Goal: Task Accomplishment & Management: Use online tool/utility

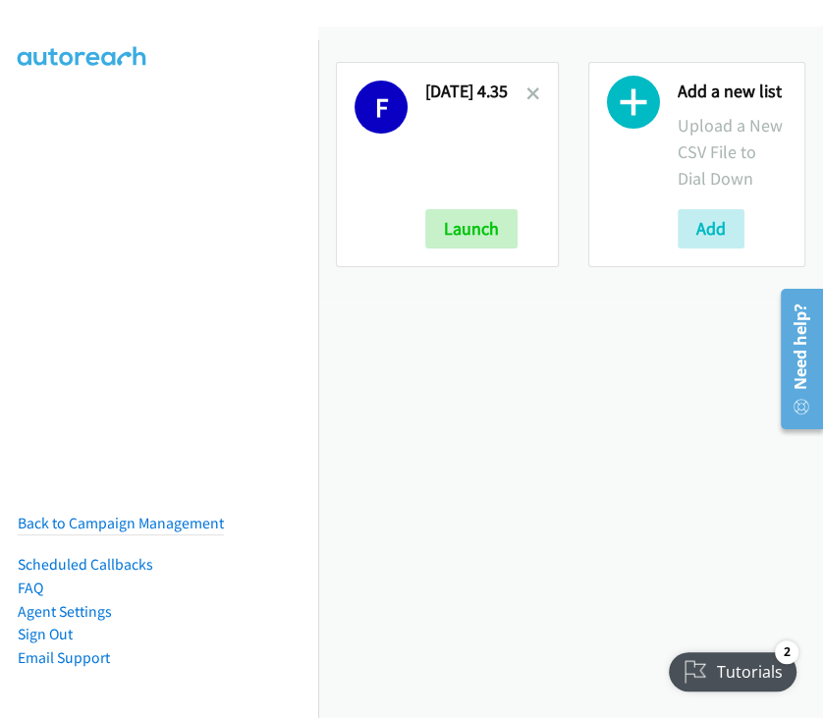
click at [287, 99] on nav "Back to Campaign Management Scheduled Callbacks FAQ Agent Settings Sign Out Com…" at bounding box center [159, 399] width 319 height 718
click at [530, 90] on icon at bounding box center [534, 95] width 14 height 14
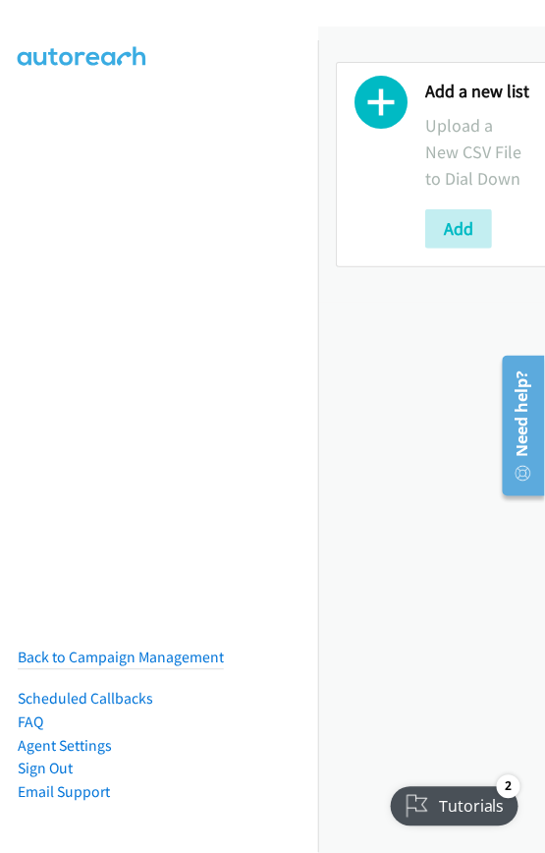
drag, startPoint x: 407, startPoint y: 385, endPoint x: 396, endPoint y: 390, distance: 11.9
click at [407, 385] on div "Add a new list Upload a New CSV File to Dial Down Add" at bounding box center [431, 440] width 227 height 826
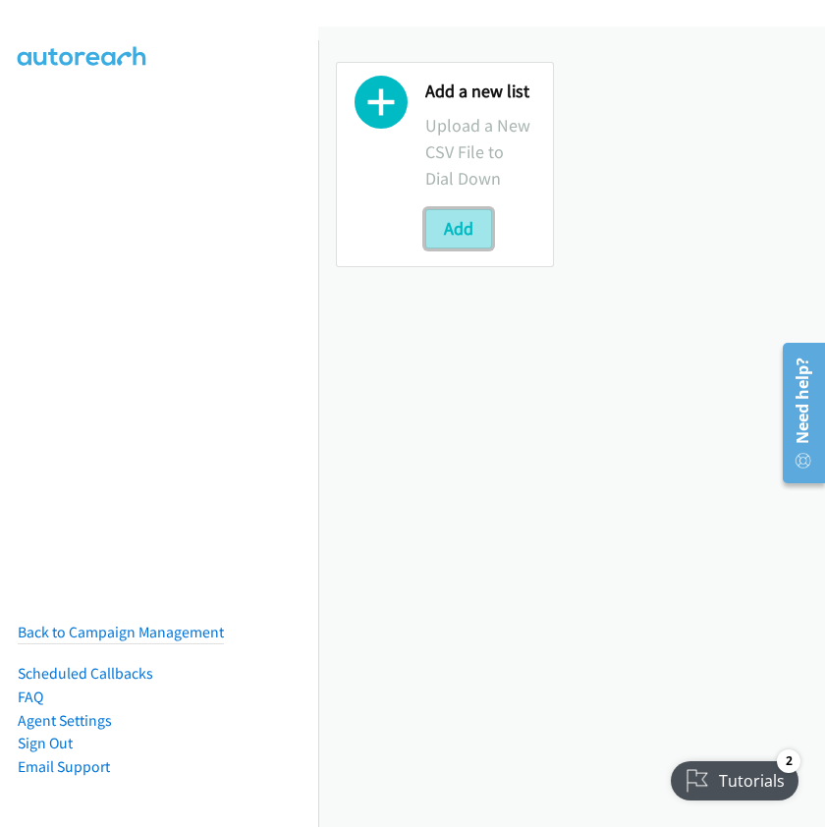
click at [467, 240] on button "Add" at bounding box center [458, 228] width 67 height 39
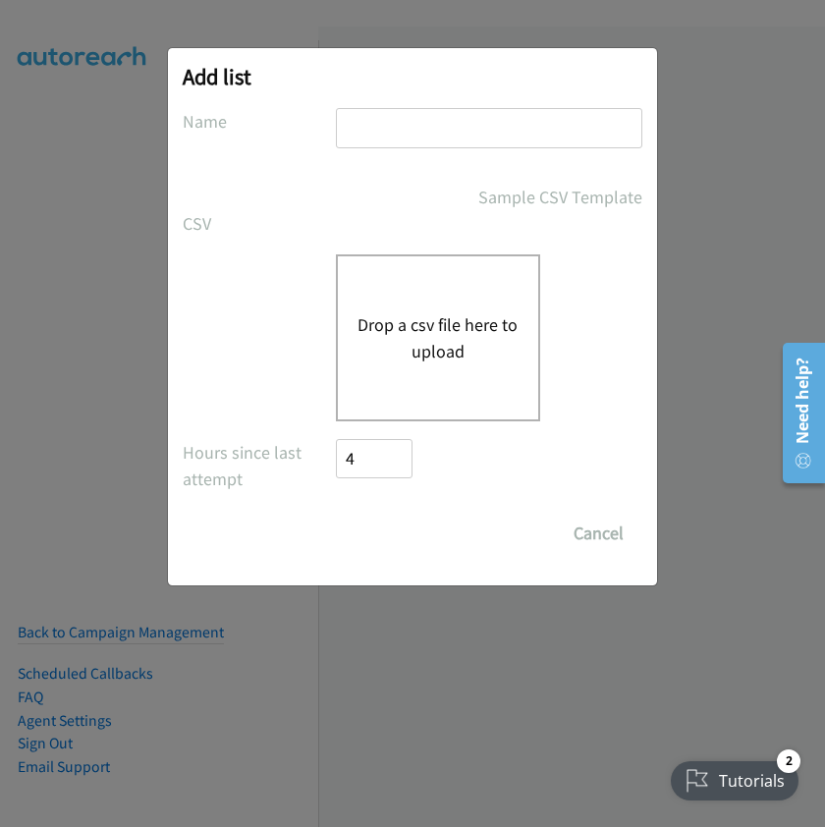
click at [383, 124] on input "text" at bounding box center [489, 128] width 307 height 40
type input "Mon Morn"
click at [336, 514] on input "Save List" at bounding box center [354, 524] width 37 height 20
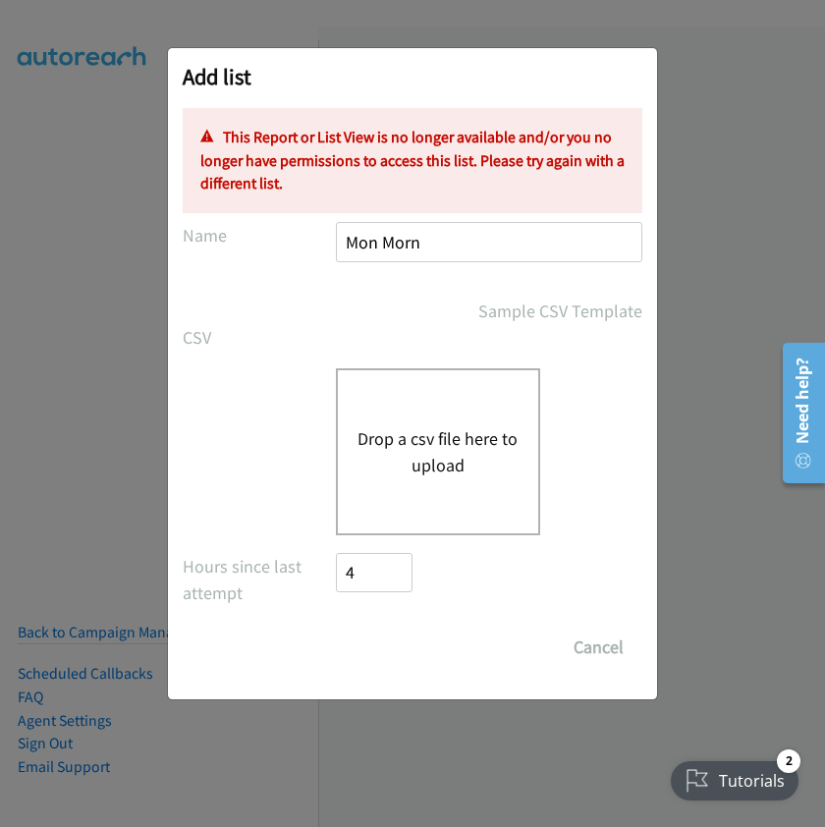
click at [442, 430] on button "Drop a csv file here to upload" at bounding box center [438, 451] width 161 height 53
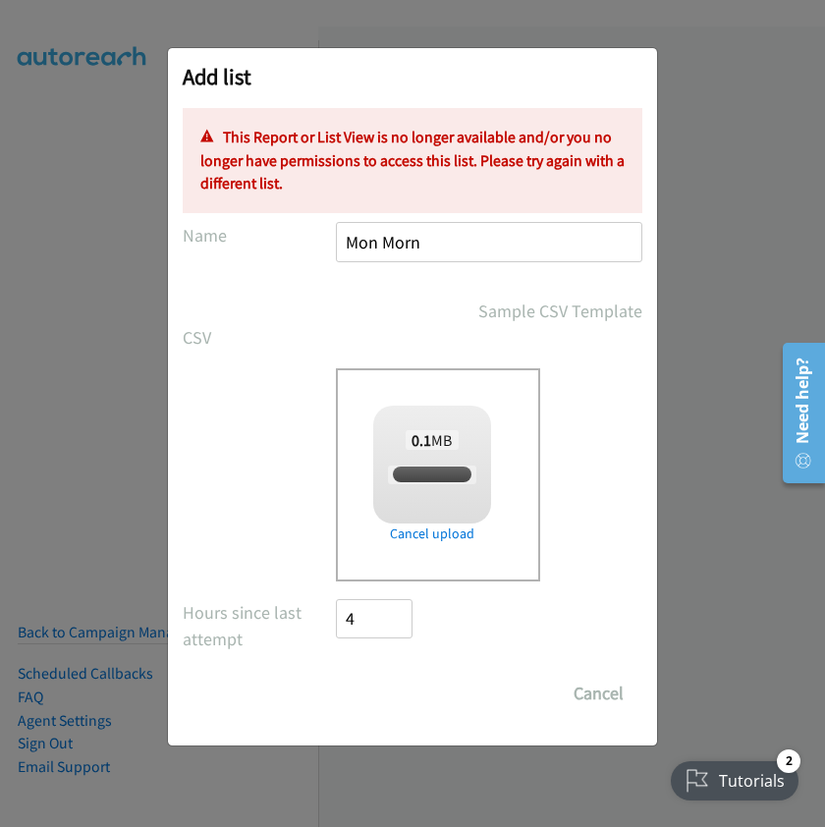
checkbox input "true"
click at [447, 238] on input "Mon Morn" at bounding box center [489, 242] width 307 height 40
click at [423, 469] on span "Mon Morni.csv" at bounding box center [431, 475] width 87 height 19
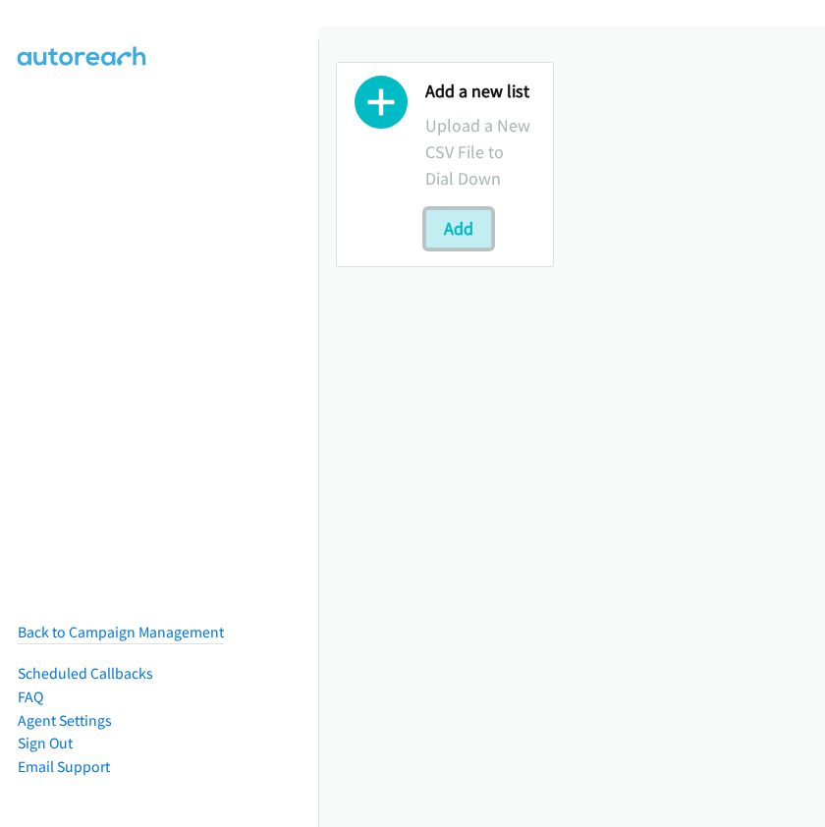
click at [459, 238] on button "Add" at bounding box center [458, 228] width 67 height 39
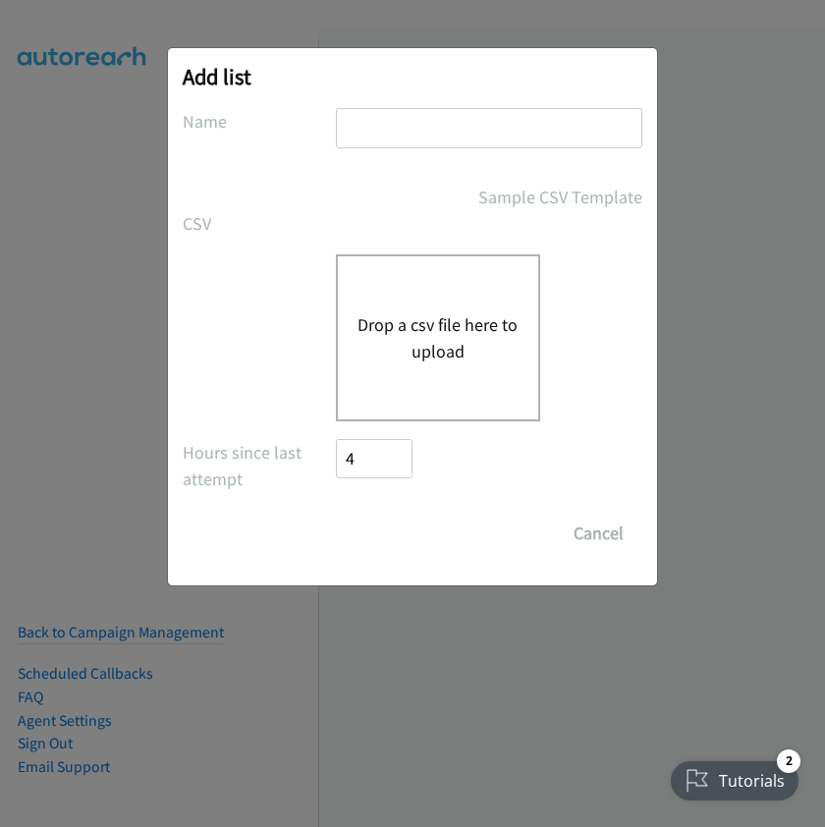
click at [455, 139] on input "text" at bounding box center [489, 128] width 307 height 40
type input "Mon Morn"
click at [413, 320] on button "Drop a csv file here to upload" at bounding box center [438, 337] width 161 height 53
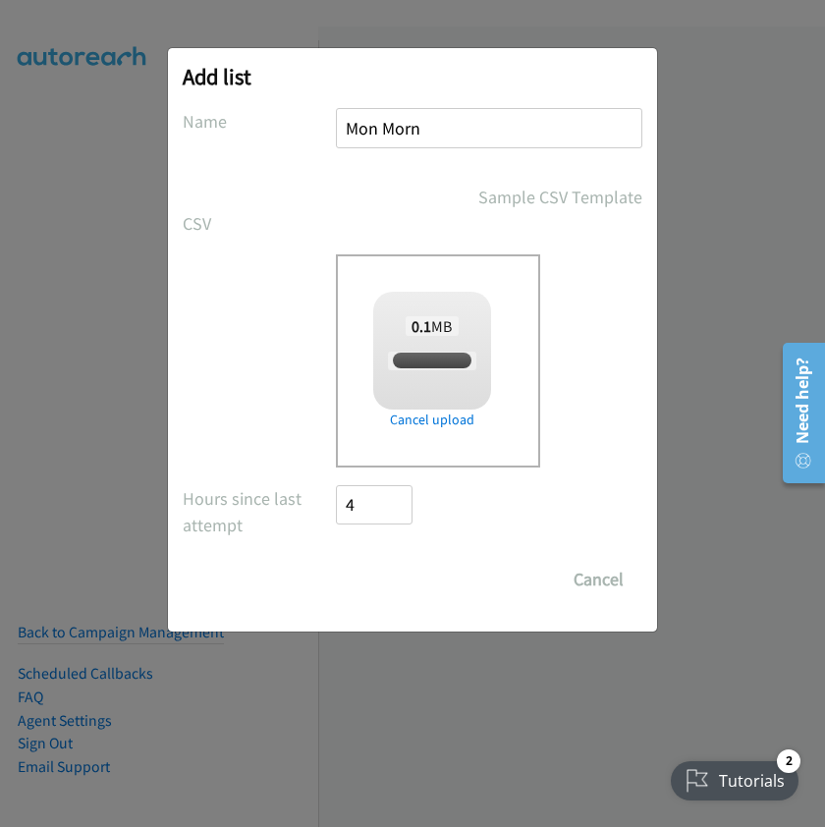
checkbox input "true"
click at [386, 592] on input "Save List" at bounding box center [387, 579] width 103 height 39
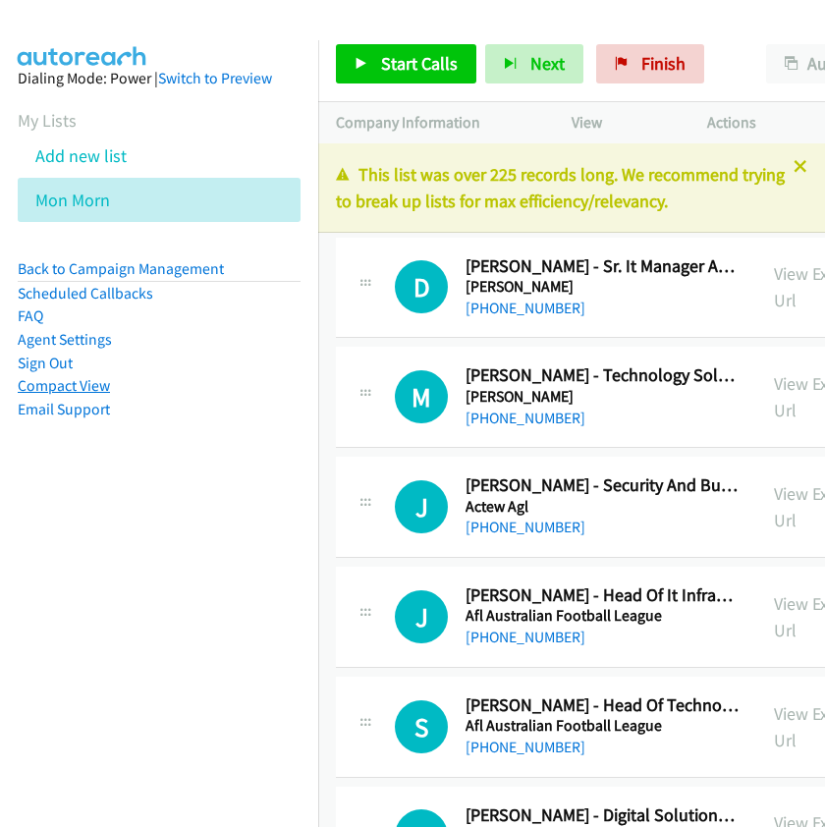
click at [88, 388] on link "Compact View" at bounding box center [64, 385] width 92 height 19
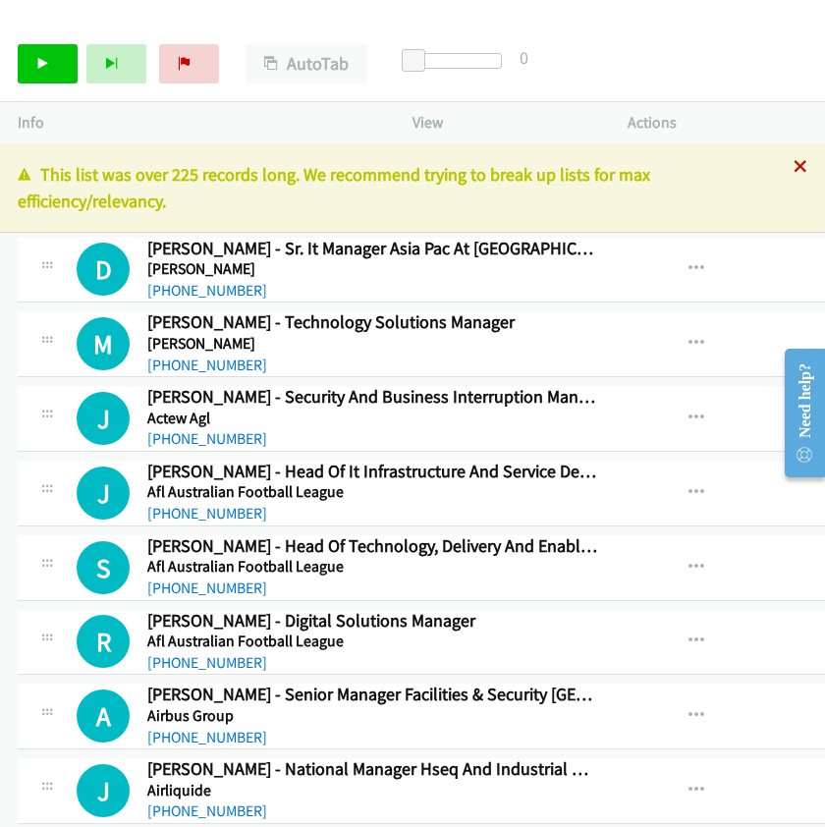
click at [794, 168] on icon at bounding box center [801, 168] width 14 height 14
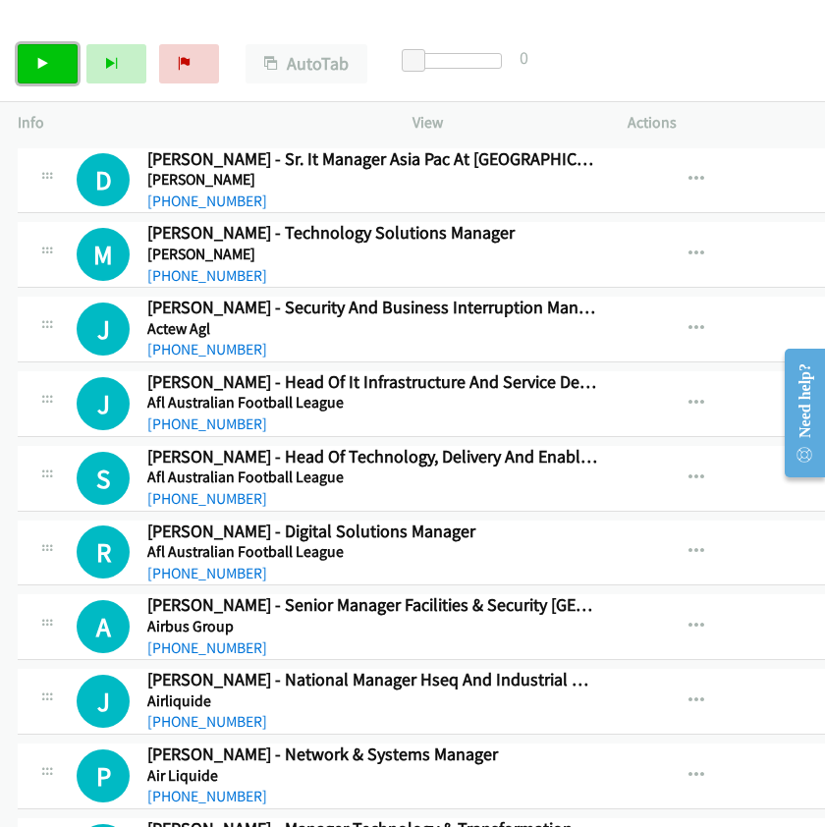
click at [50, 72] on link "Start Calls" at bounding box center [48, 63] width 60 height 39
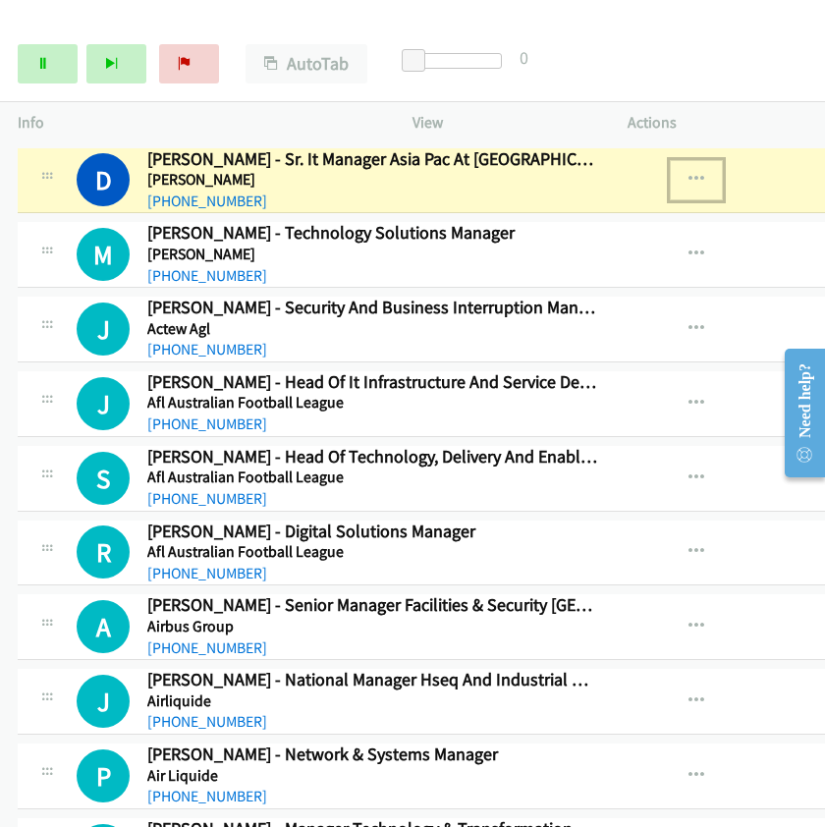
click at [689, 177] on icon "button" at bounding box center [697, 180] width 16 height 16
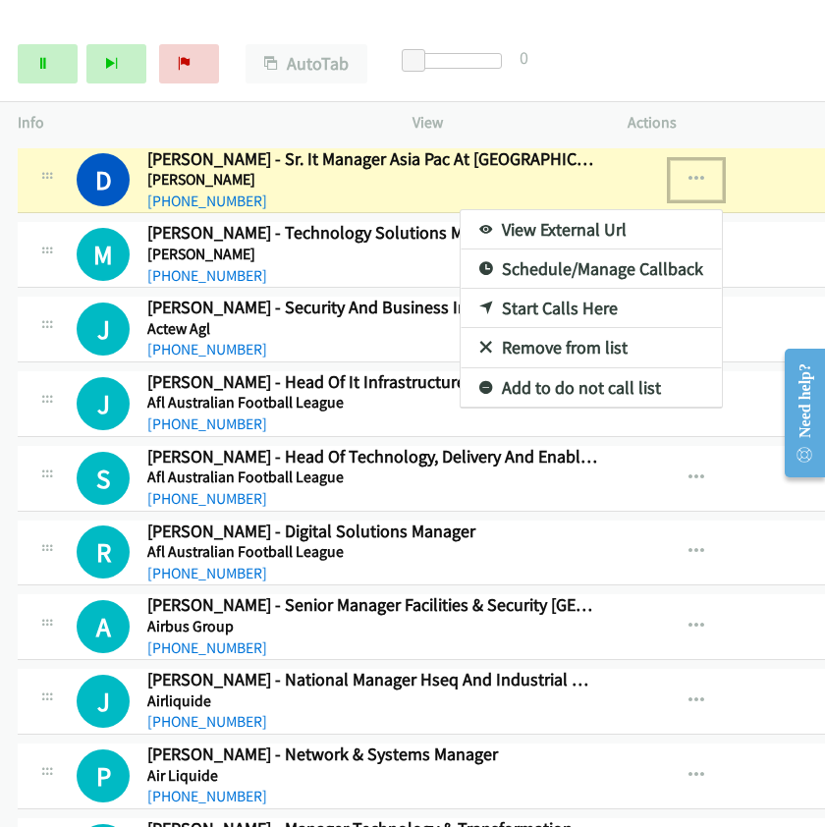
click at [503, 229] on link "View External Url" at bounding box center [591, 229] width 261 height 39
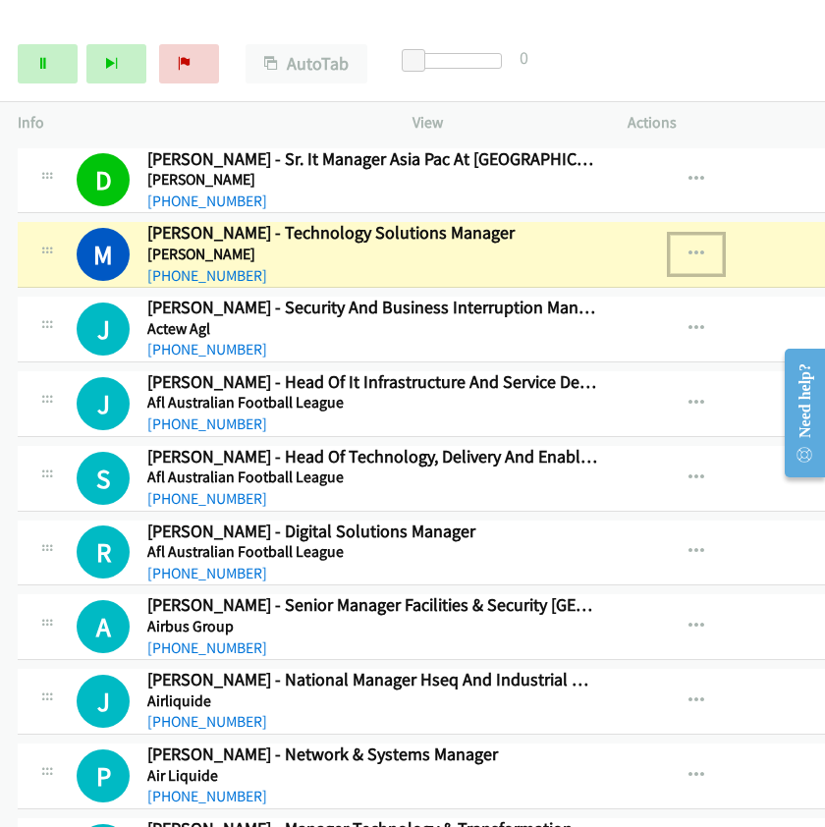
click at [689, 253] on icon "button" at bounding box center [697, 255] width 16 height 16
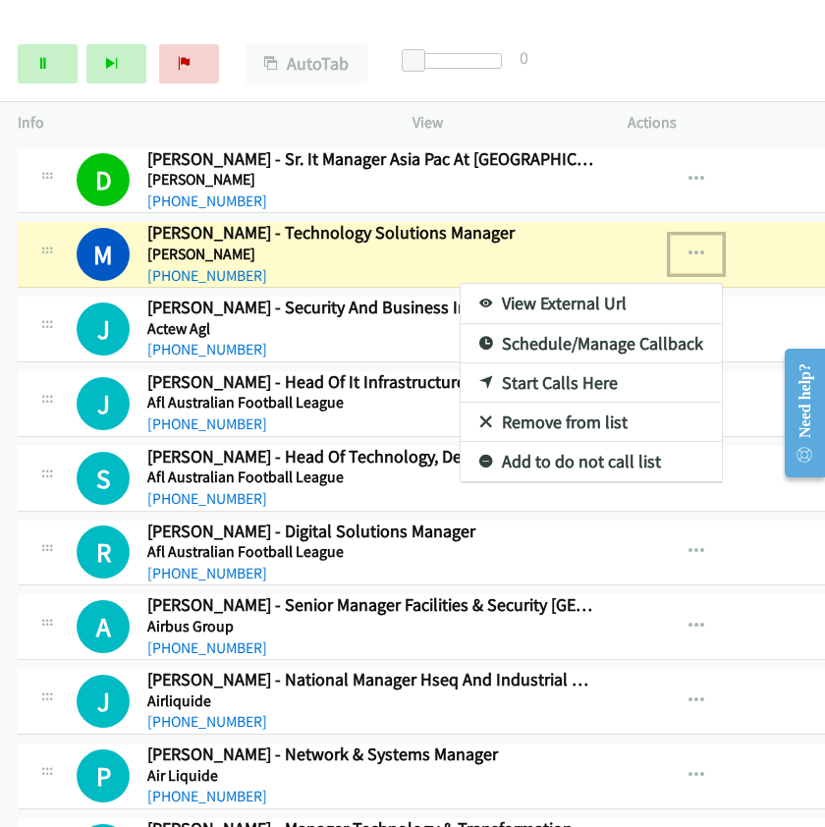
click at [516, 300] on link "View External Url" at bounding box center [591, 303] width 261 height 39
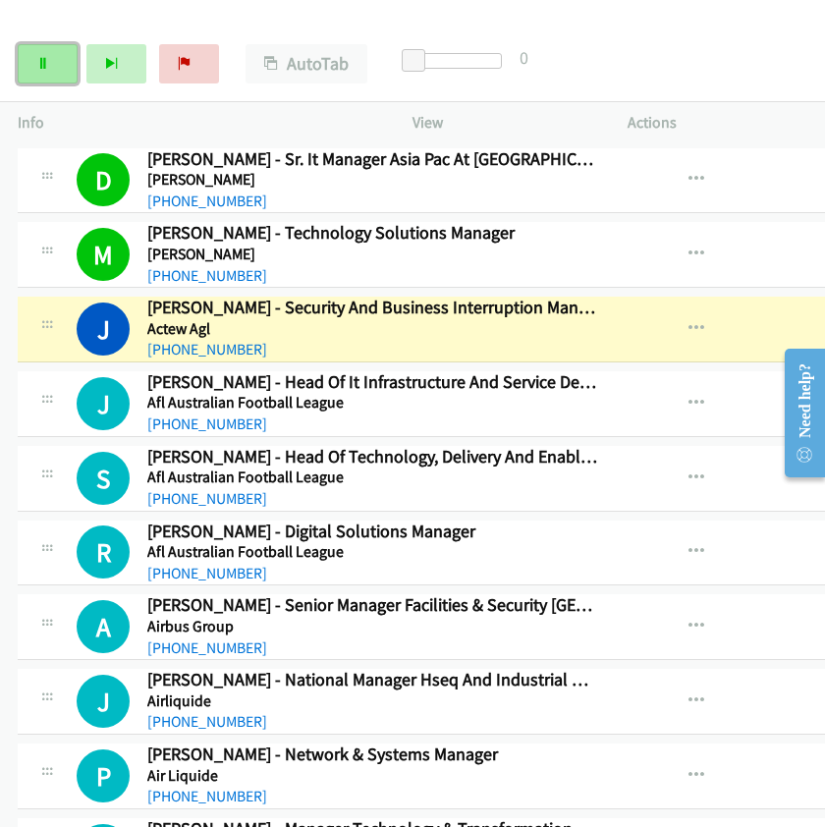
click at [40, 59] on icon at bounding box center [43, 65] width 14 height 14
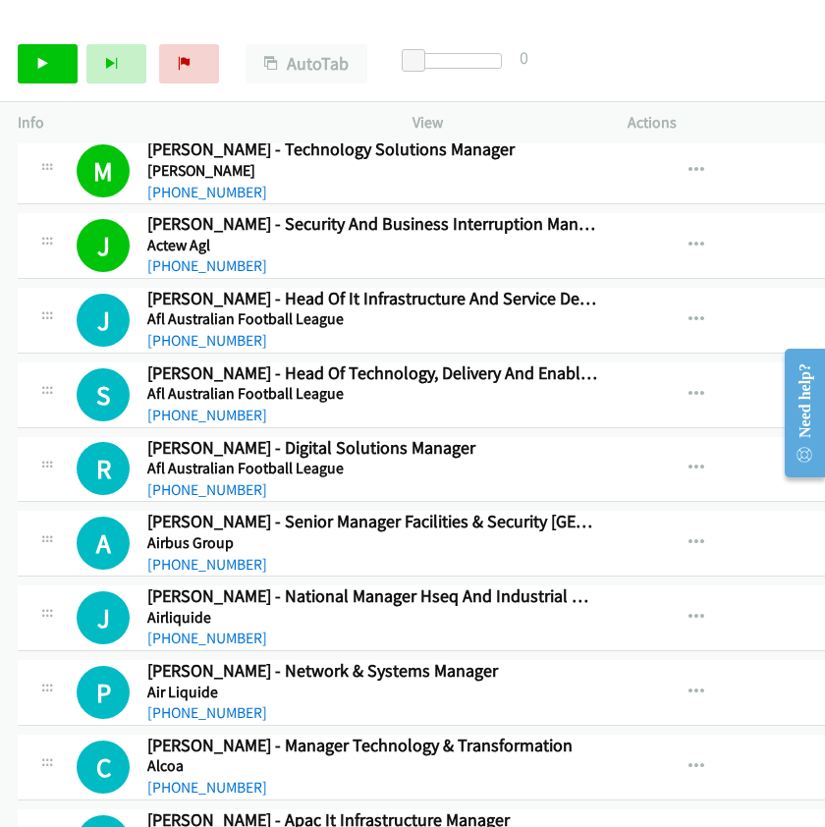
scroll to position [109, 0]
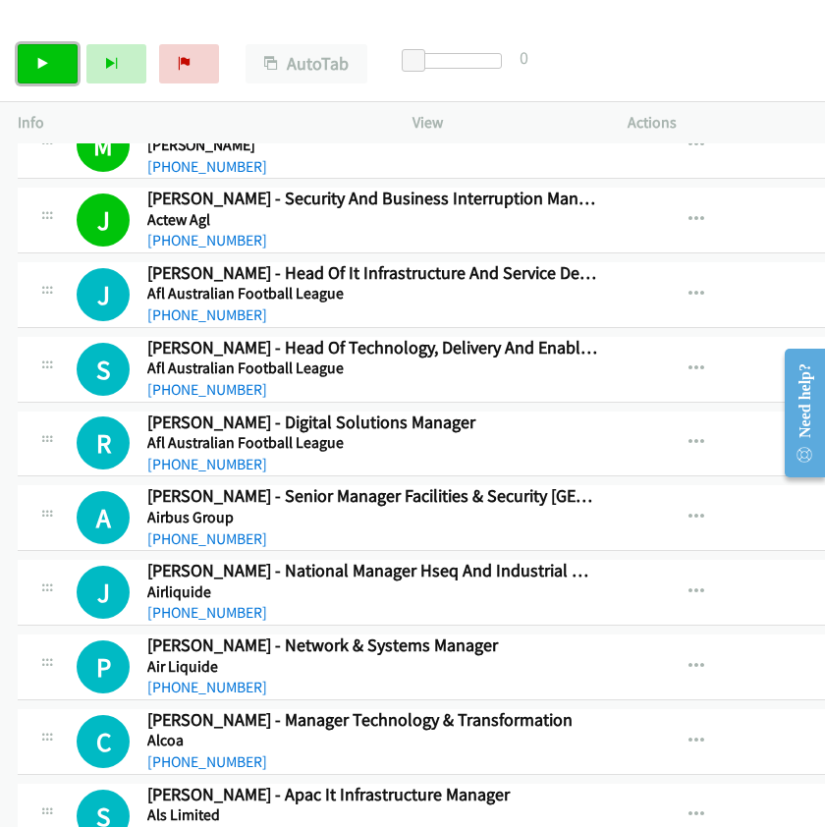
click at [53, 71] on link "Start Calls" at bounding box center [48, 63] width 60 height 39
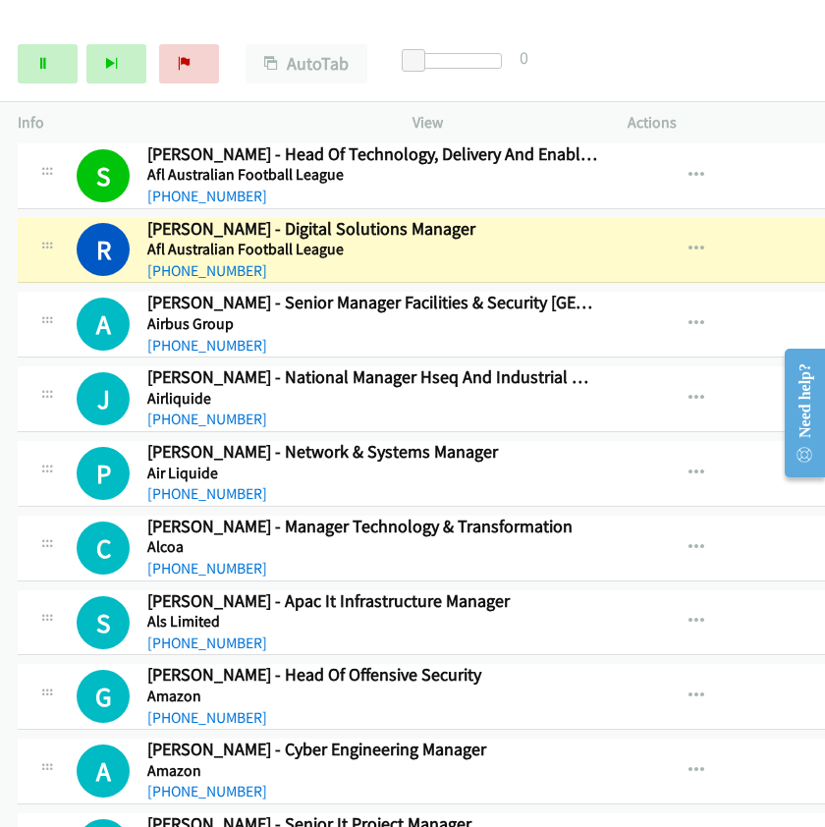
scroll to position [327, 0]
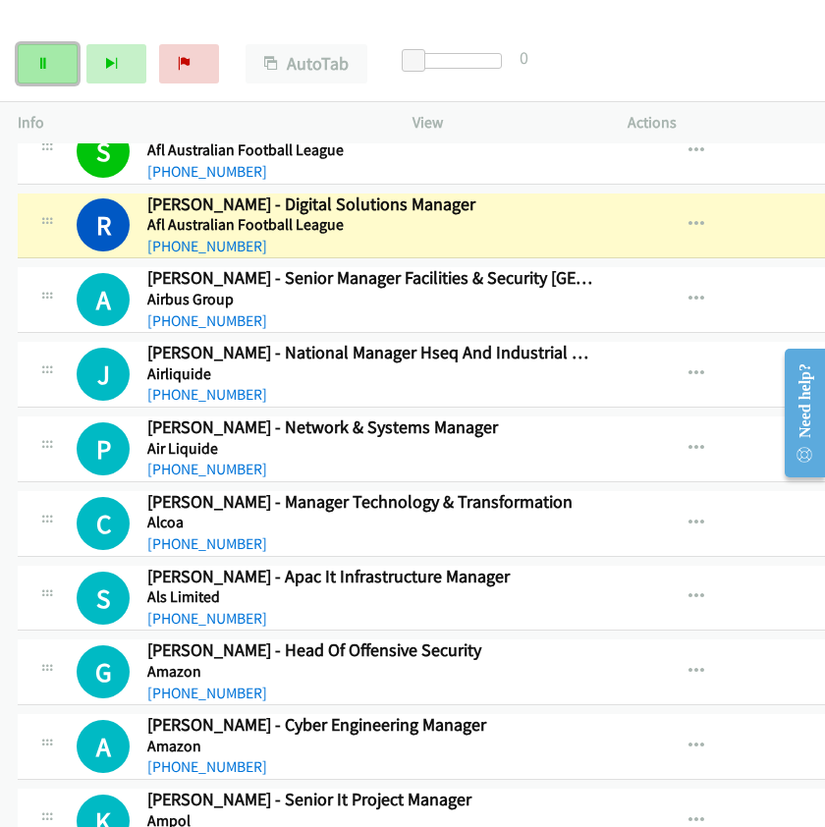
click at [40, 52] on link "Pause" at bounding box center [48, 63] width 60 height 39
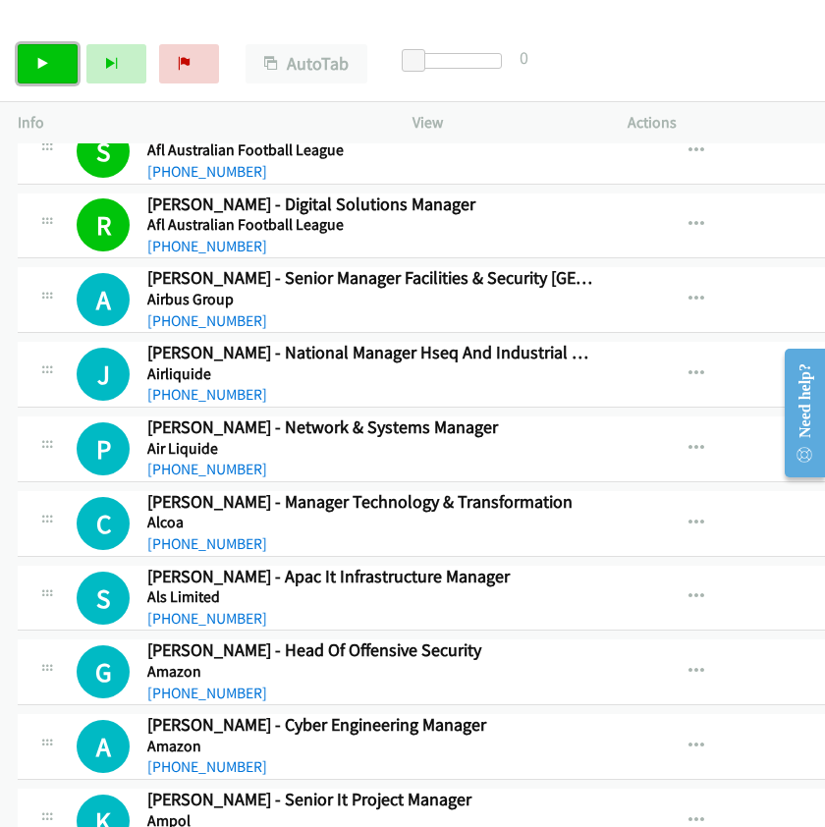
click at [53, 61] on link "Start Calls" at bounding box center [48, 63] width 60 height 39
click at [47, 51] on link "Pause" at bounding box center [48, 63] width 60 height 39
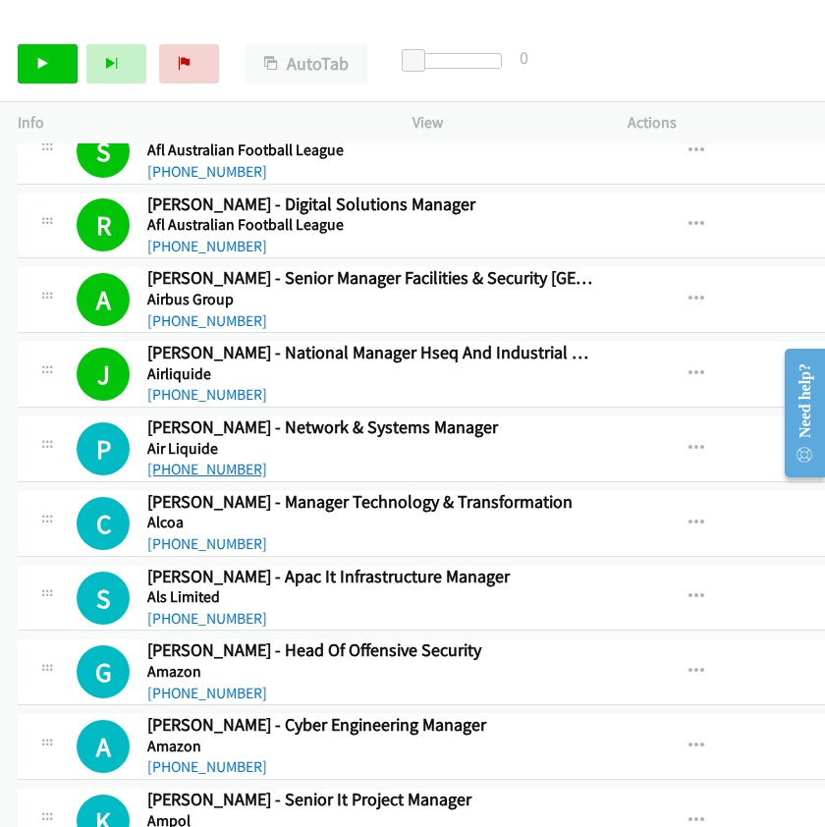
scroll to position [0, 0]
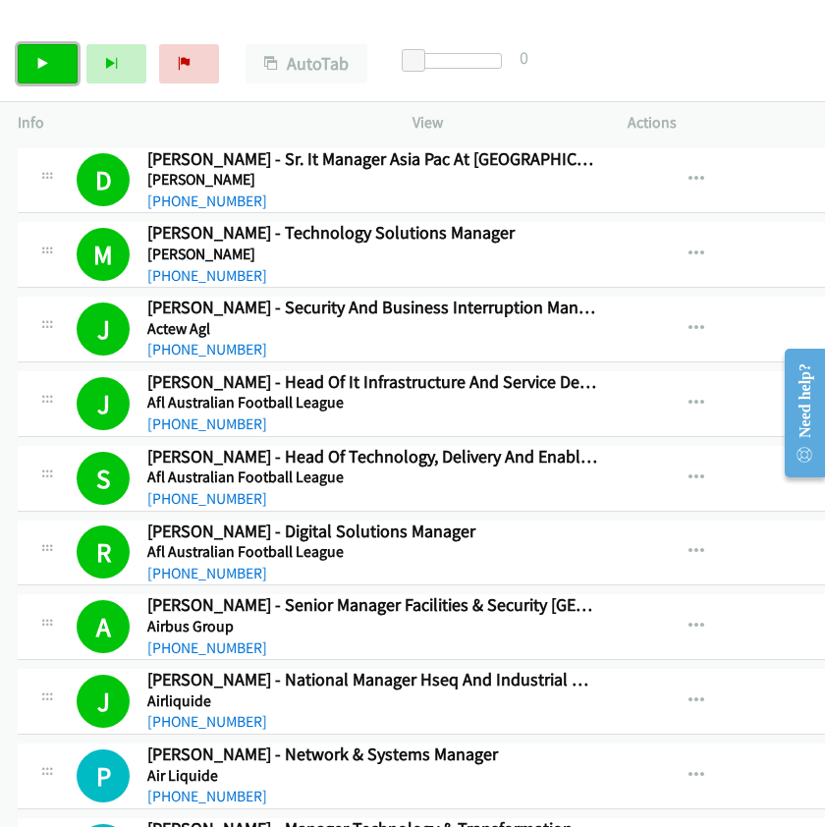
click at [57, 69] on link "Start Calls" at bounding box center [48, 63] width 60 height 39
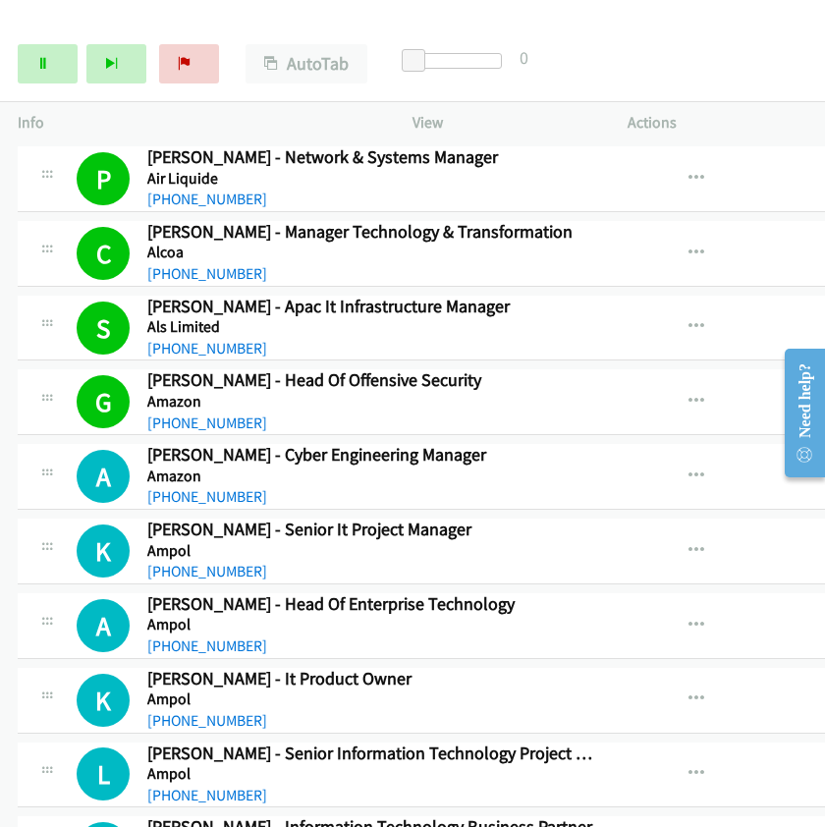
scroll to position [654, 0]
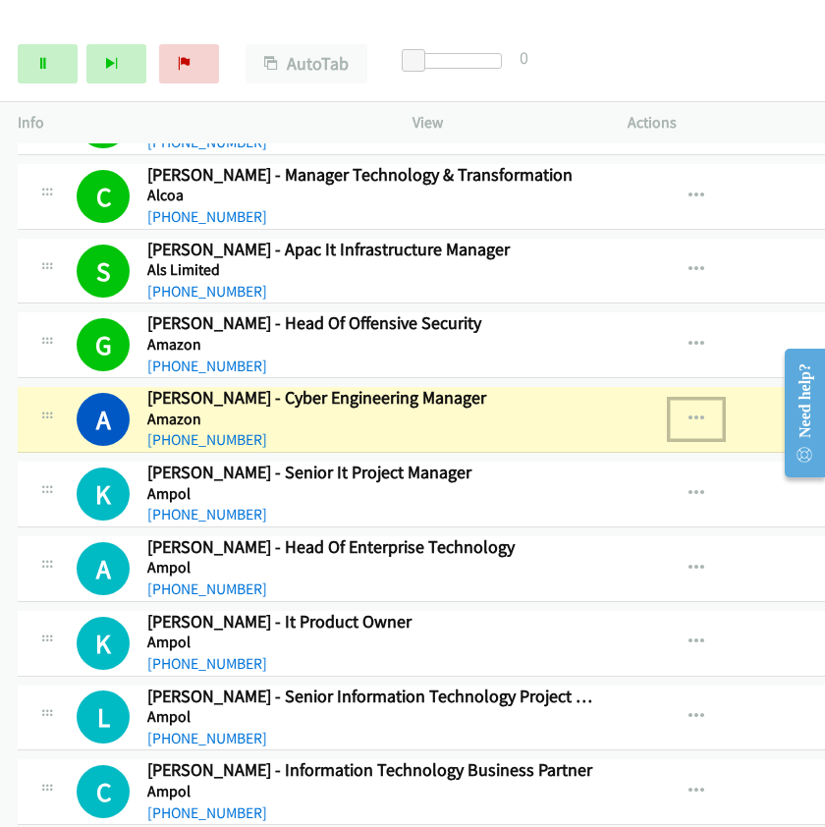
click at [689, 412] on icon "button" at bounding box center [697, 420] width 16 height 16
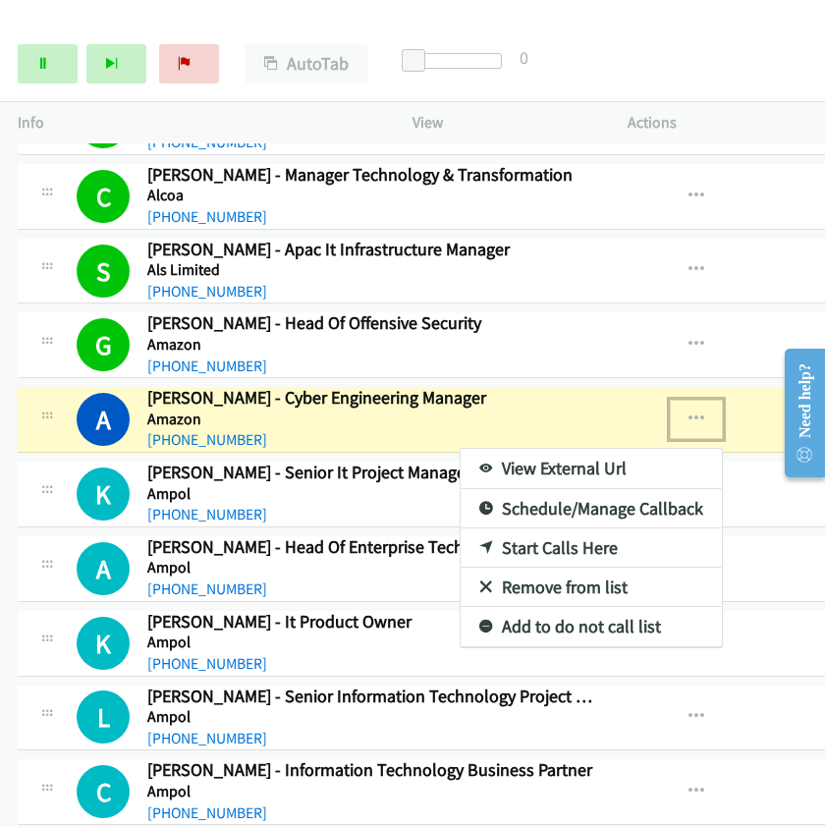
click at [536, 464] on link "View External Url" at bounding box center [591, 468] width 261 height 39
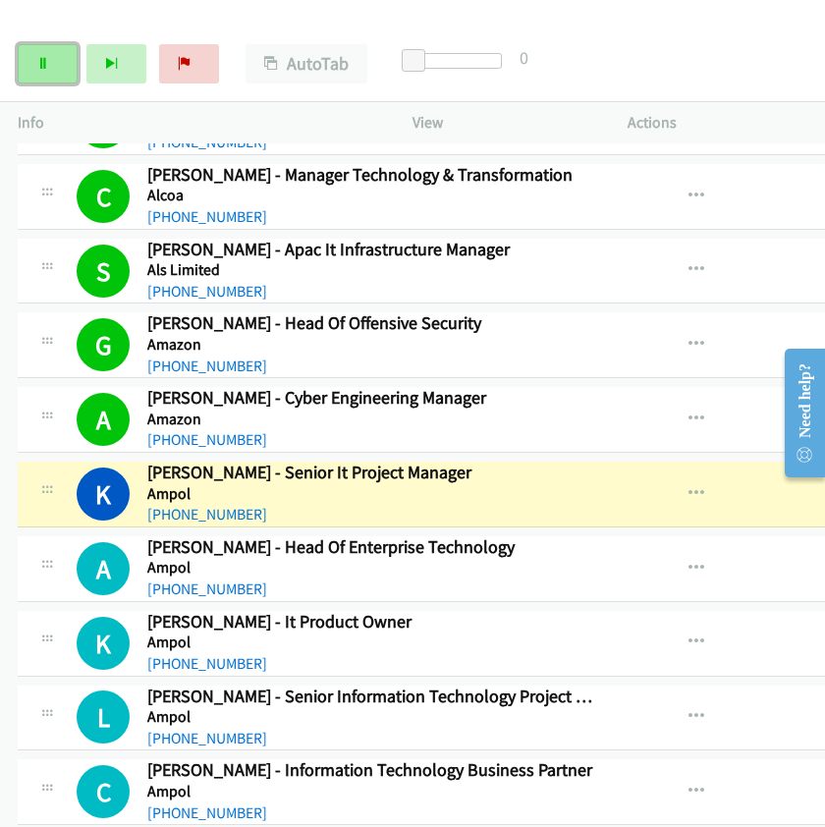
click at [55, 66] on link "Pause" at bounding box center [48, 63] width 60 height 39
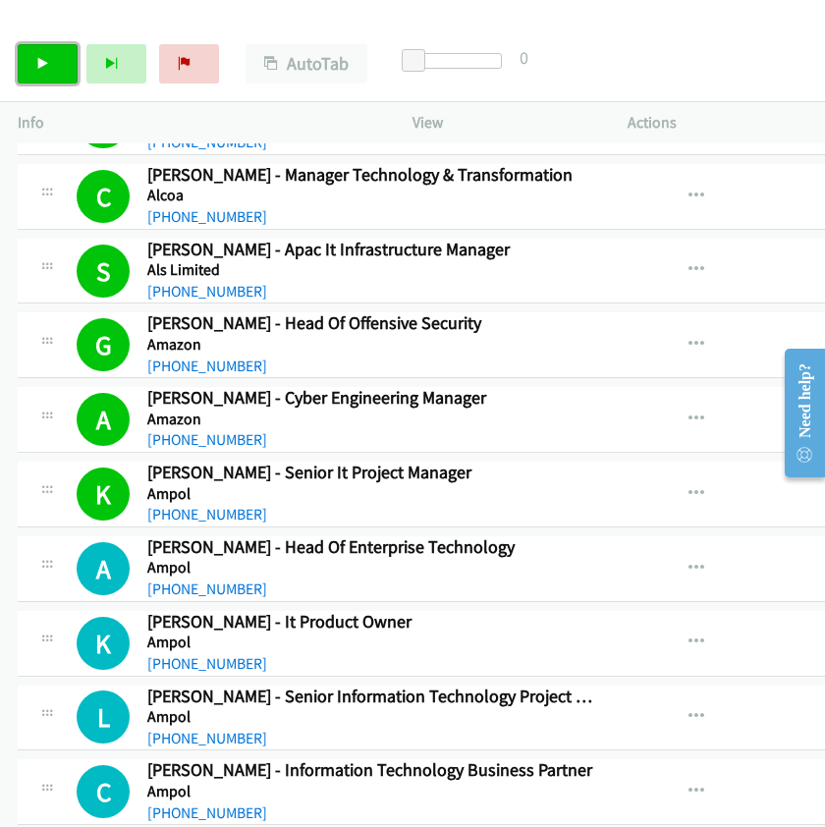
click at [46, 65] on icon at bounding box center [43, 65] width 14 height 14
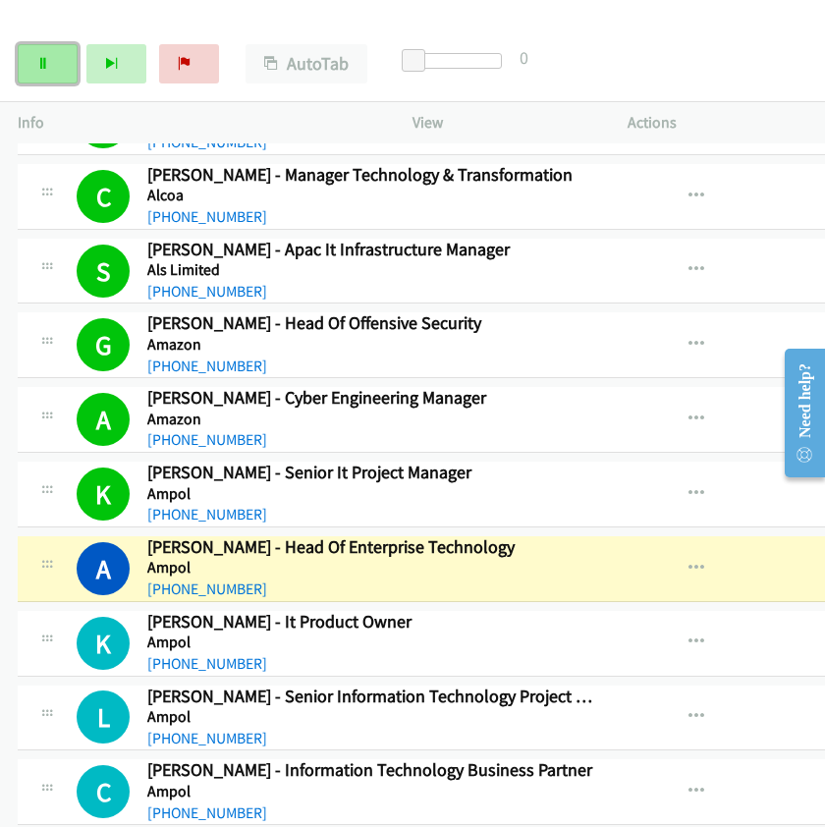
click at [54, 62] on link "Pause" at bounding box center [48, 63] width 60 height 39
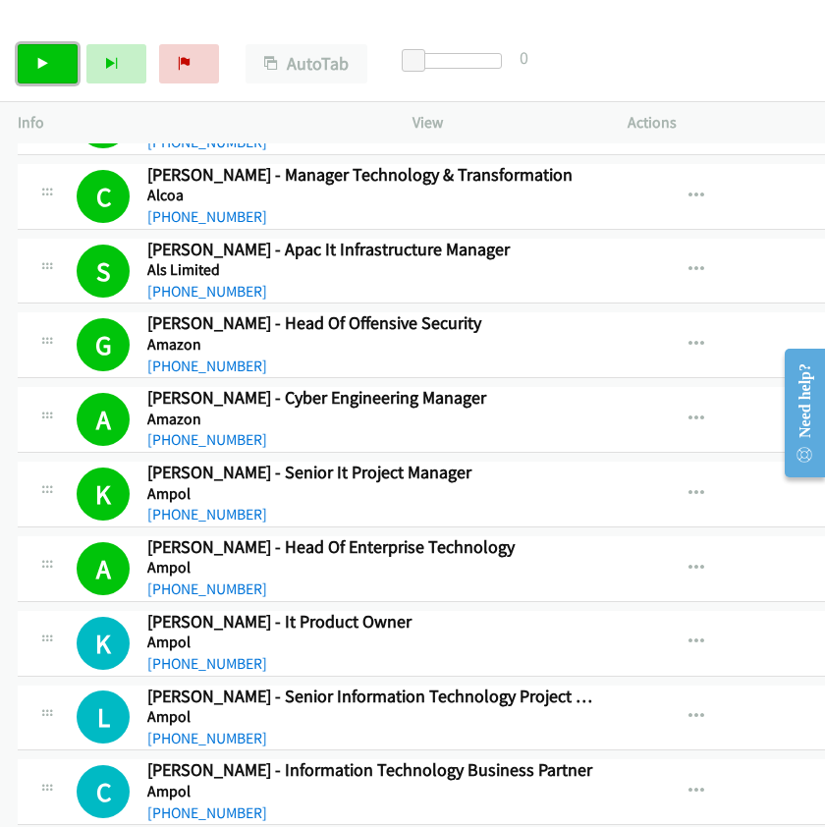
click at [30, 65] on link "Start Calls" at bounding box center [48, 63] width 60 height 39
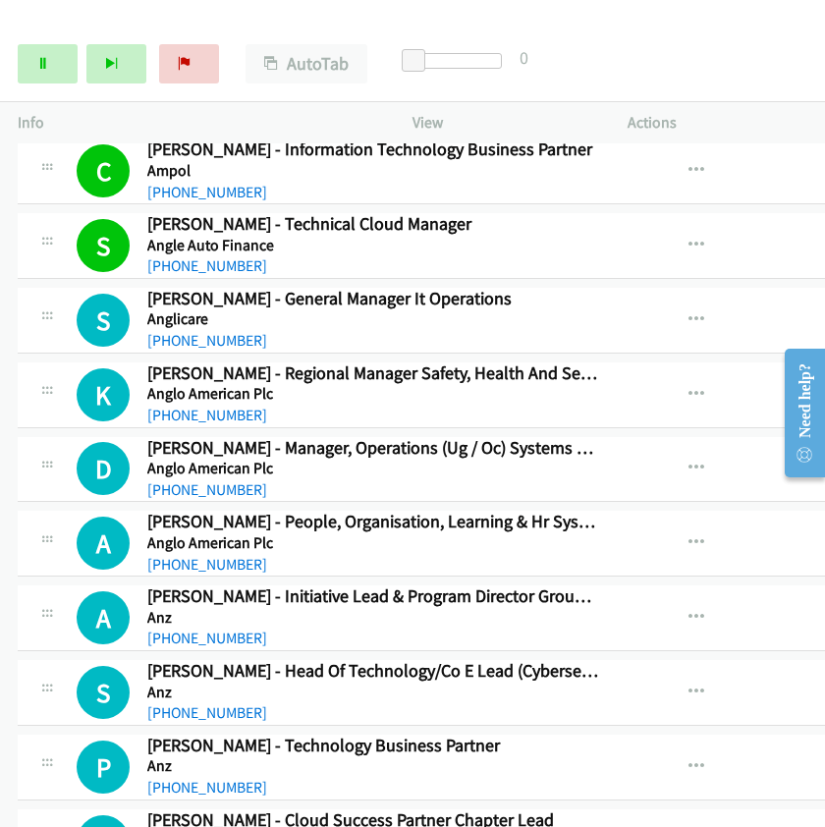
scroll to position [1310, 0]
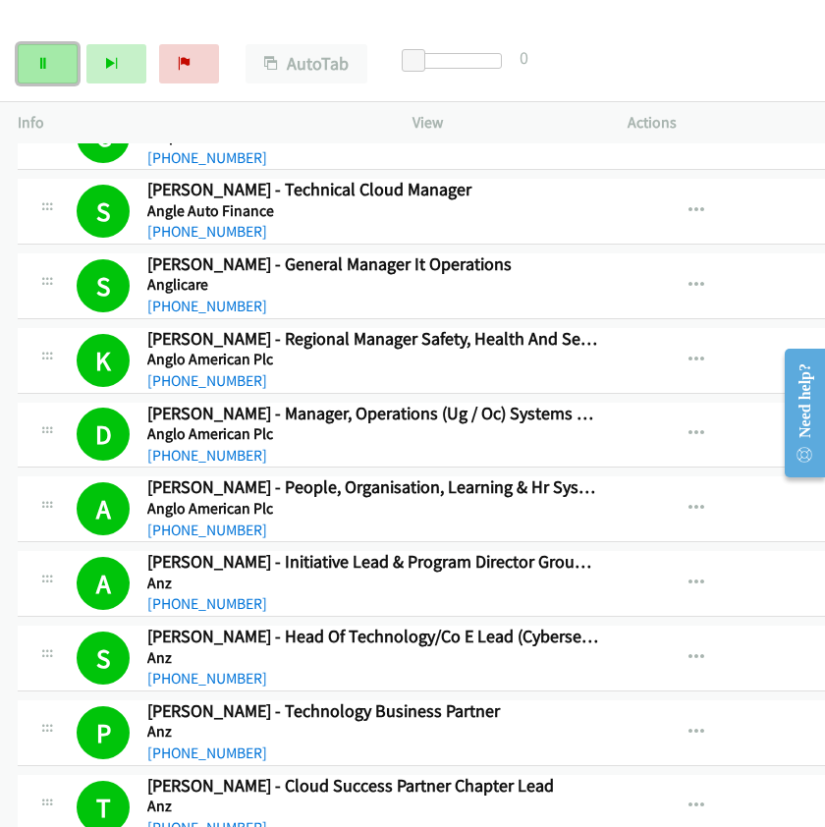
click at [52, 75] on link "Pause" at bounding box center [48, 63] width 60 height 39
click at [61, 65] on link "Start Calls" at bounding box center [48, 63] width 60 height 39
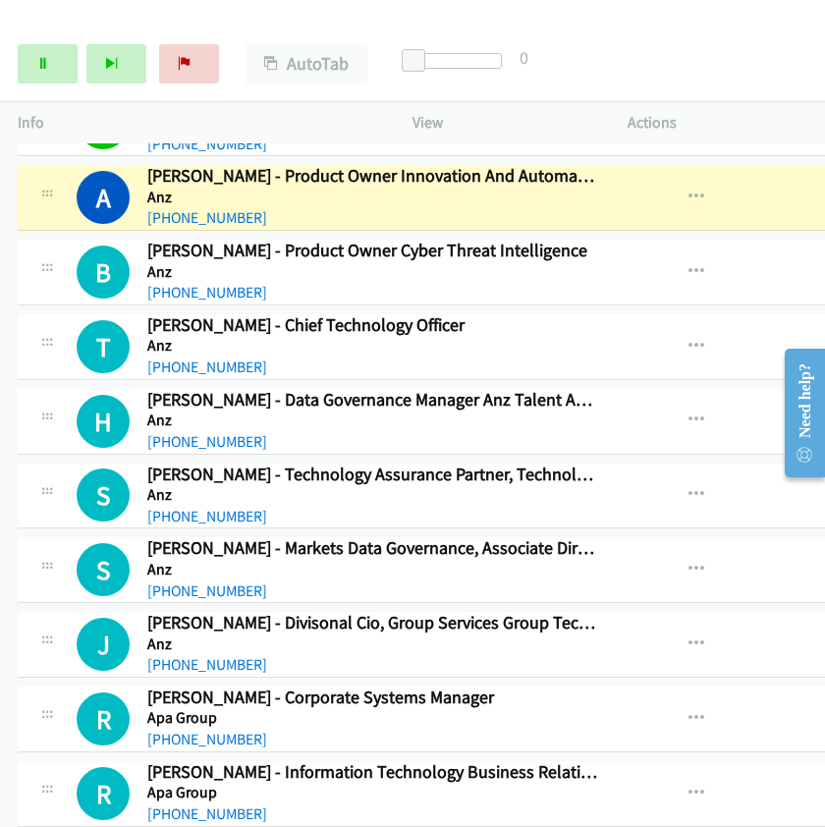
scroll to position [2074, 0]
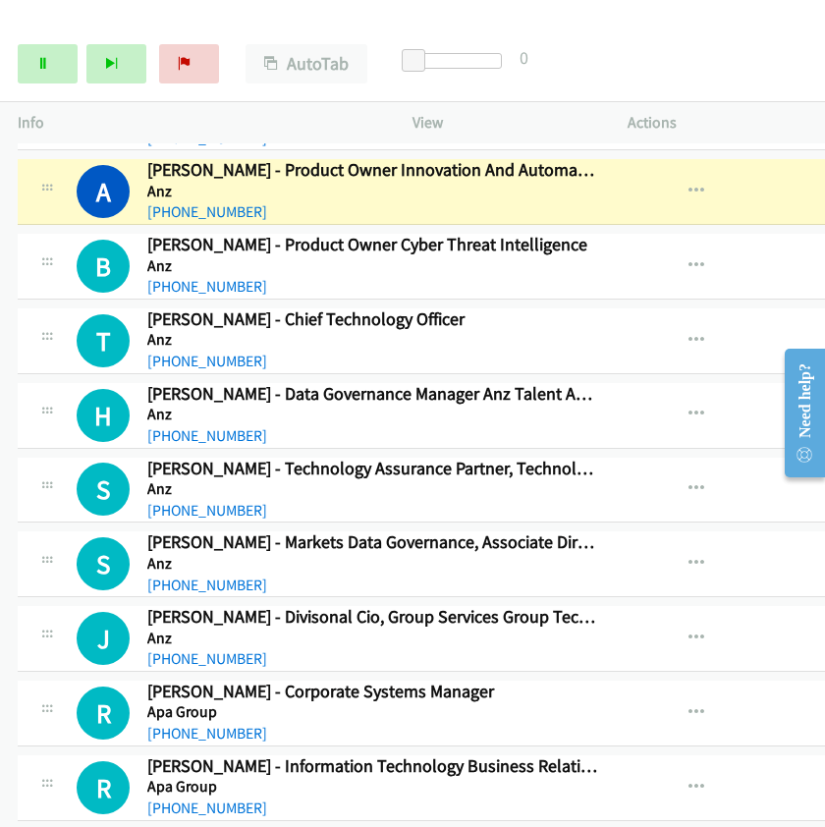
drag, startPoint x: 734, startPoint y: 67, endPoint x: 683, endPoint y: 6, distance: 79.5
click at [734, 67] on div "Start Calls Pause Next Finish Dialing Amid Yazdi - Product Owner Innovation And…" at bounding box center [412, 65] width 825 height 76
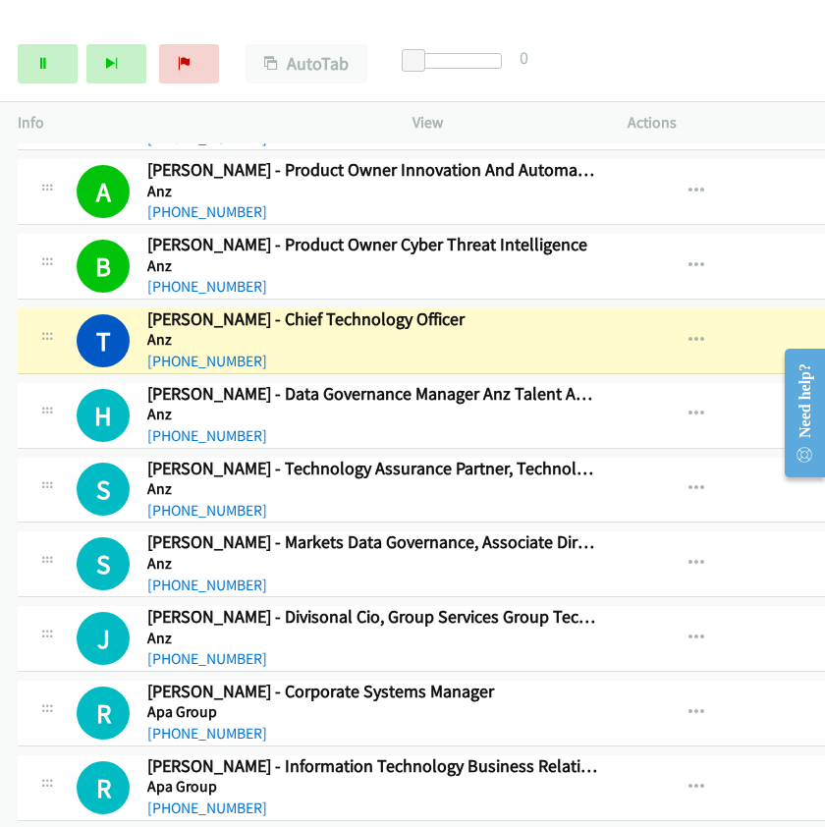
scroll to position [2183, 0]
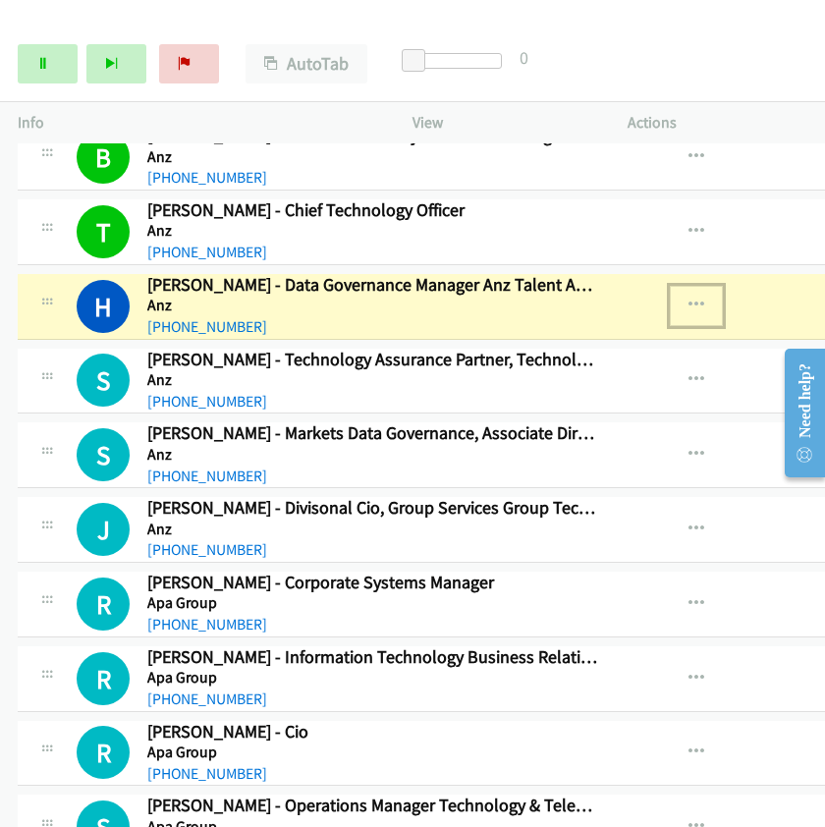
click at [689, 305] on icon "button" at bounding box center [697, 306] width 16 height 16
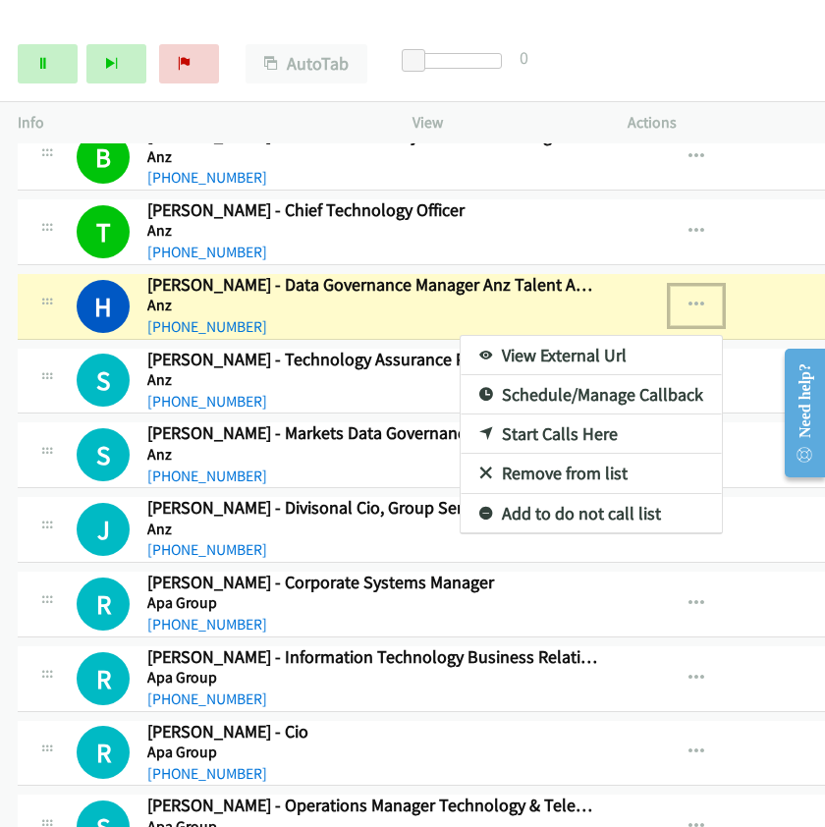
click at [507, 348] on link "View External Url" at bounding box center [591, 355] width 261 height 39
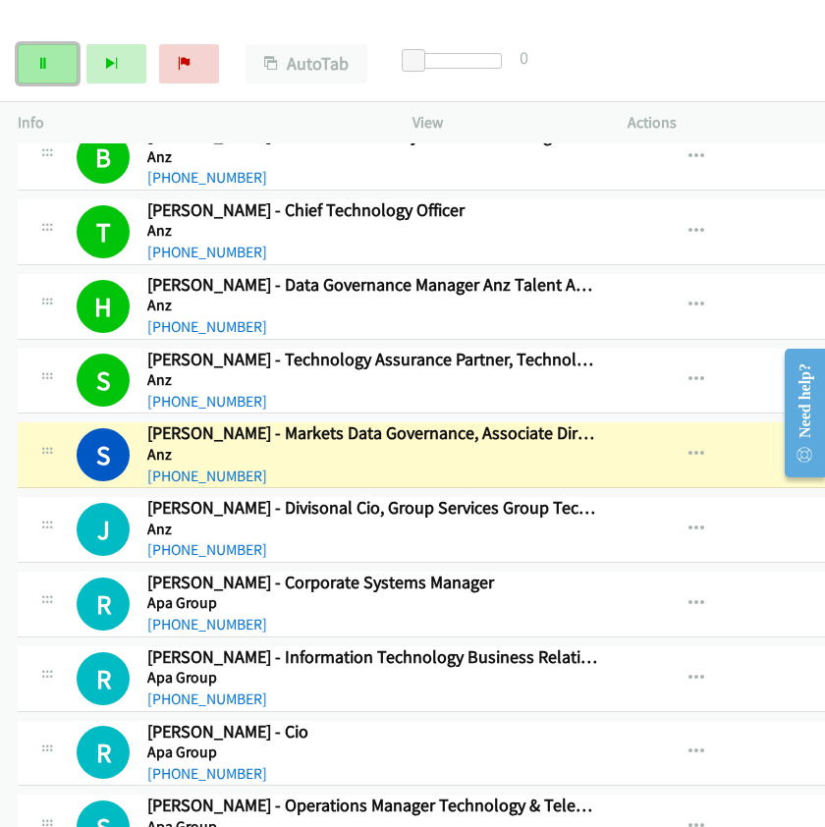
click at [34, 66] on link "Pause" at bounding box center [48, 63] width 60 height 39
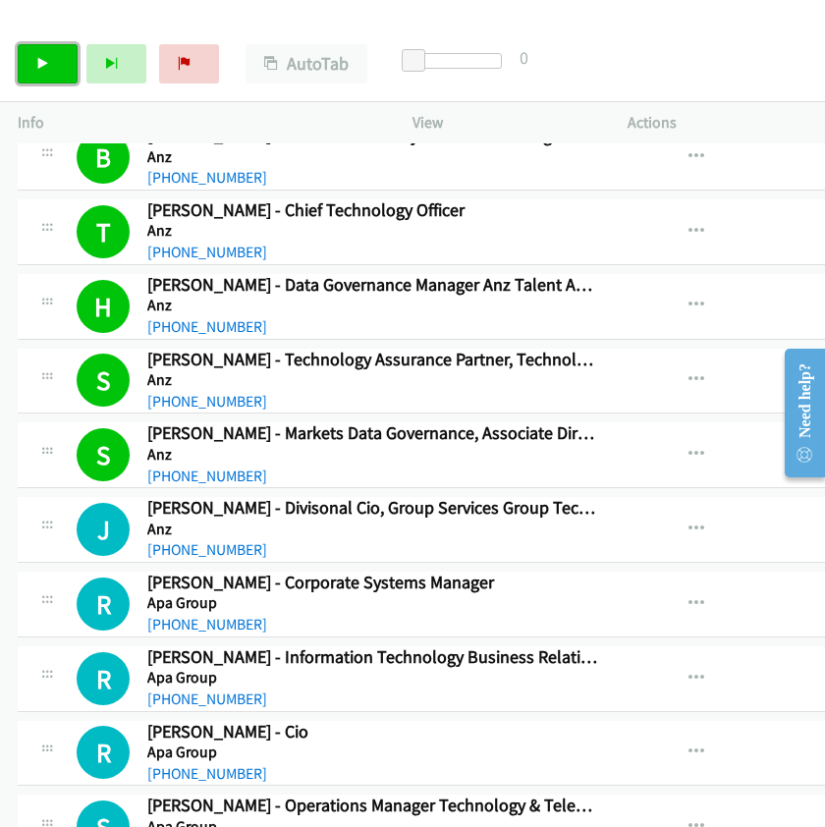
click at [53, 82] on link "Start Calls" at bounding box center [48, 63] width 60 height 39
click at [59, 74] on link "Pause" at bounding box center [48, 63] width 60 height 39
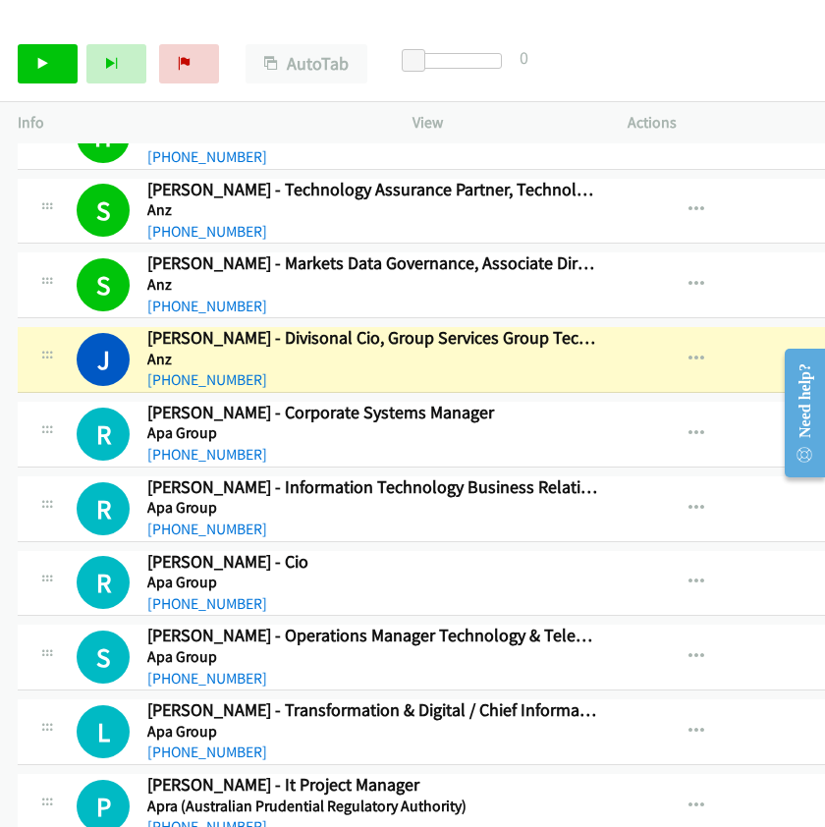
scroll to position [2401, 0]
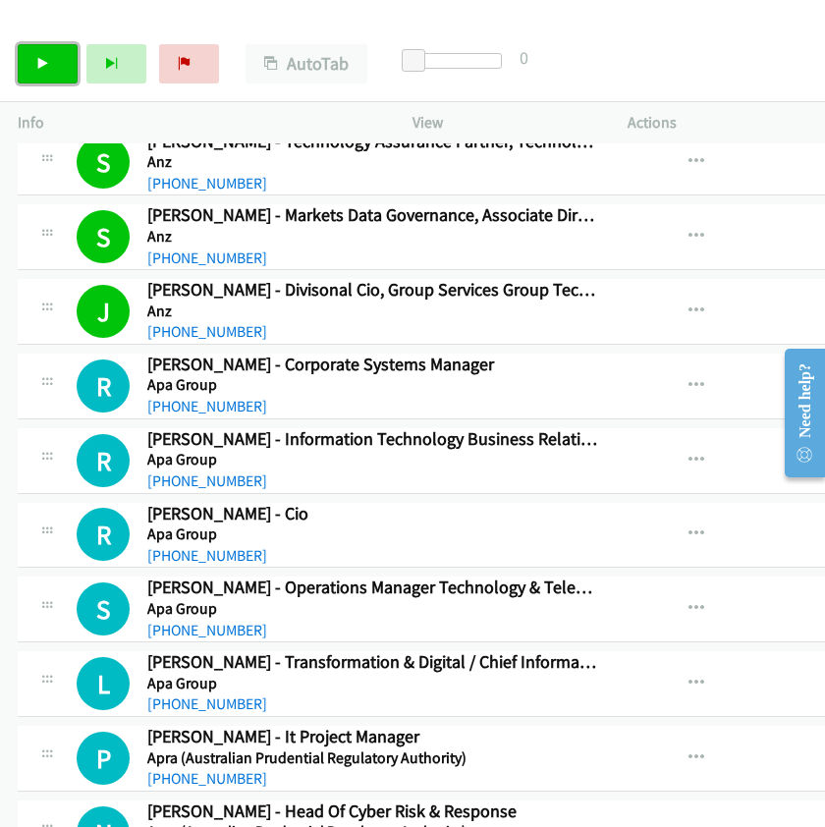
click at [41, 64] on icon at bounding box center [43, 65] width 14 height 14
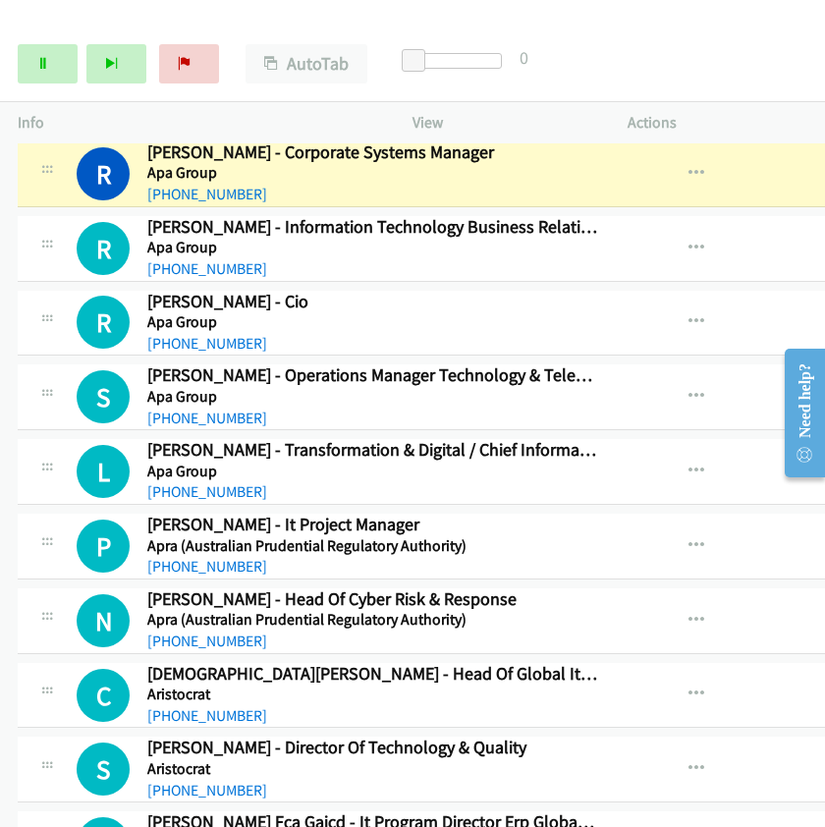
scroll to position [2619, 0]
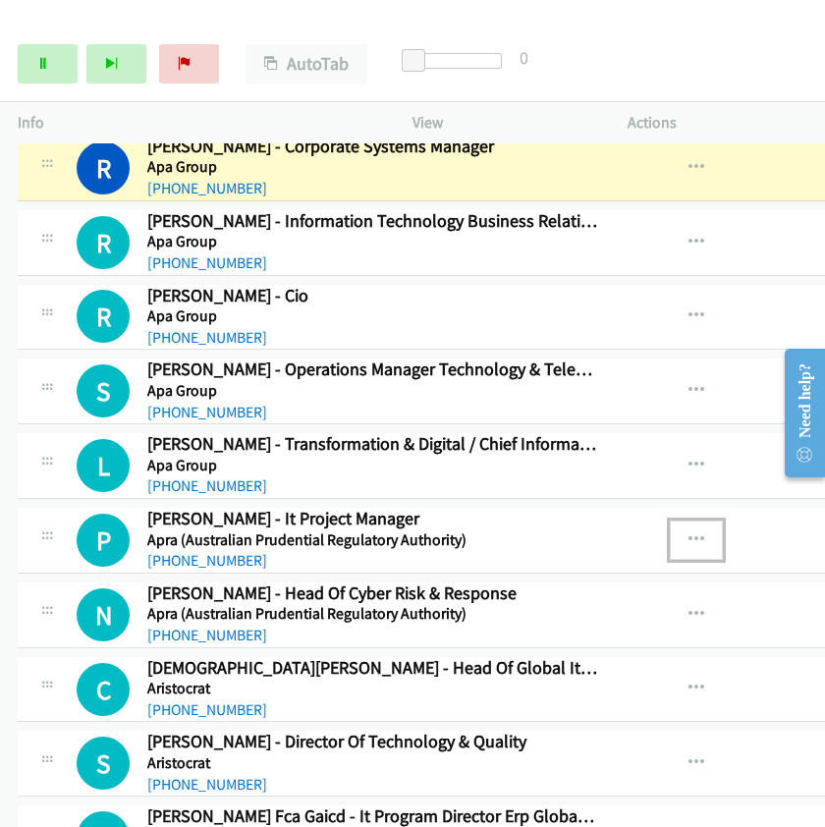
click at [670, 536] on button "button" at bounding box center [696, 540] width 53 height 39
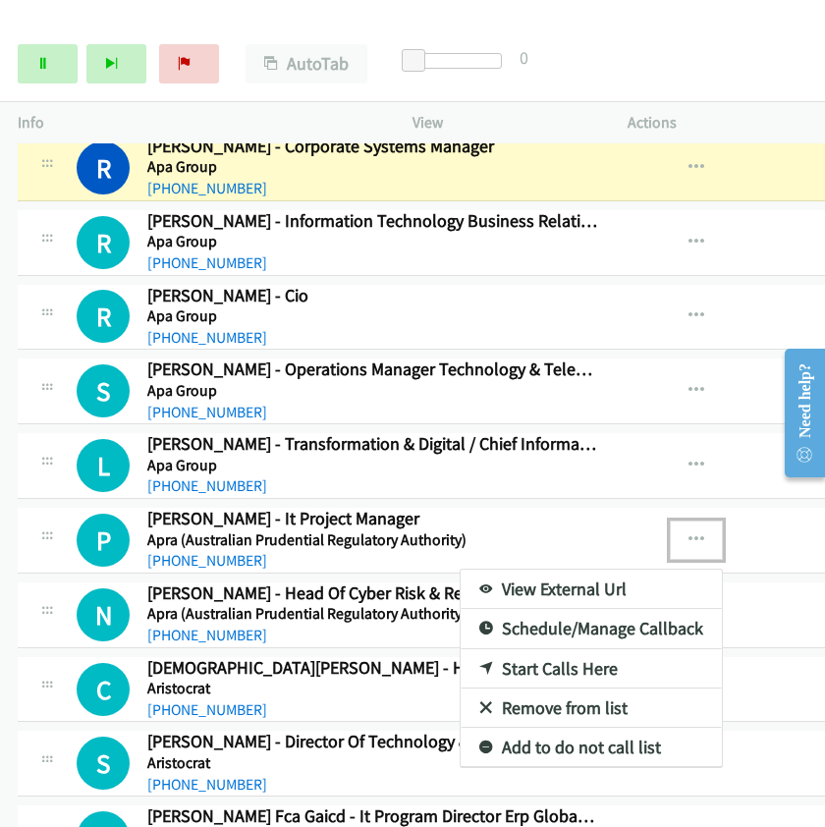
click at [496, 664] on link "Start Calls Here" at bounding box center [591, 668] width 261 height 39
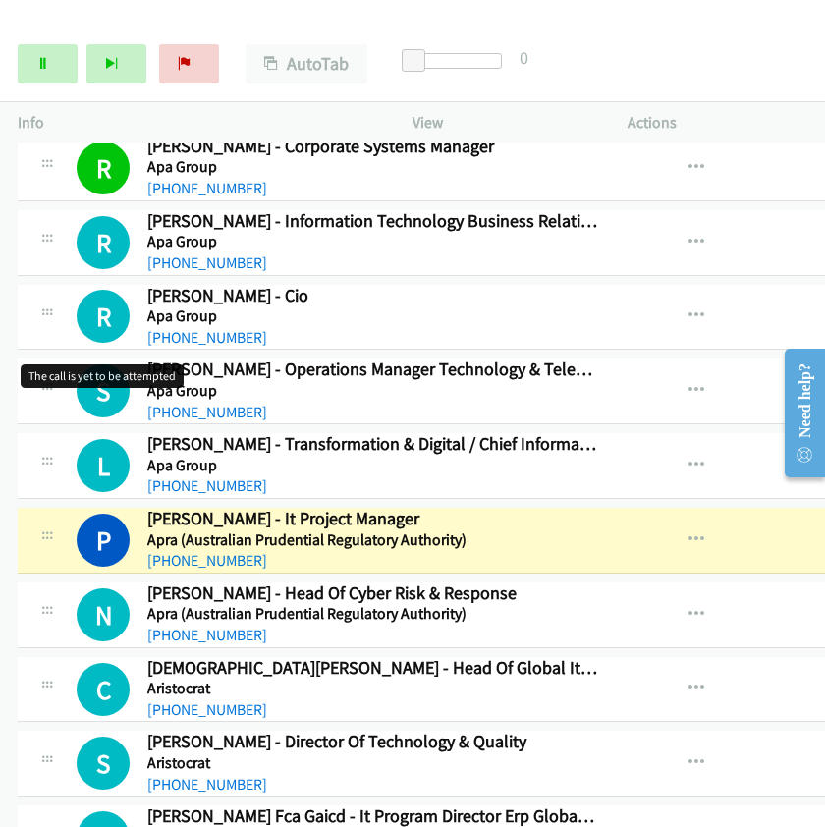
scroll to position [2728, 0]
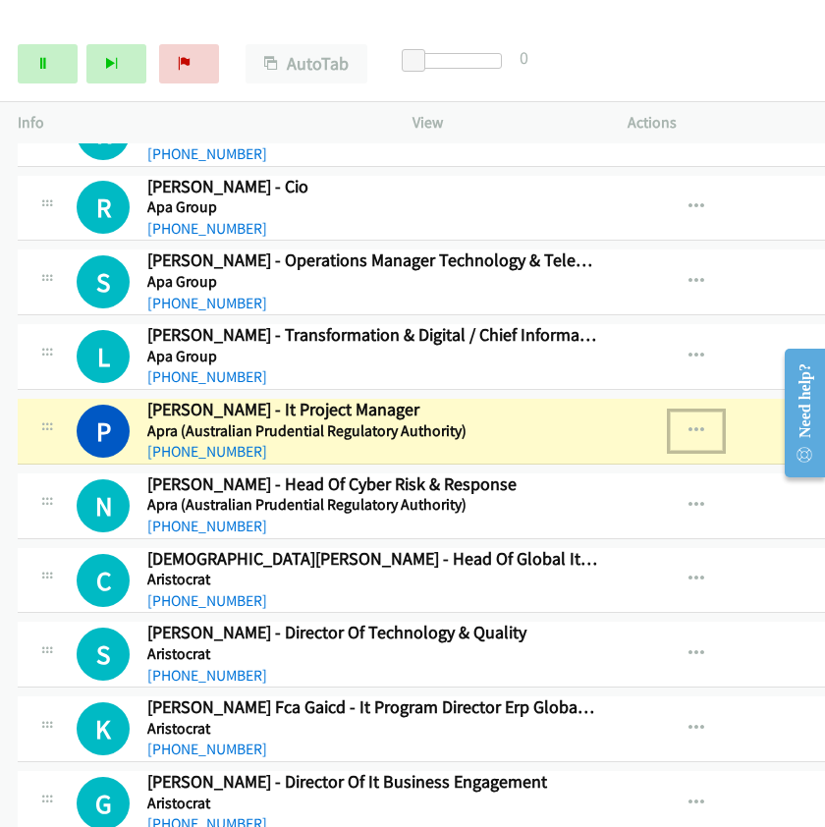
click at [679, 422] on button "button" at bounding box center [696, 431] width 53 height 39
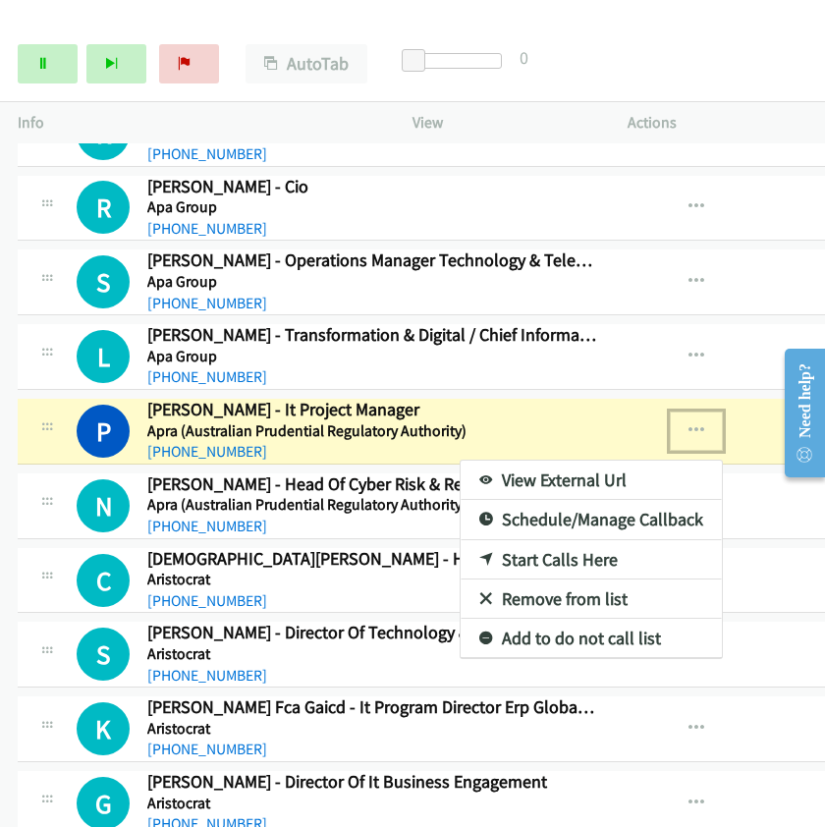
click at [577, 478] on link "View External Url" at bounding box center [591, 480] width 261 height 39
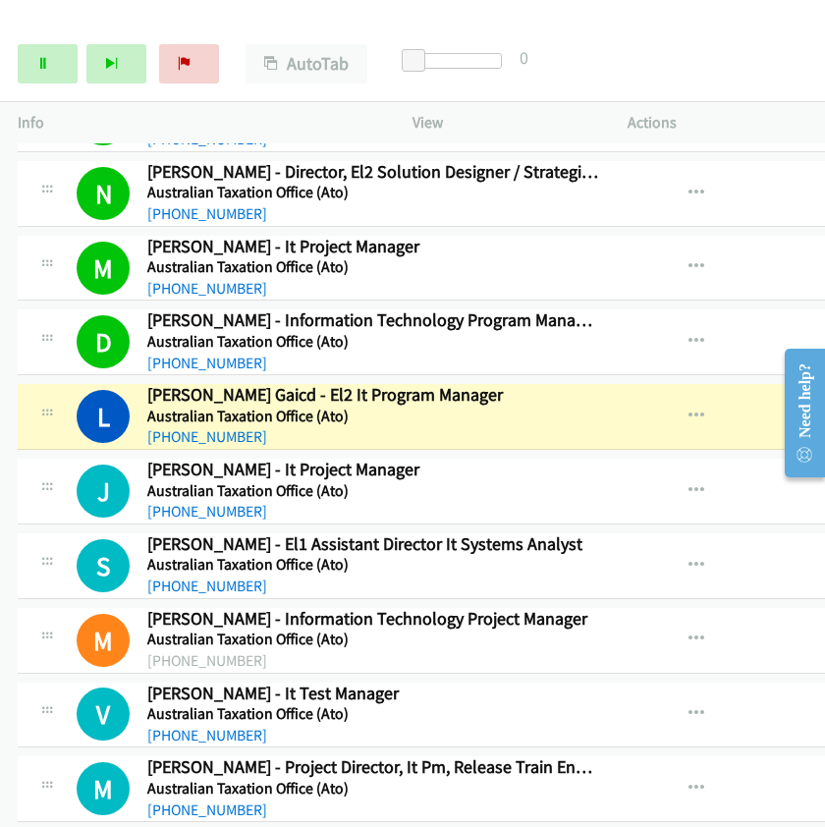
scroll to position [4257, 0]
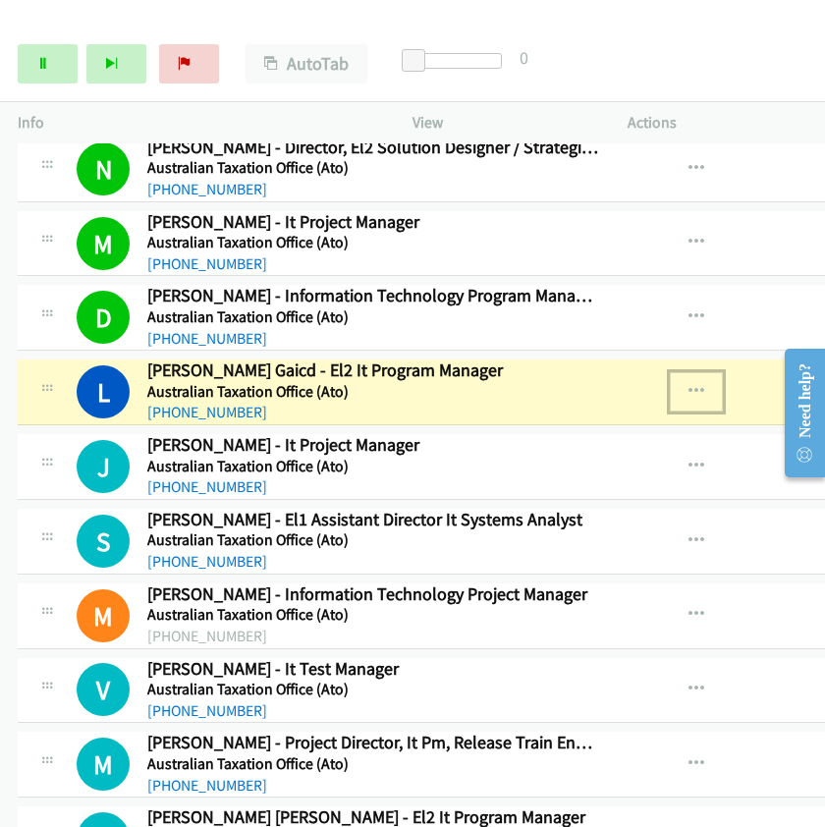
click at [689, 394] on icon "button" at bounding box center [697, 392] width 16 height 16
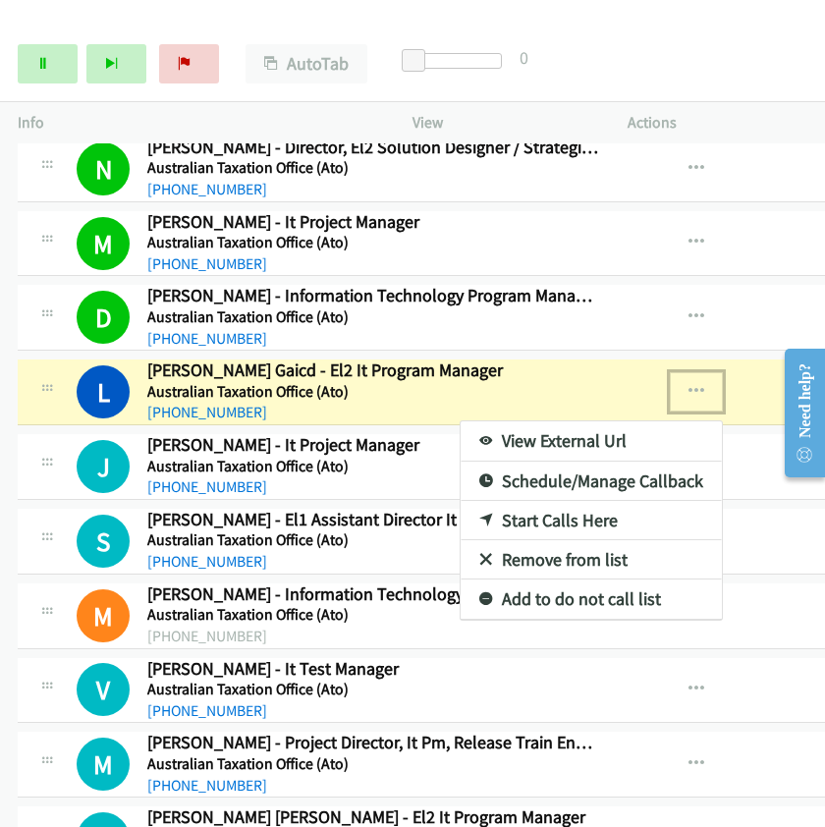
click at [479, 439] on link "View External Url" at bounding box center [591, 440] width 261 height 39
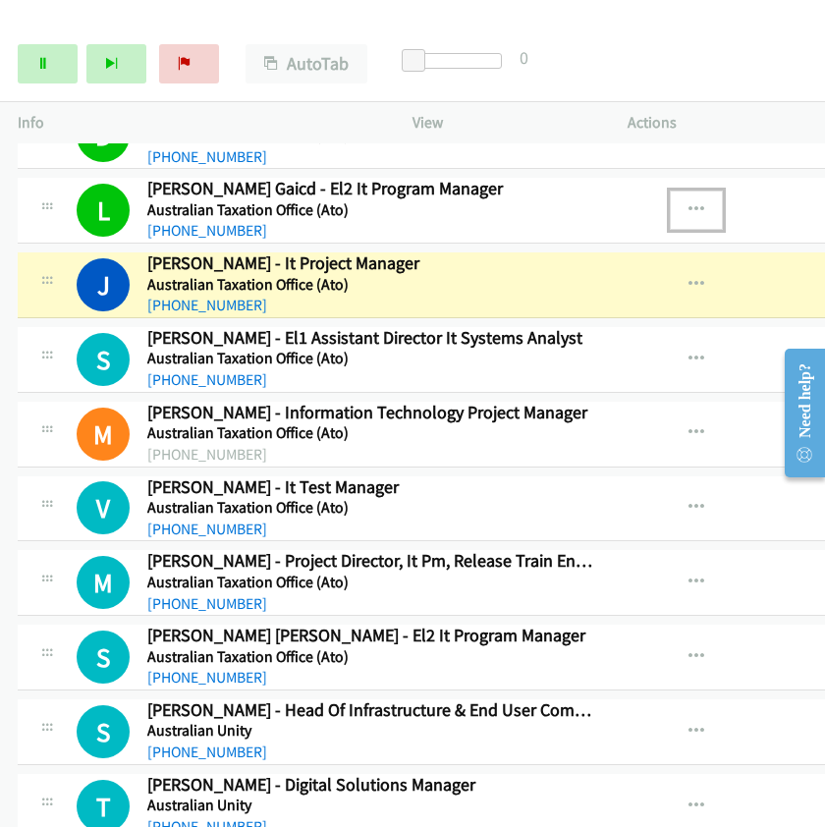
scroll to position [4475, 0]
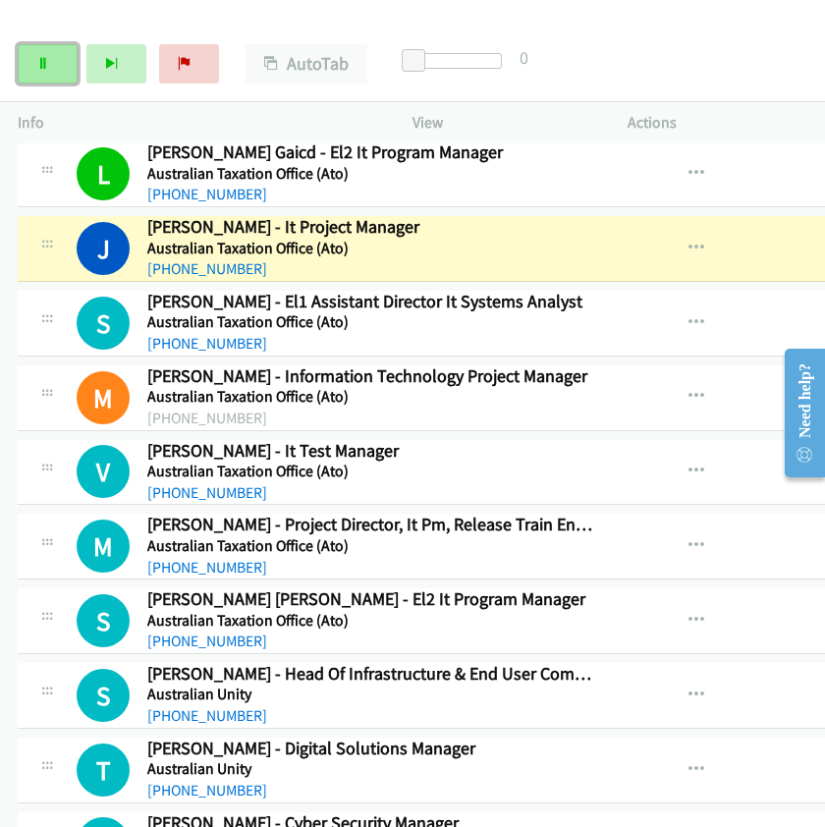
drag, startPoint x: 27, startPoint y: 70, endPoint x: 60, endPoint y: 74, distance: 33.6
click at [28, 69] on link "Pause" at bounding box center [48, 63] width 60 height 39
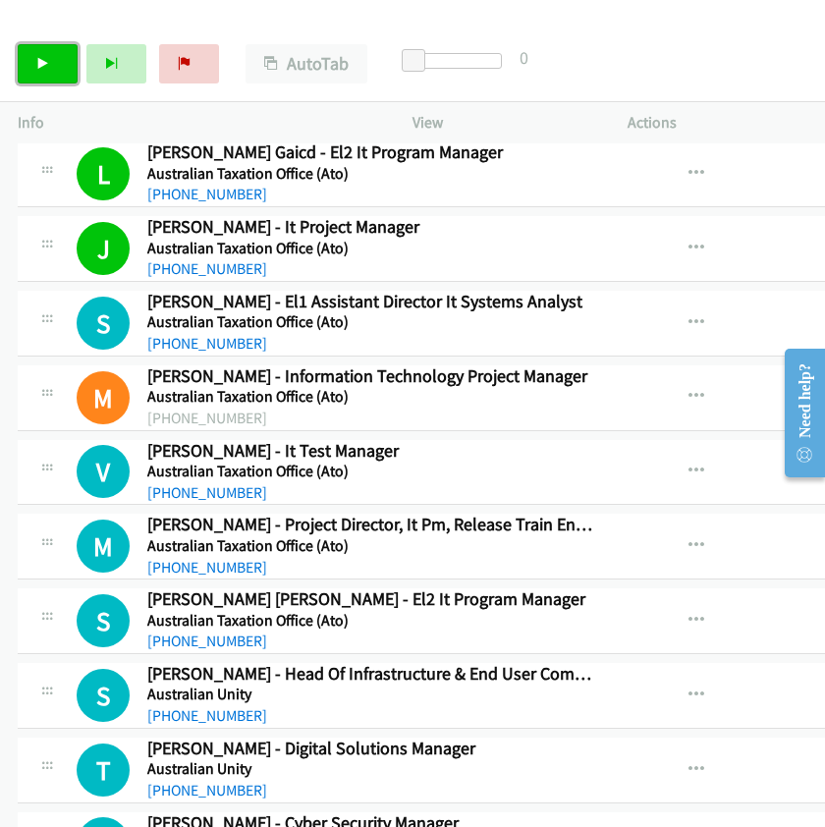
click at [56, 69] on link "Start Calls" at bounding box center [48, 63] width 60 height 39
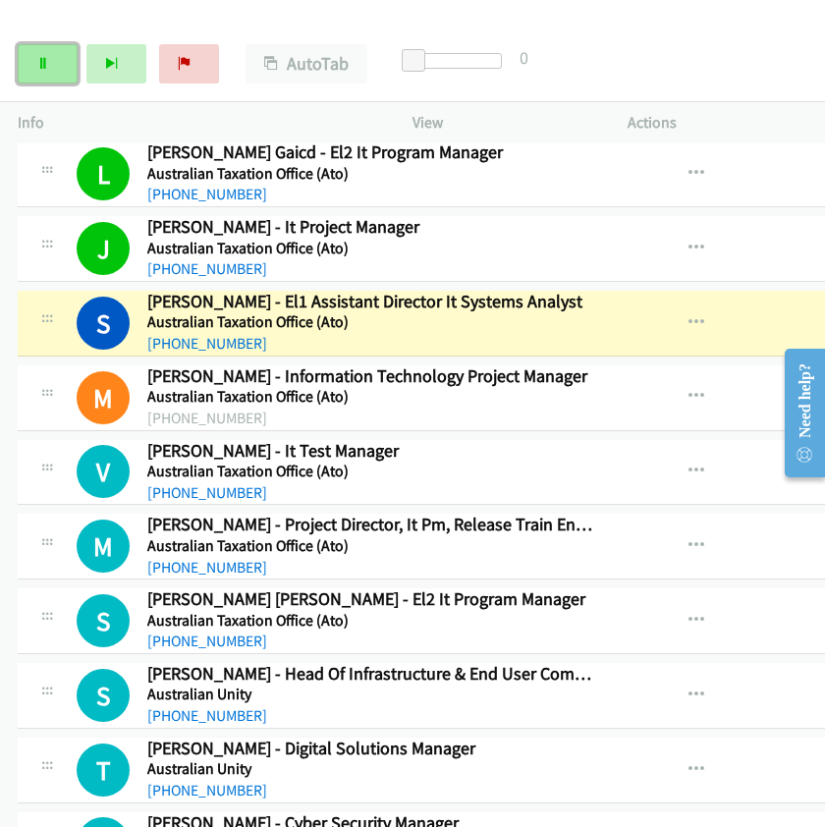
click at [39, 58] on icon at bounding box center [43, 65] width 14 height 14
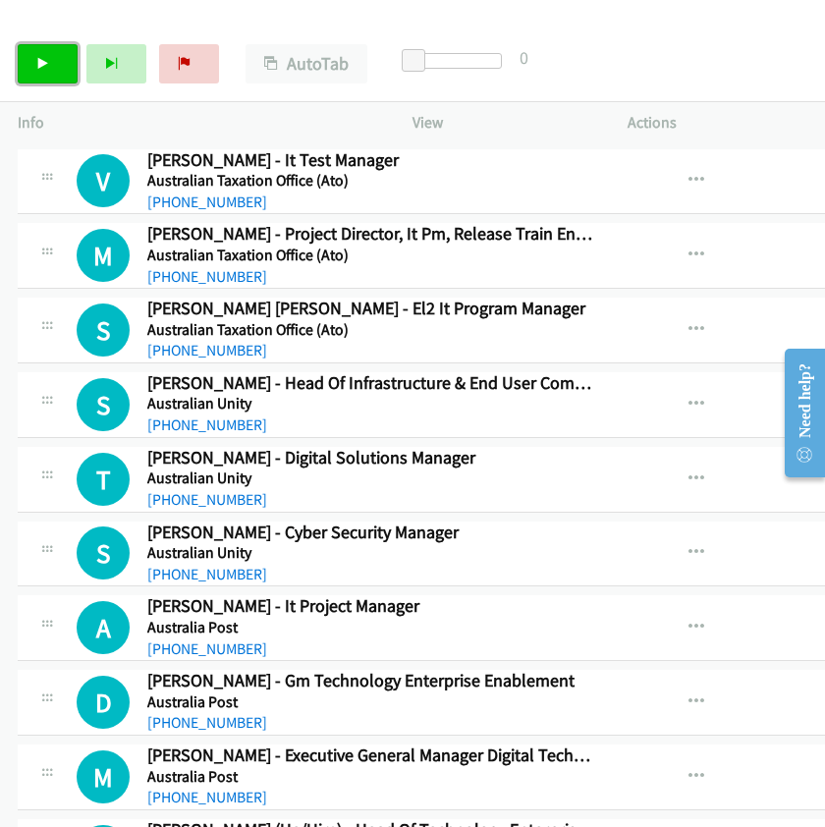
scroll to position [4803, 0]
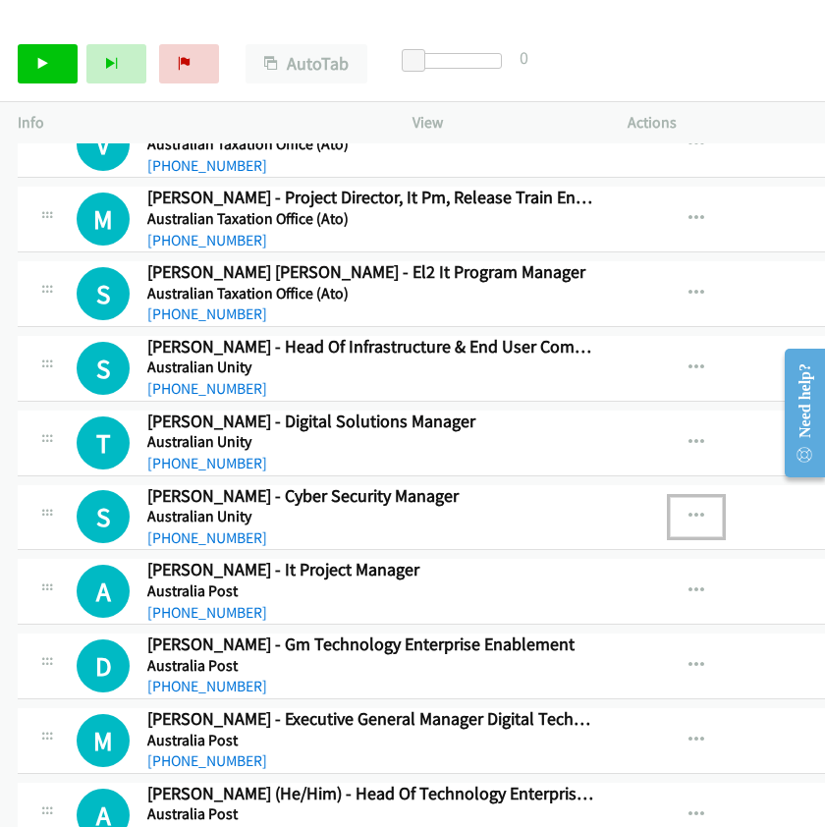
click at [689, 522] on icon "button" at bounding box center [697, 517] width 16 height 16
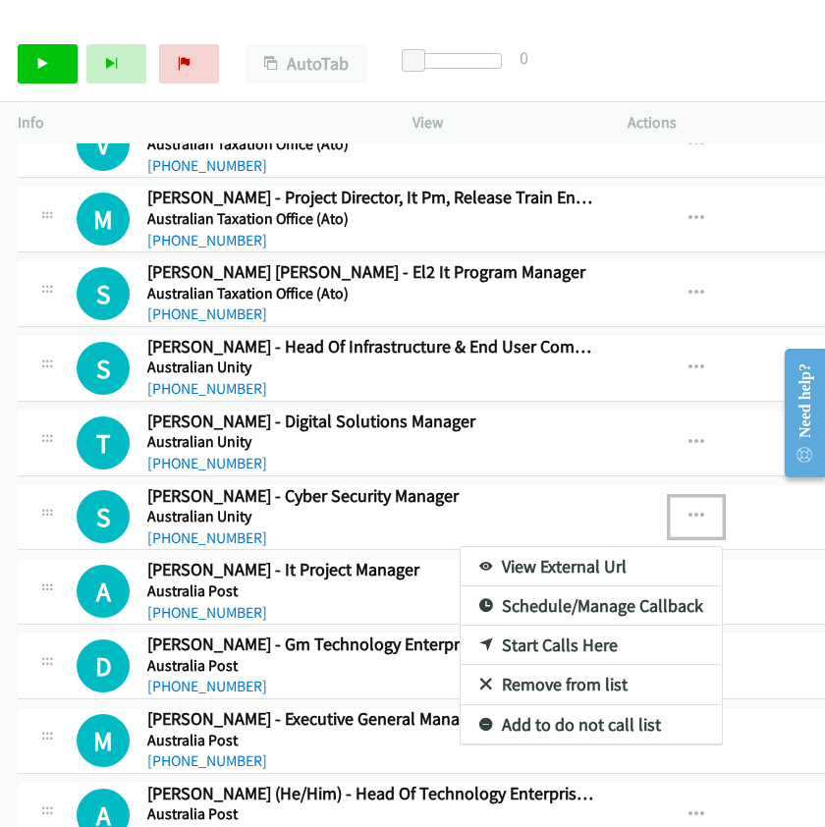
click at [542, 643] on link "Start Calls Here" at bounding box center [591, 645] width 261 height 39
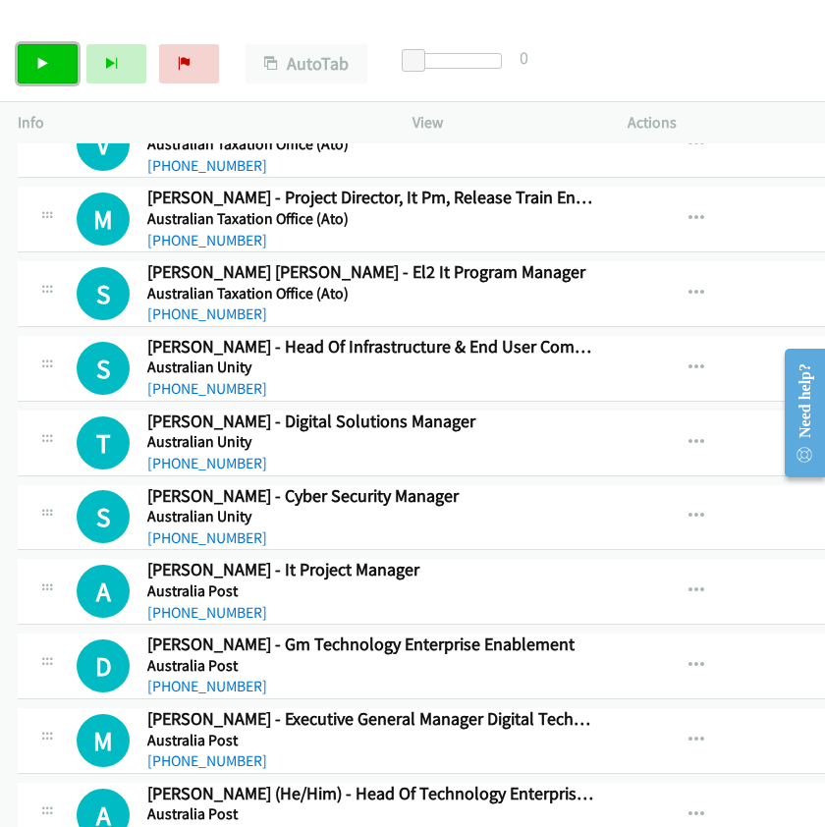
click at [41, 62] on icon at bounding box center [43, 65] width 14 height 14
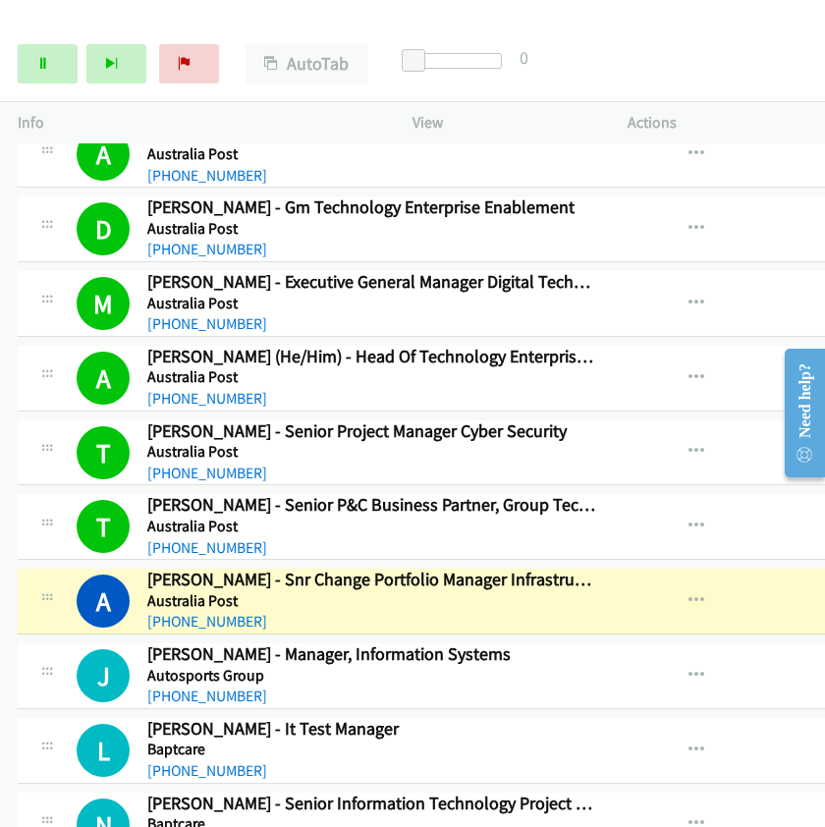
scroll to position [5458, 0]
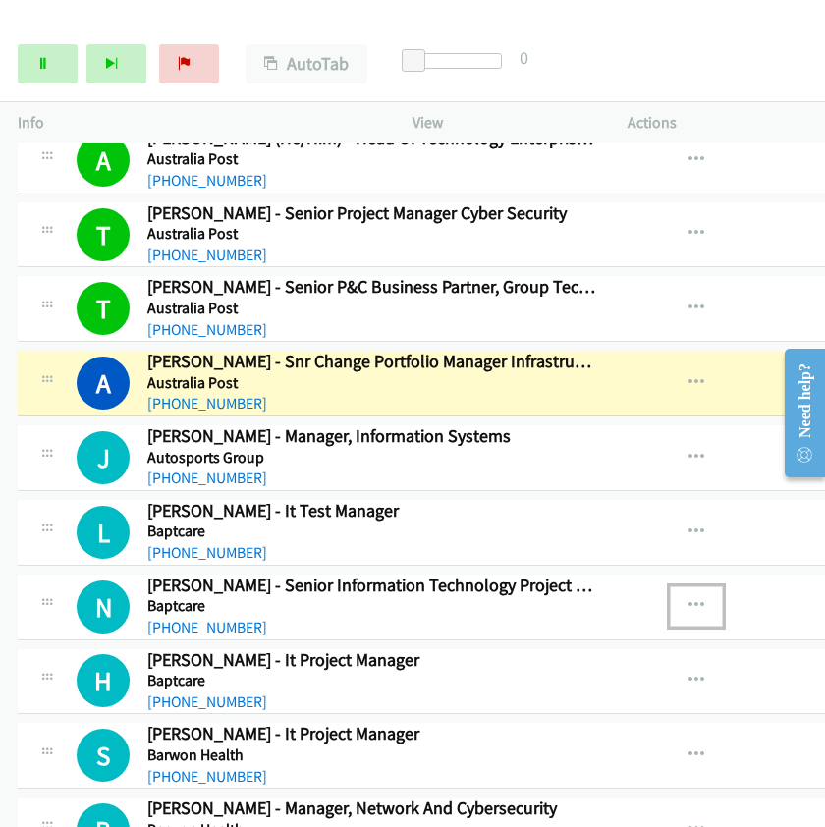
click at [689, 603] on icon "button" at bounding box center [697, 606] width 16 height 16
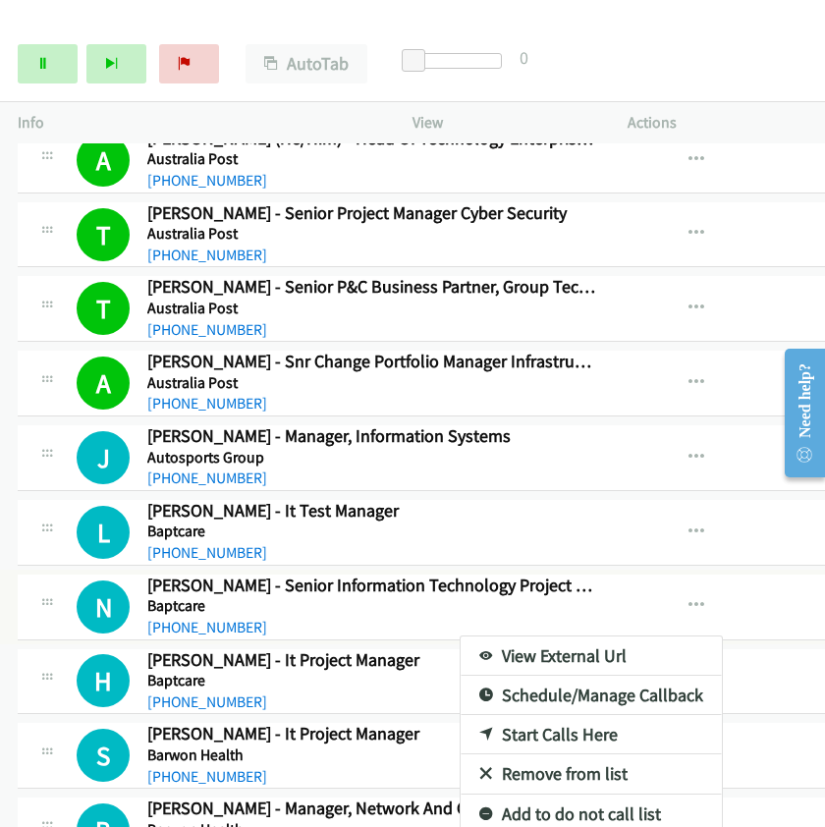
click at [529, 738] on link "Start Calls Here" at bounding box center [591, 734] width 261 height 39
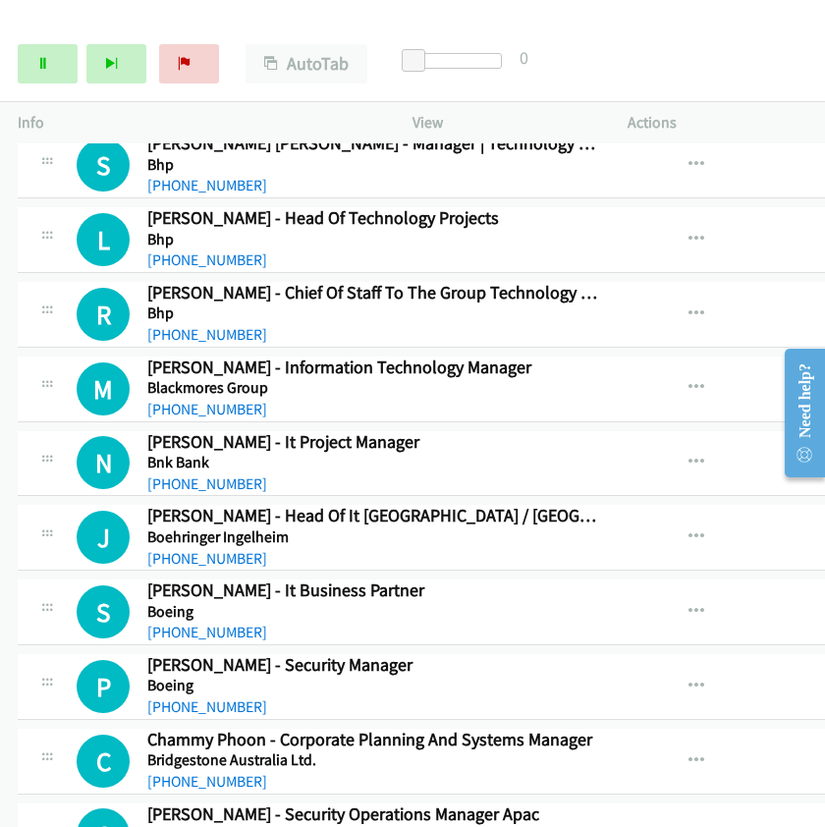
scroll to position [6878, 0]
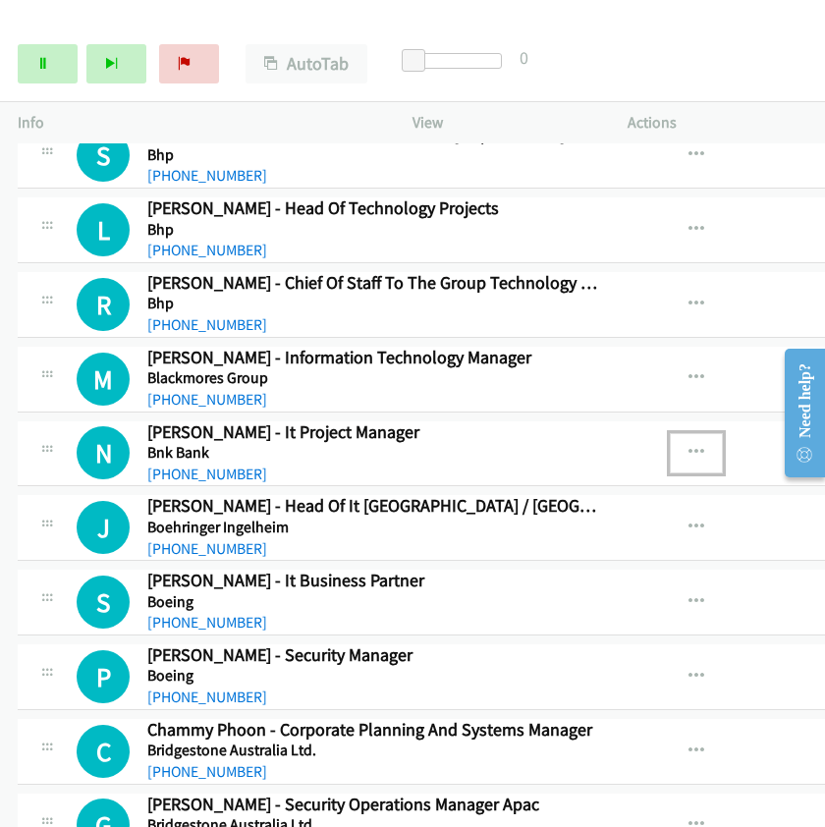
click at [670, 445] on button "button" at bounding box center [696, 452] width 53 height 39
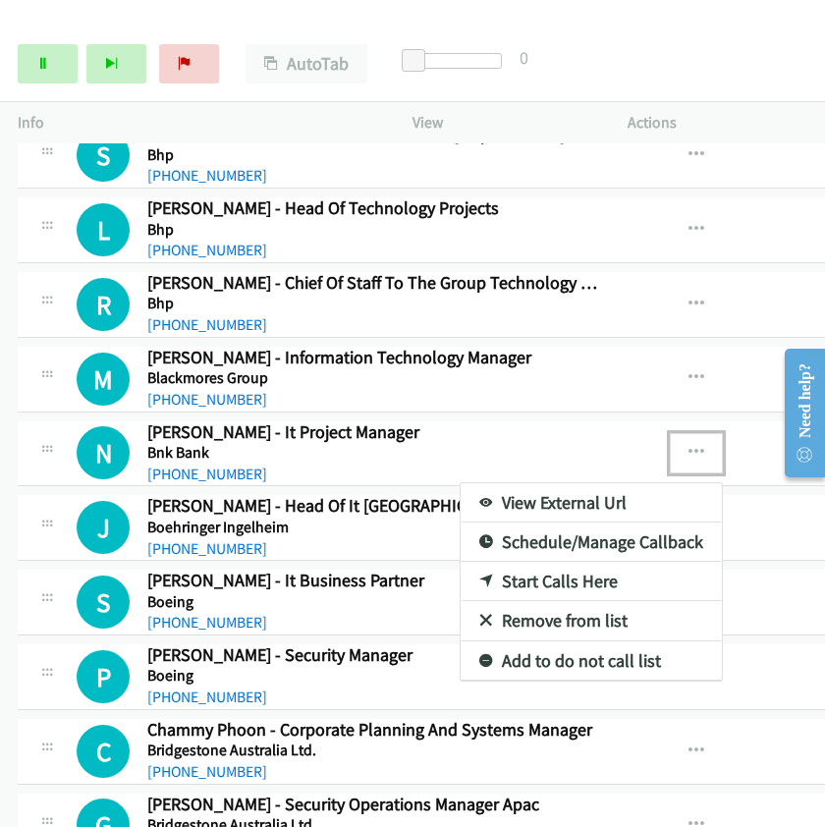
click at [540, 588] on link "Start Calls Here" at bounding box center [591, 581] width 261 height 39
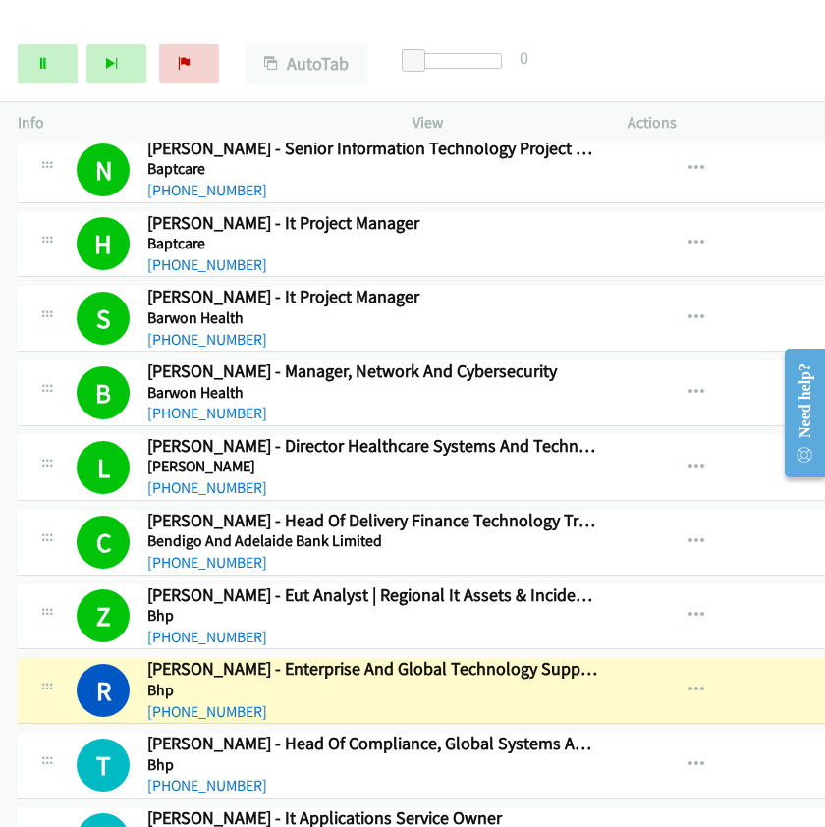
scroll to position [6113, 0]
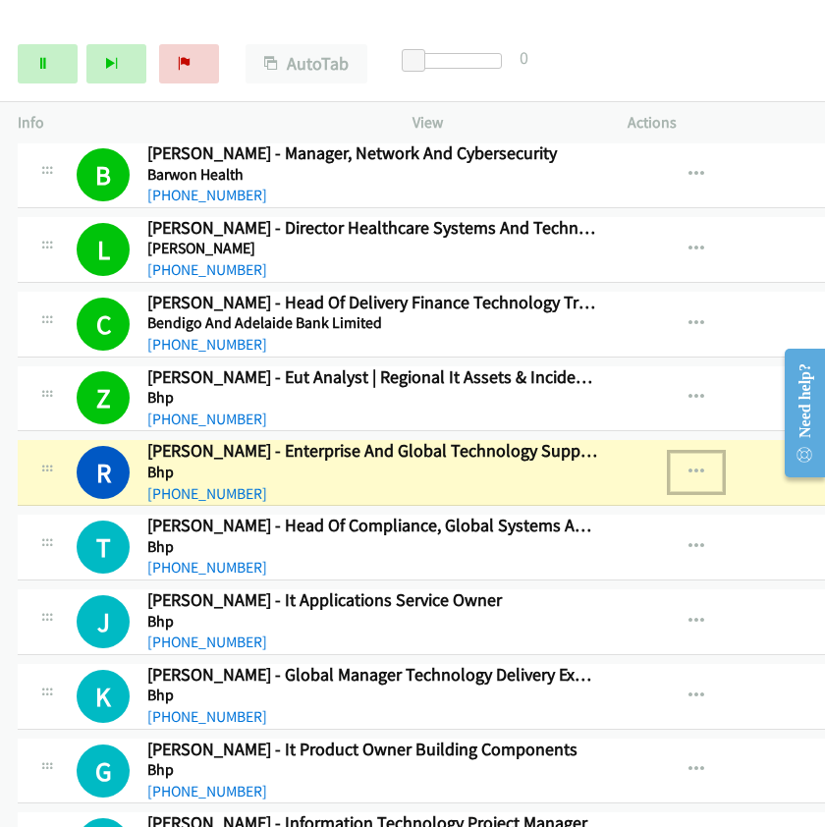
click at [689, 474] on icon "button" at bounding box center [697, 473] width 16 height 16
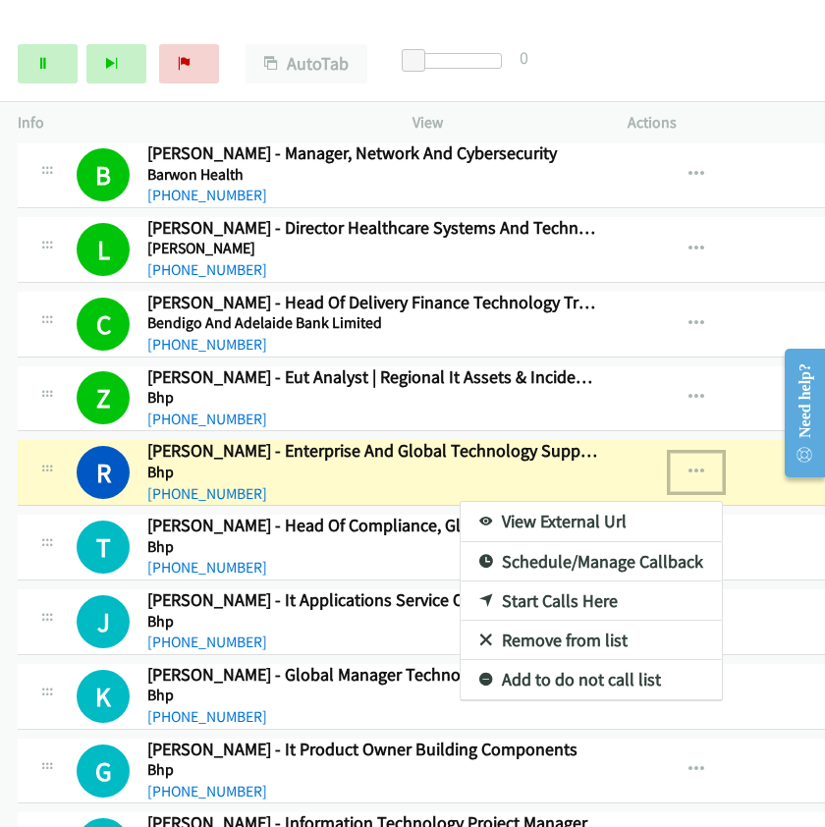
click at [535, 526] on link "View External Url" at bounding box center [591, 521] width 261 height 39
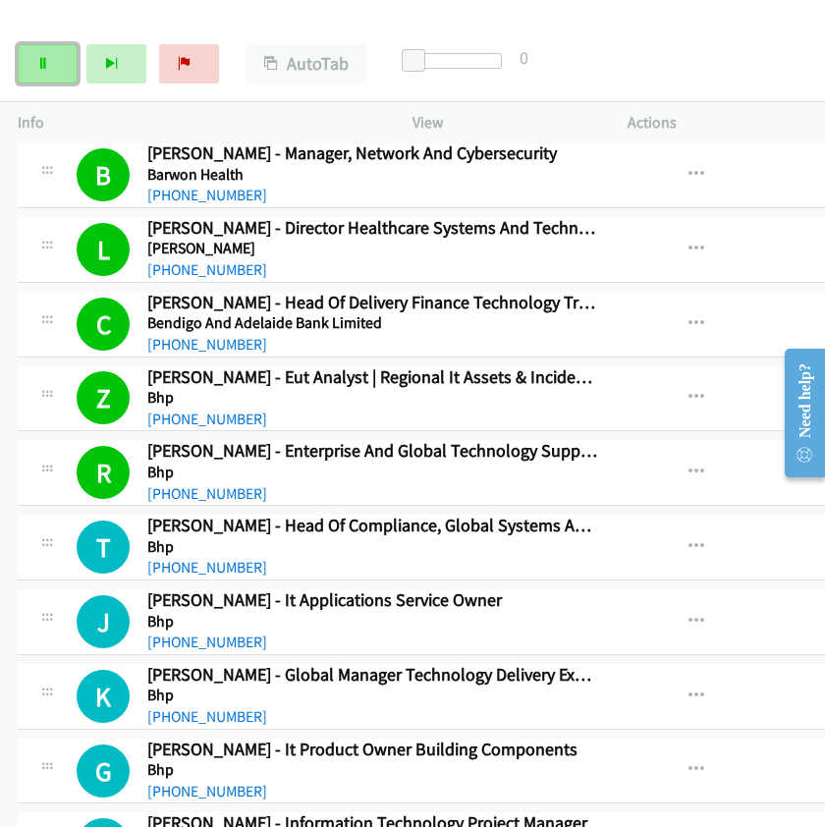
click at [57, 73] on link "Pause" at bounding box center [48, 63] width 60 height 39
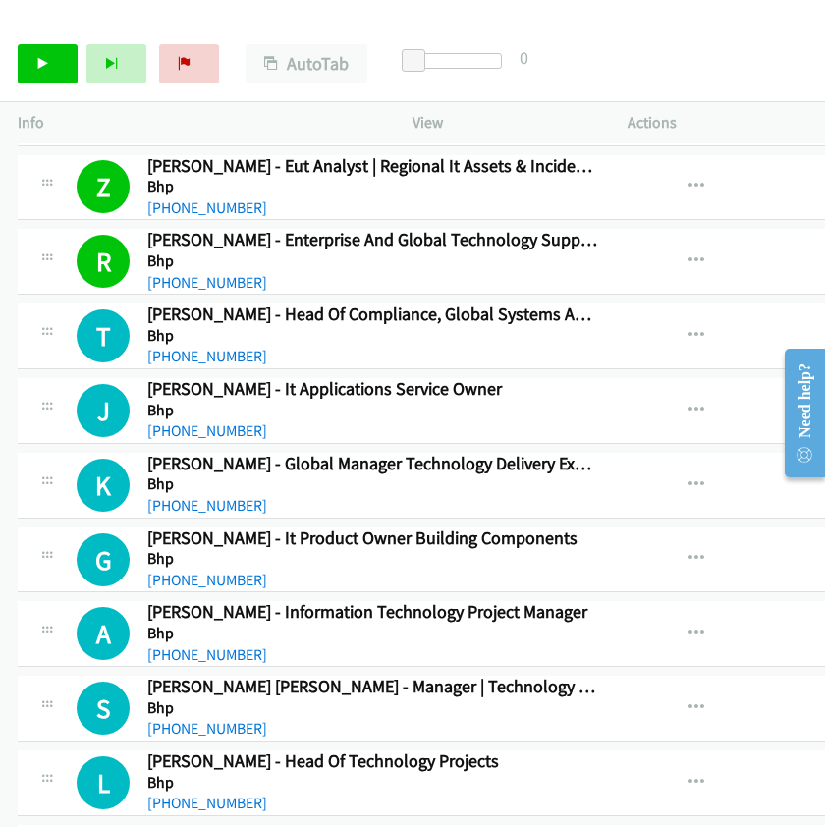
scroll to position [6331, 0]
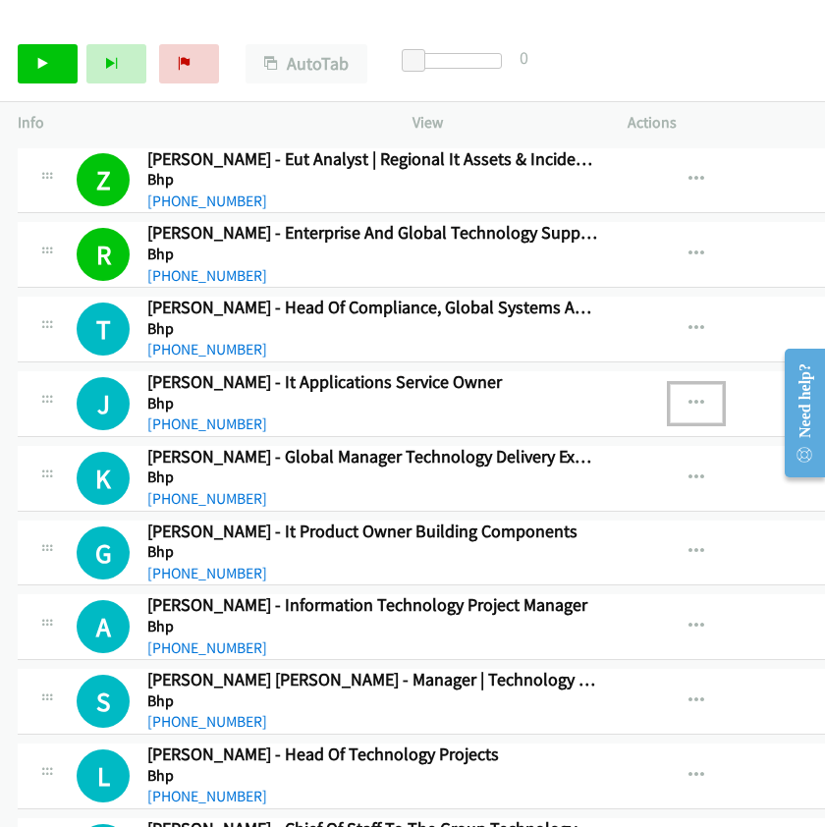
click at [689, 406] on icon "button" at bounding box center [697, 404] width 16 height 16
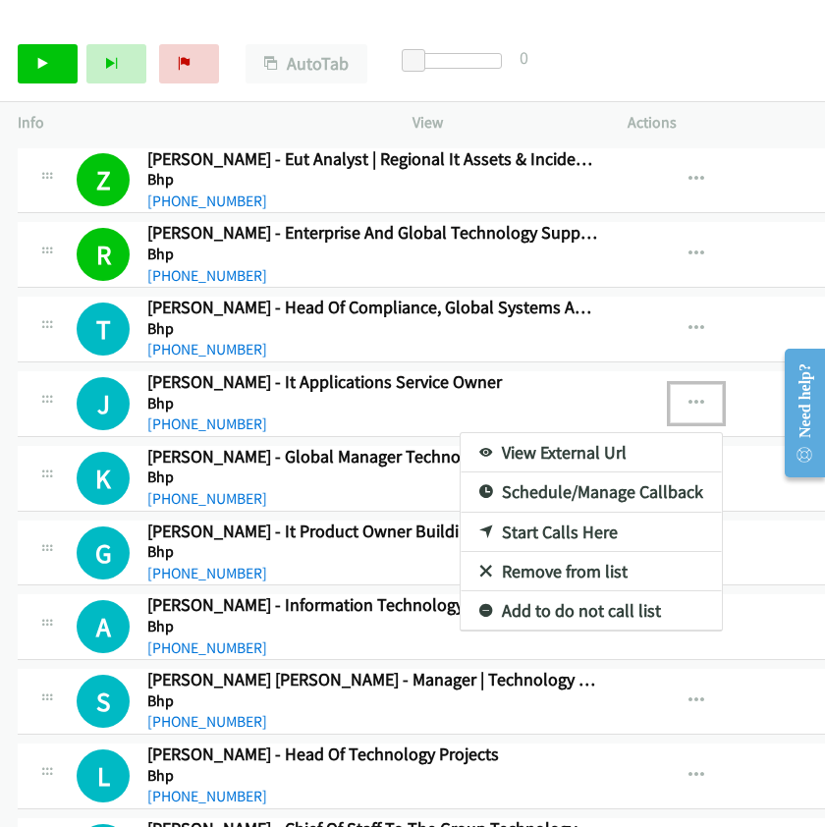
click at [483, 536] on link "Start Calls Here" at bounding box center [591, 532] width 261 height 39
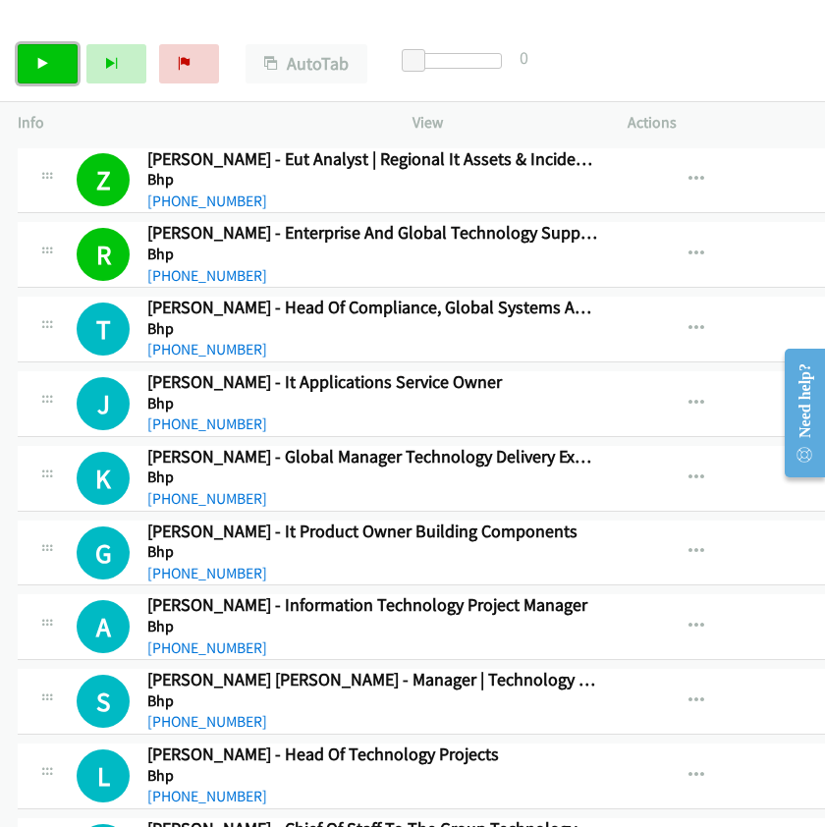
click at [32, 71] on link "Start Calls" at bounding box center [48, 63] width 60 height 39
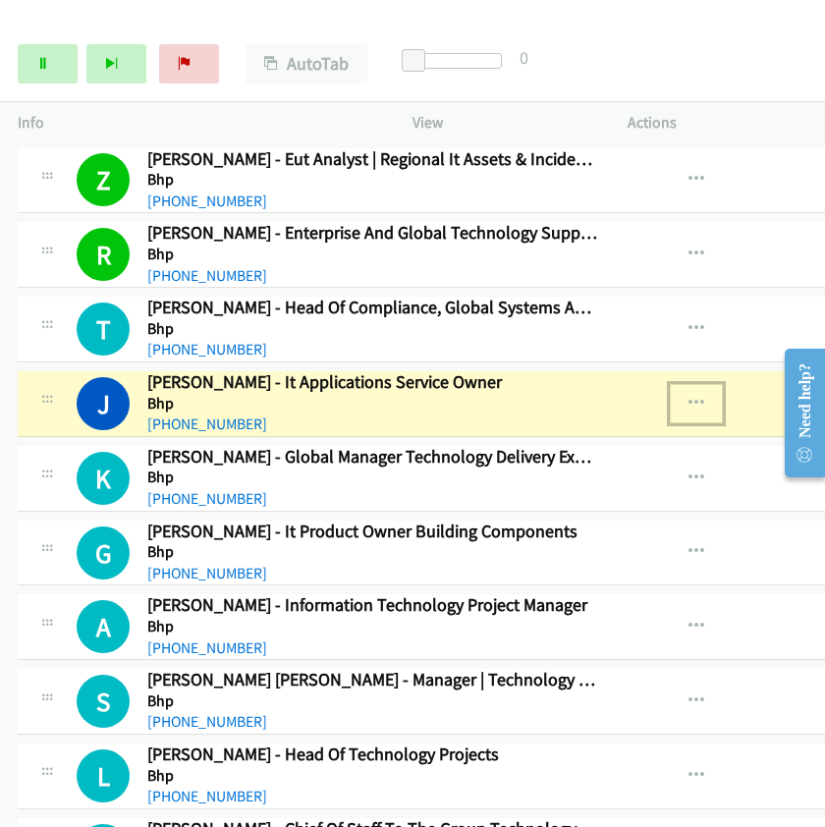
click at [689, 406] on icon "button" at bounding box center [697, 404] width 16 height 16
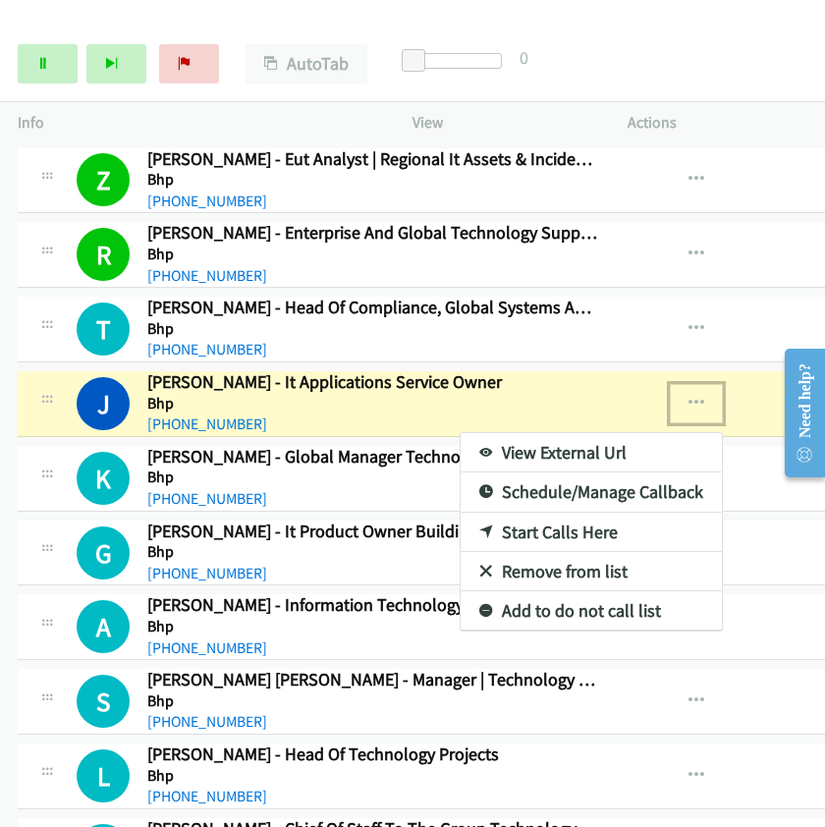
click at [577, 455] on link "View External Url" at bounding box center [591, 452] width 261 height 39
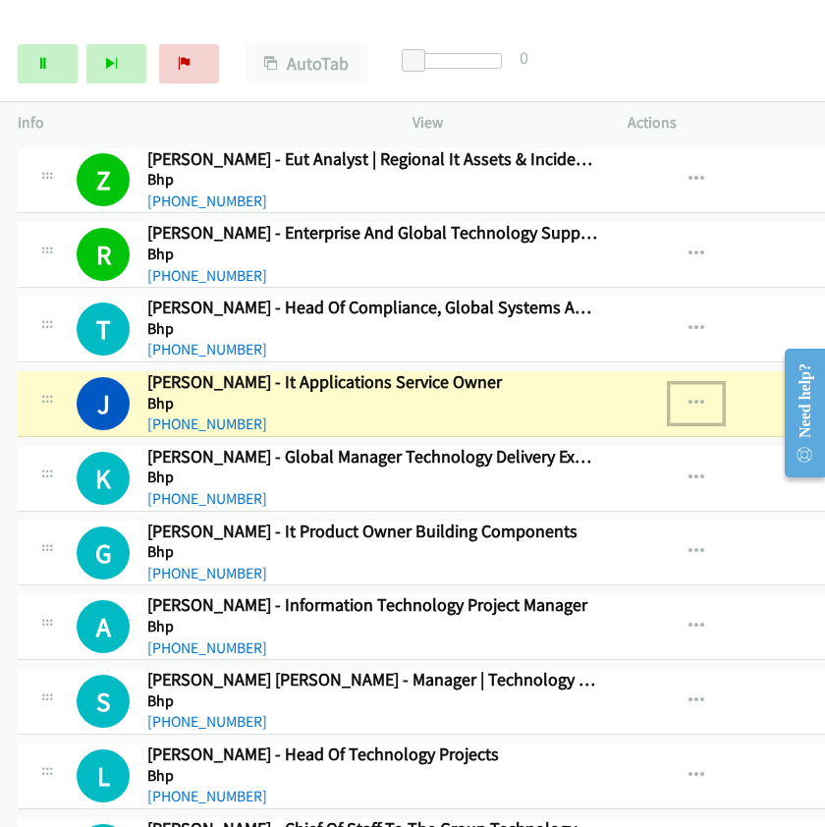
click at [676, 398] on button "button" at bounding box center [696, 403] width 53 height 39
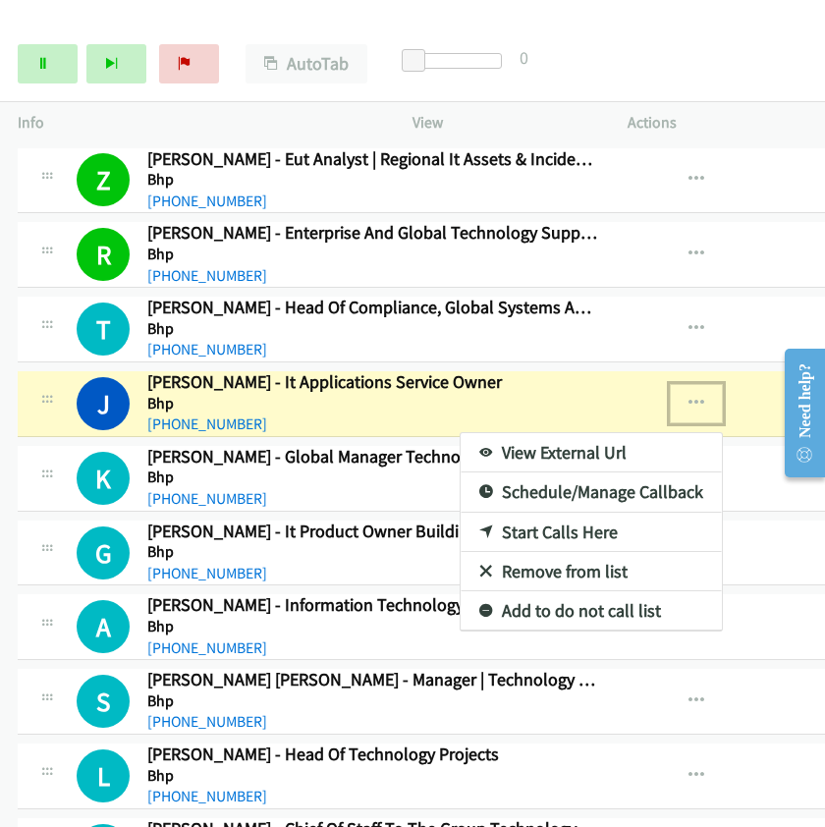
click at [521, 459] on link "View External Url" at bounding box center [591, 452] width 261 height 39
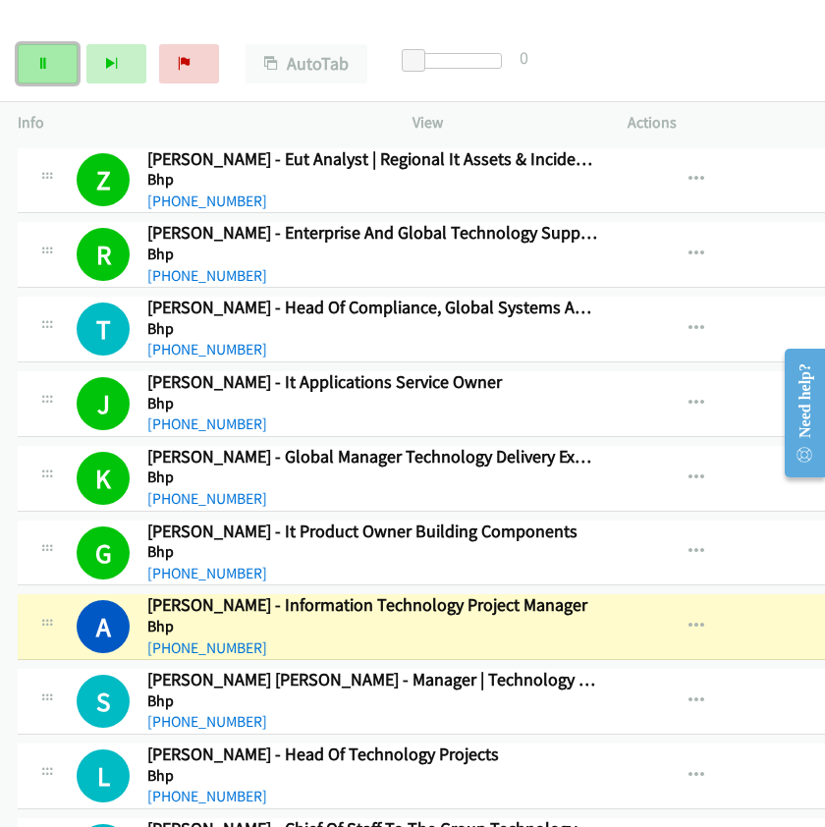
click at [47, 73] on link "Pause" at bounding box center [48, 63] width 60 height 39
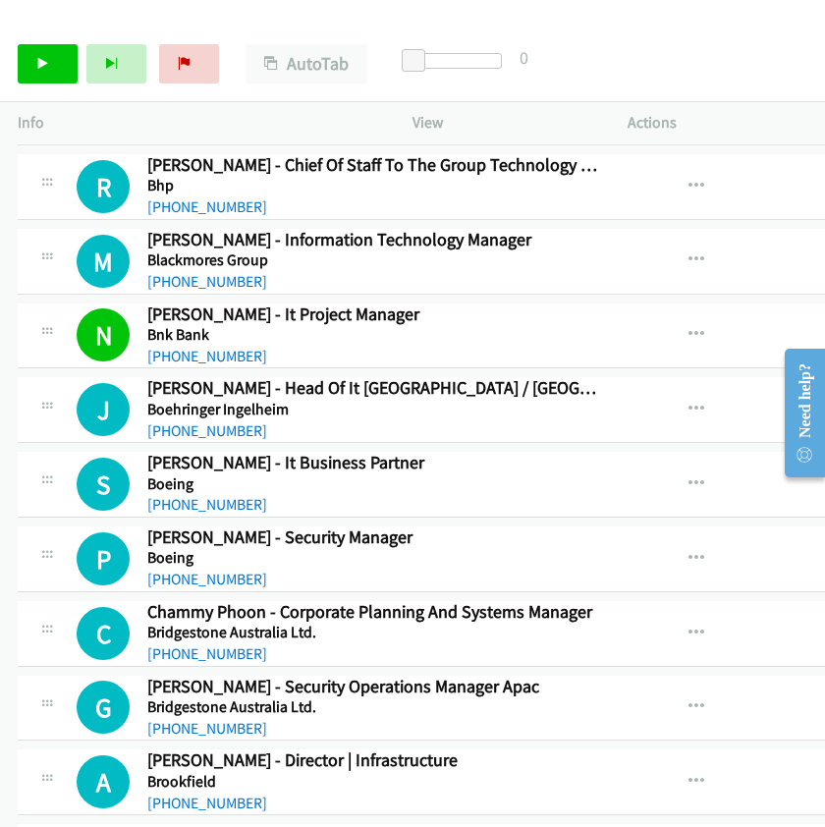
scroll to position [6987, 0]
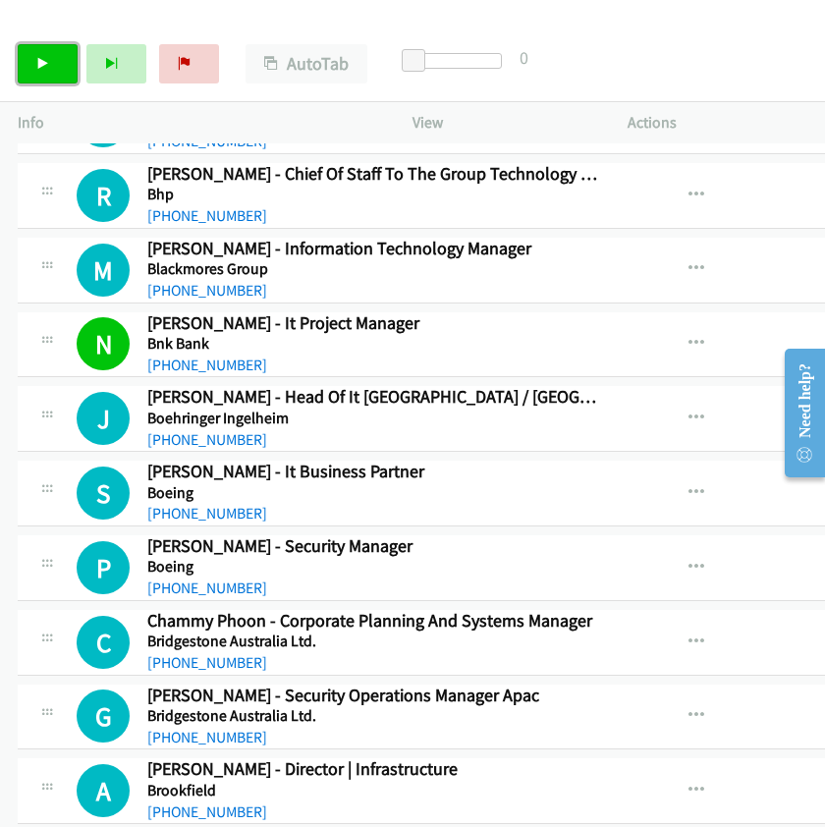
click at [55, 57] on link "Start Calls" at bounding box center [48, 63] width 60 height 39
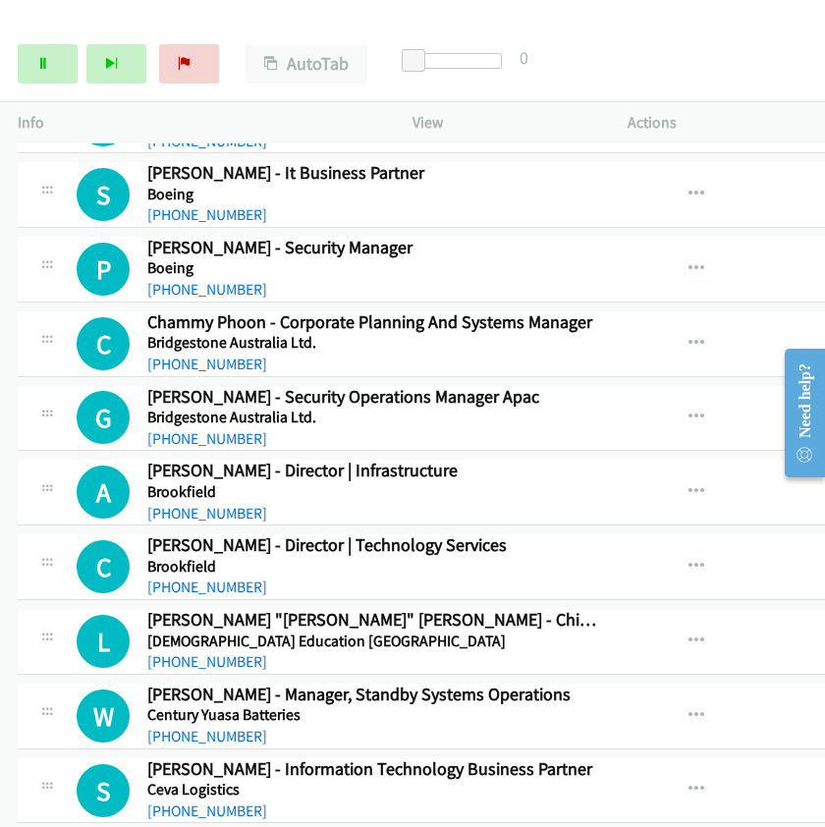
scroll to position [7314, 0]
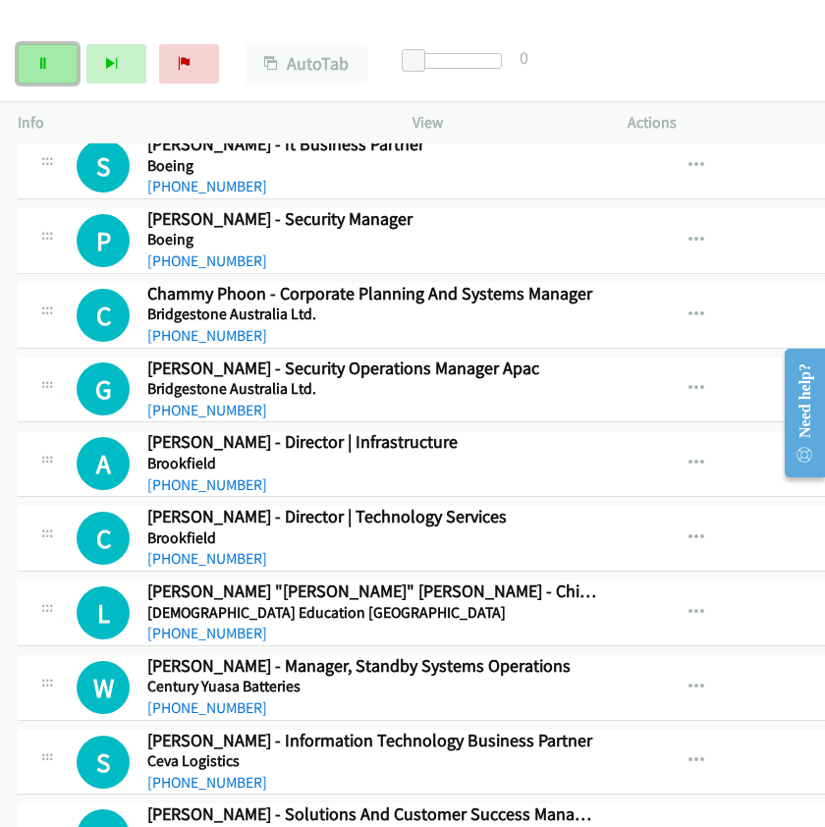
click at [44, 62] on icon at bounding box center [43, 65] width 14 height 14
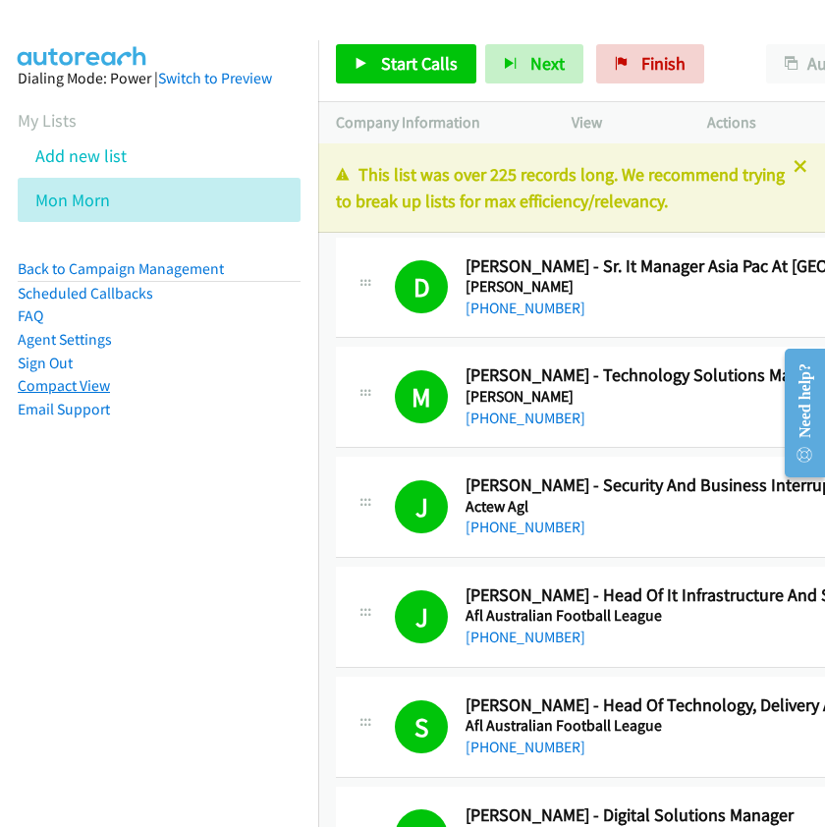
click at [57, 386] on link "Compact View" at bounding box center [64, 385] width 92 height 19
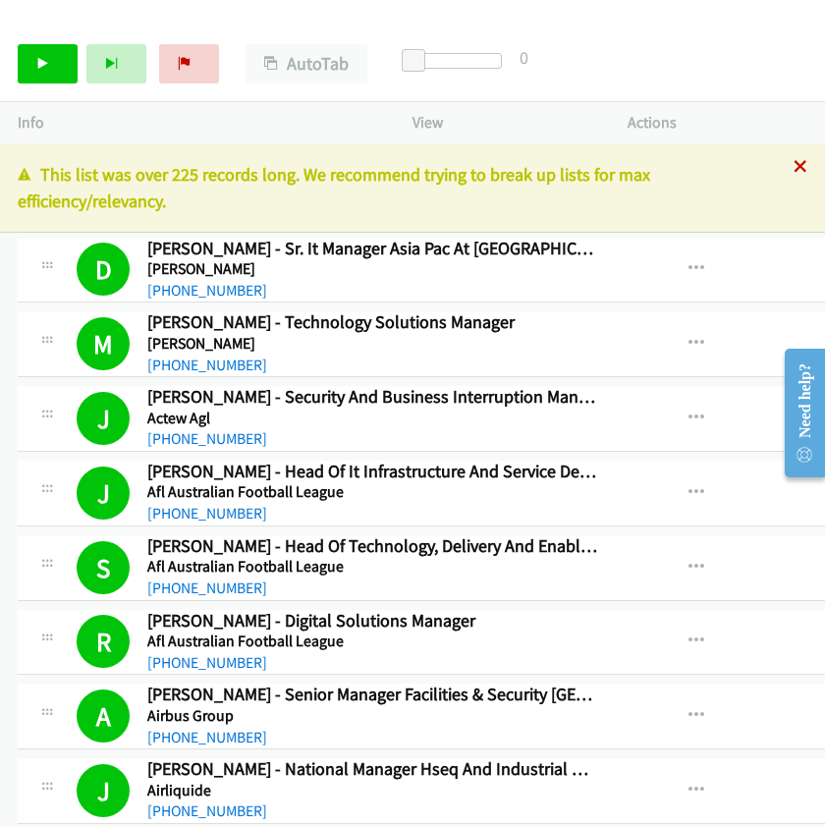
click at [794, 170] on icon at bounding box center [801, 168] width 14 height 14
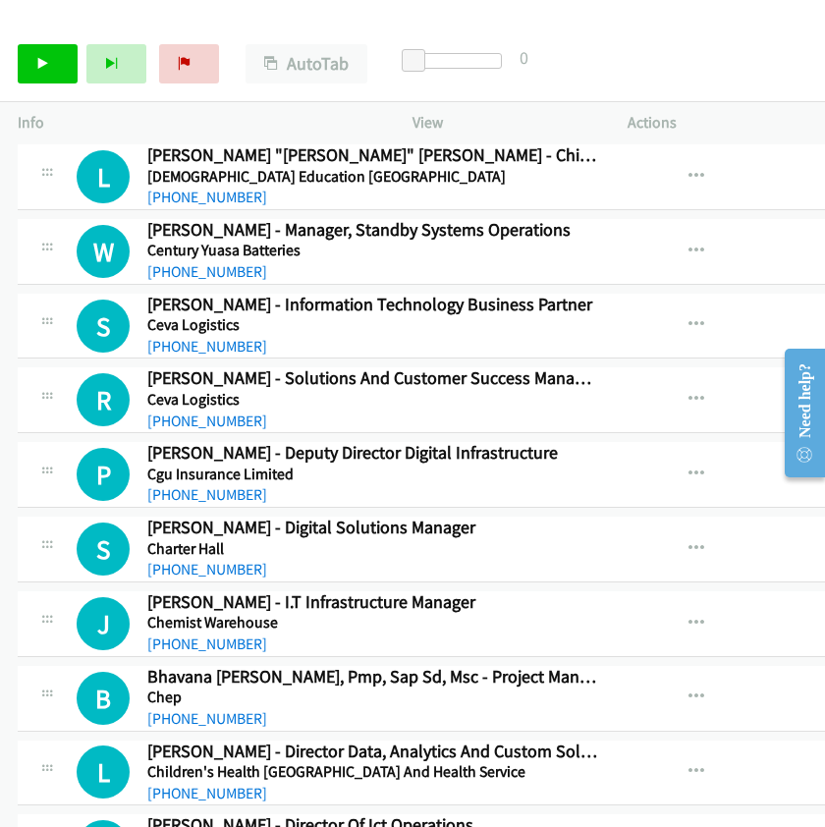
scroll to position [7860, 0]
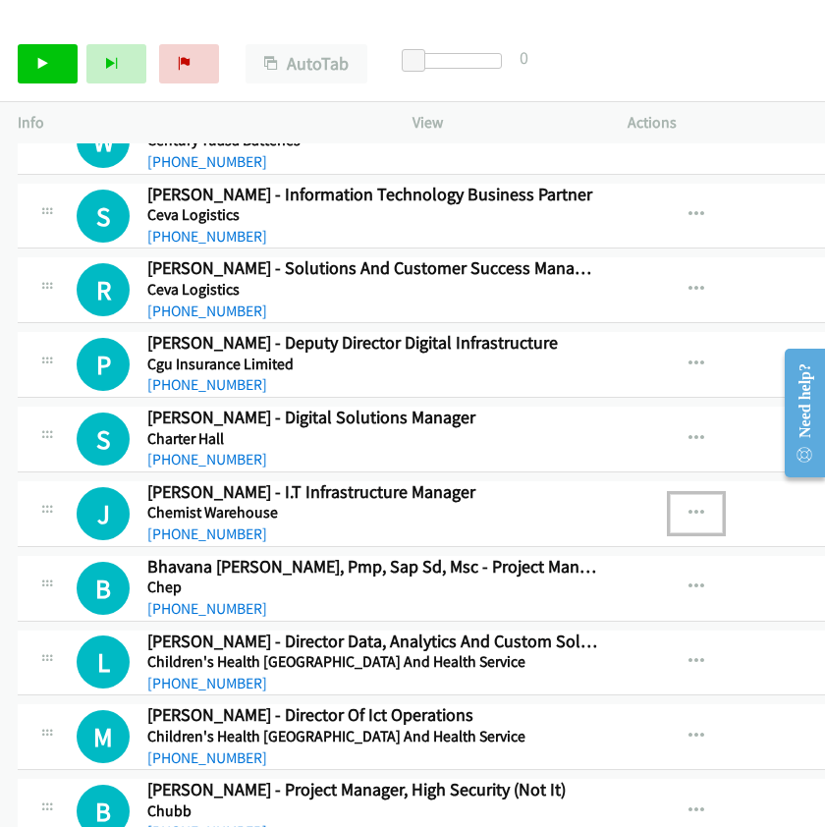
click at [689, 517] on icon "button" at bounding box center [697, 514] width 16 height 16
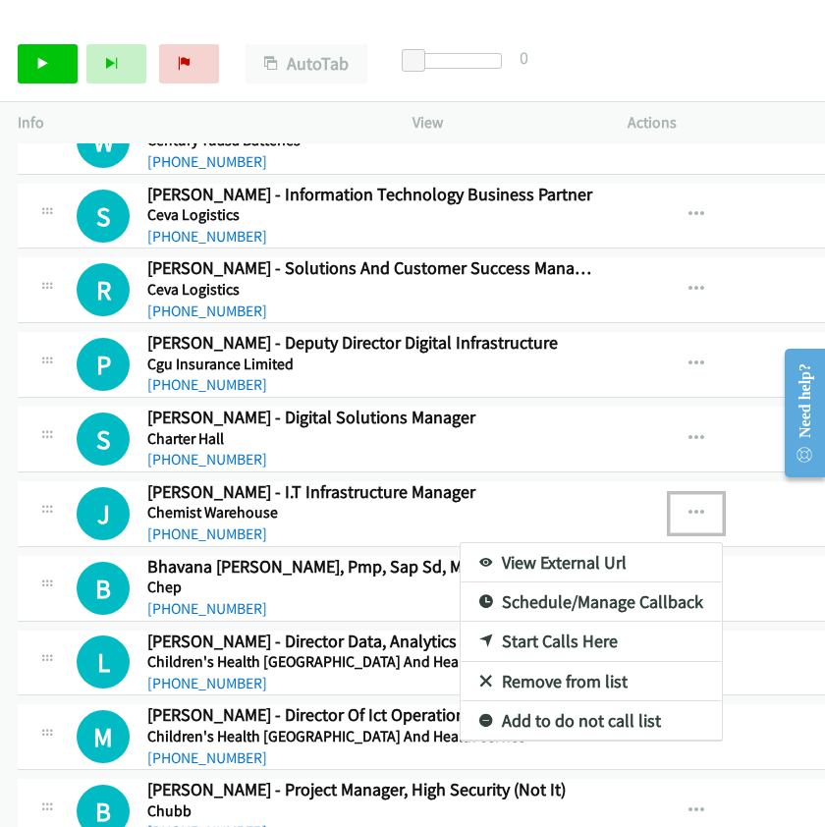
click at [521, 652] on link "Start Calls Here" at bounding box center [591, 641] width 261 height 39
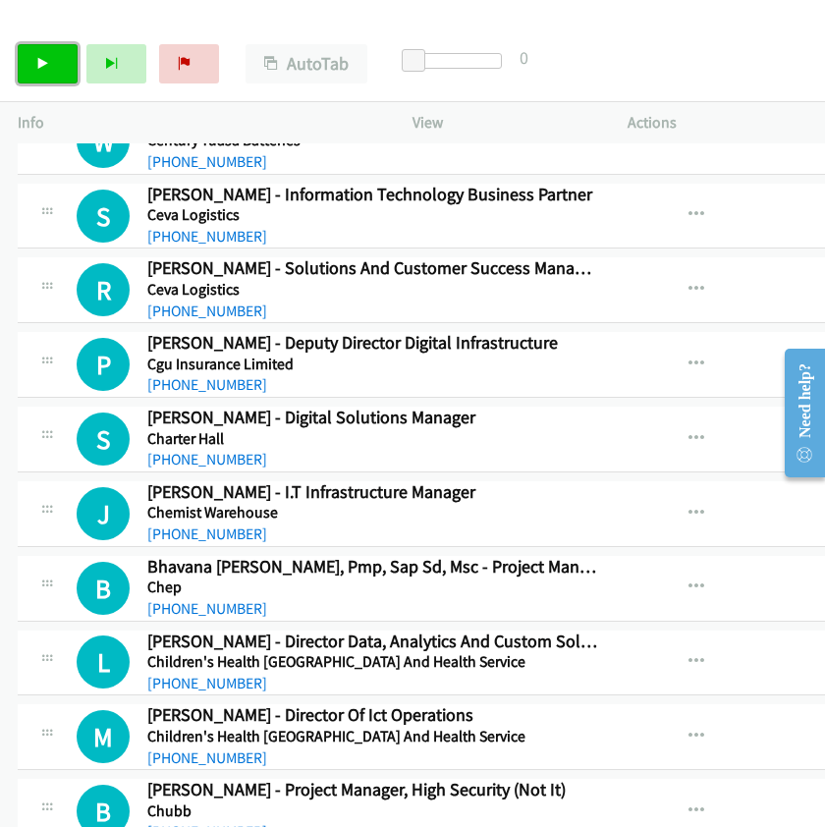
click at [44, 71] on link "Start Calls" at bounding box center [48, 63] width 60 height 39
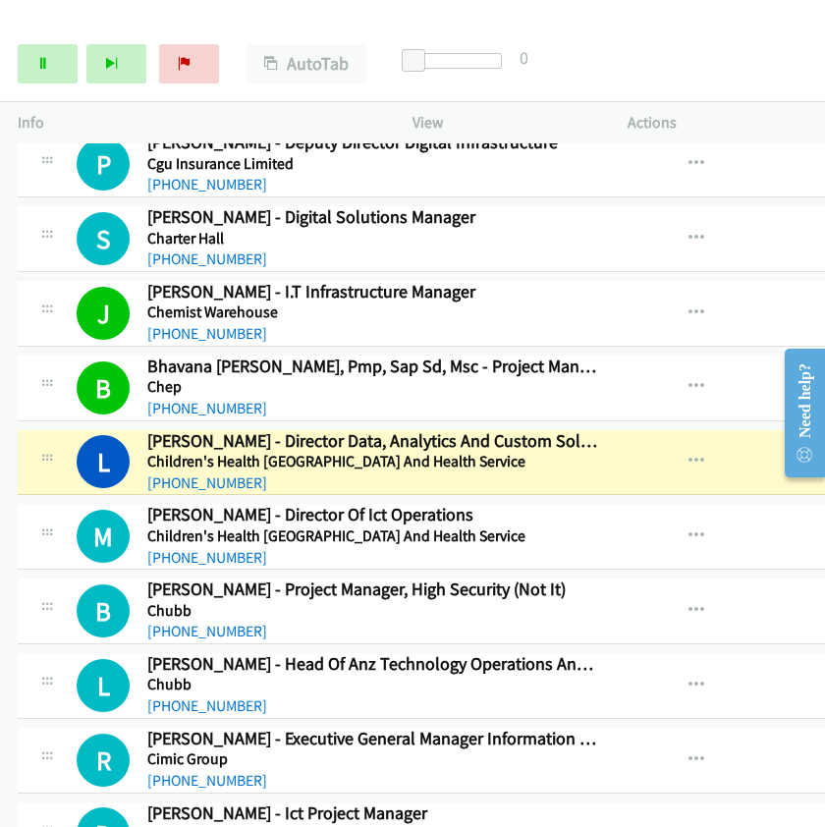
scroll to position [8078, 0]
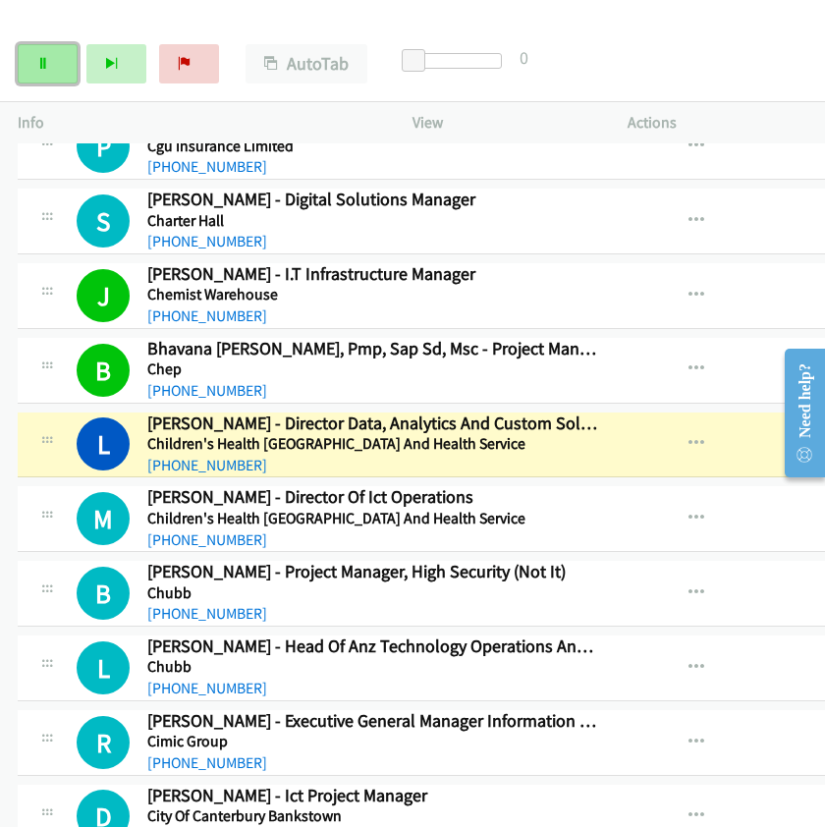
click at [45, 67] on icon at bounding box center [43, 65] width 14 height 14
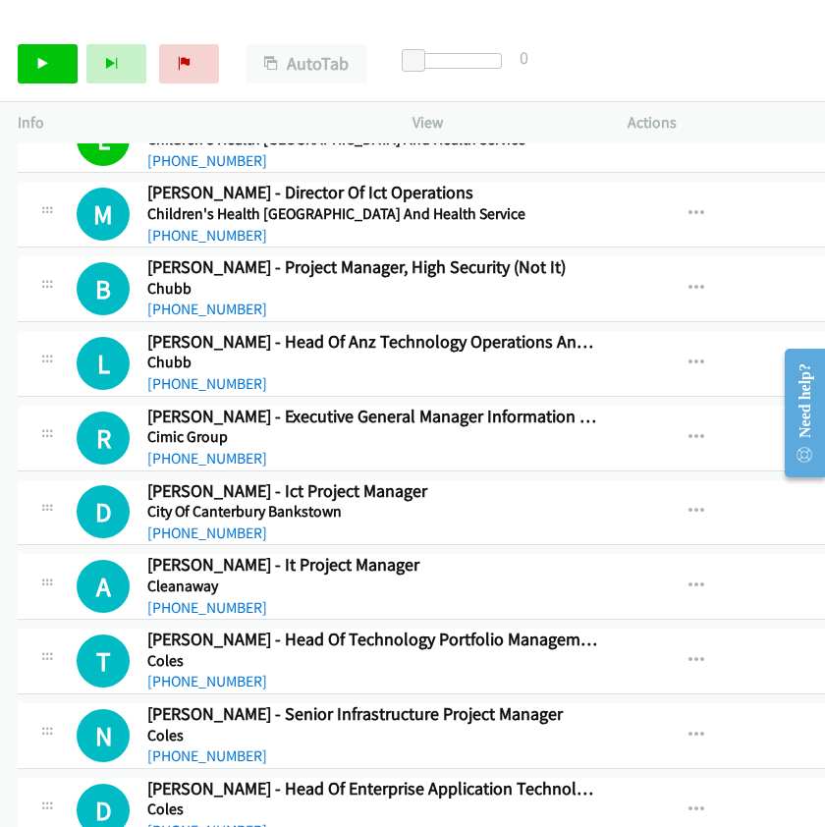
scroll to position [8405, 0]
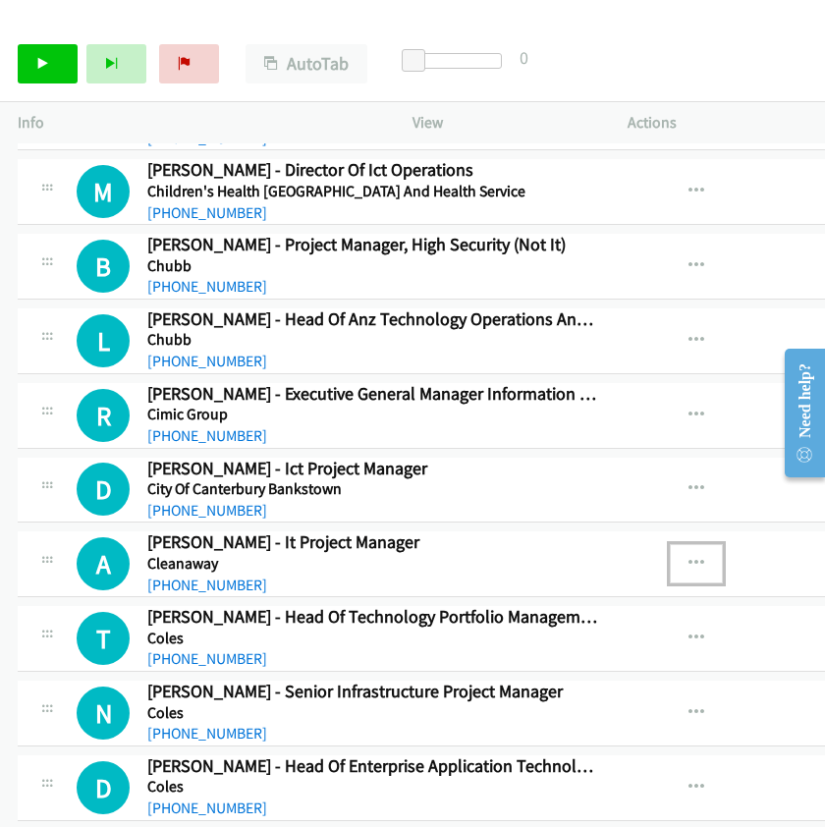
click at [689, 570] on icon "button" at bounding box center [697, 564] width 16 height 16
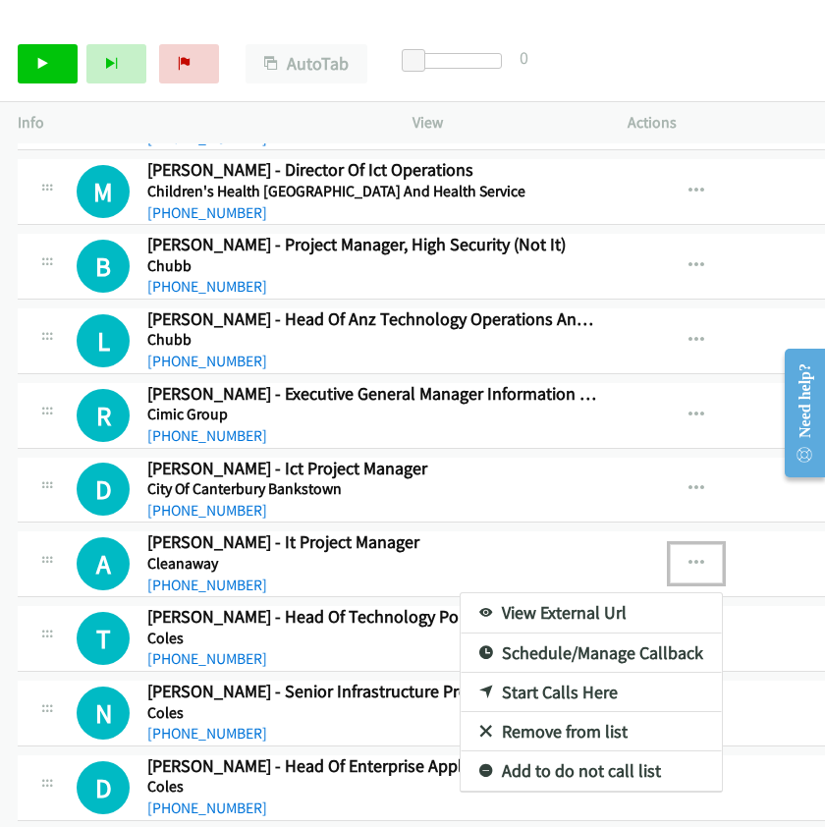
click at [544, 695] on link "Start Calls Here" at bounding box center [591, 692] width 261 height 39
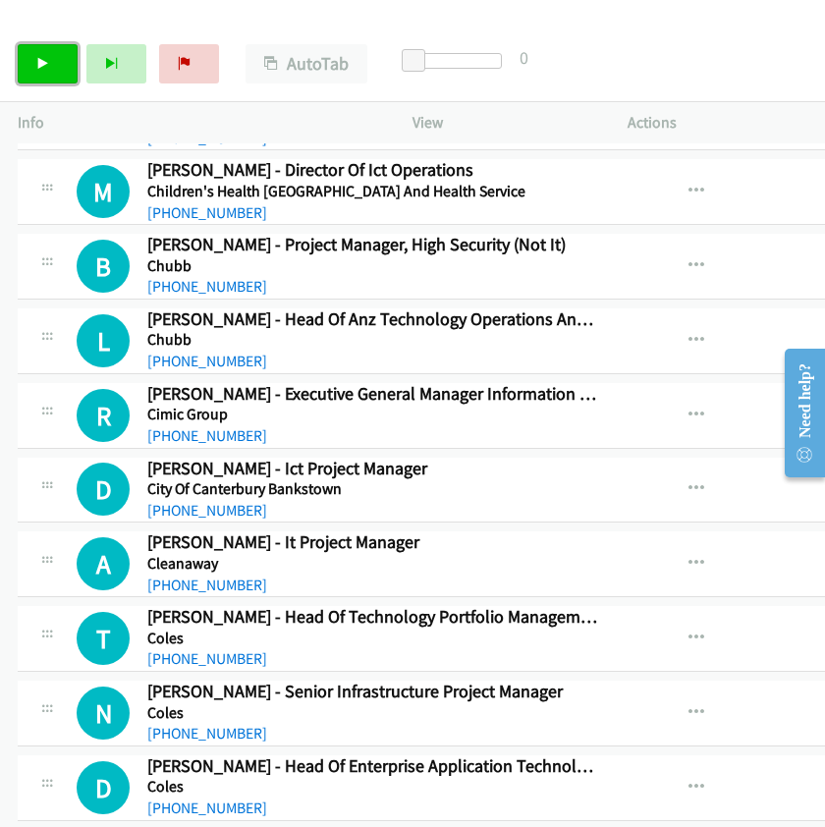
click at [46, 70] on icon at bounding box center [43, 65] width 14 height 14
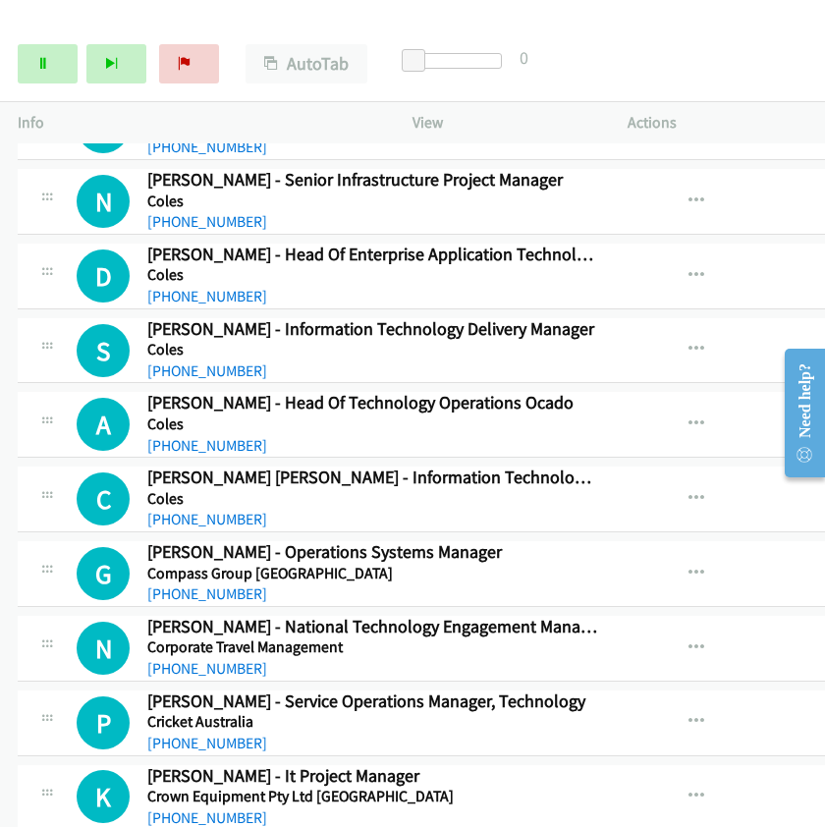
scroll to position [8952, 0]
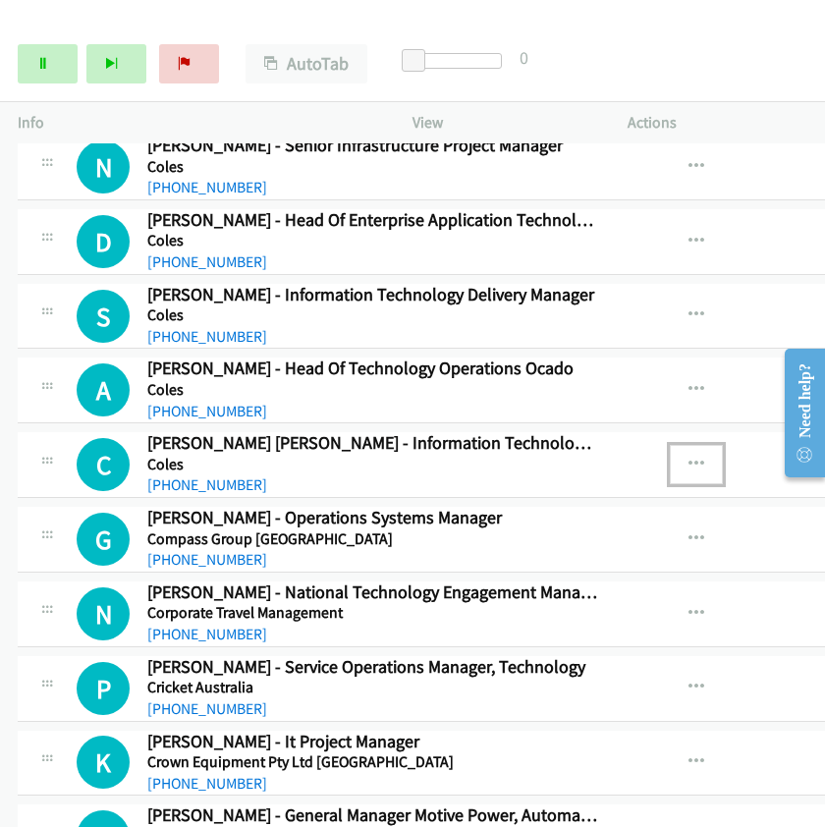
click at [689, 472] on icon "button" at bounding box center [697, 465] width 16 height 16
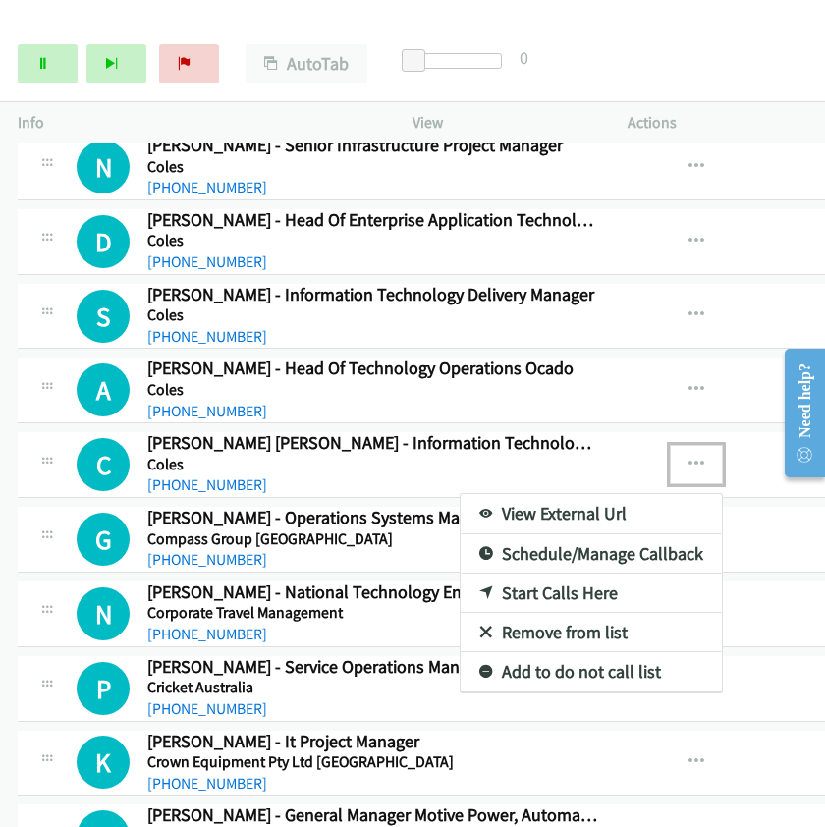
click at [504, 594] on link "Start Calls Here" at bounding box center [591, 593] width 261 height 39
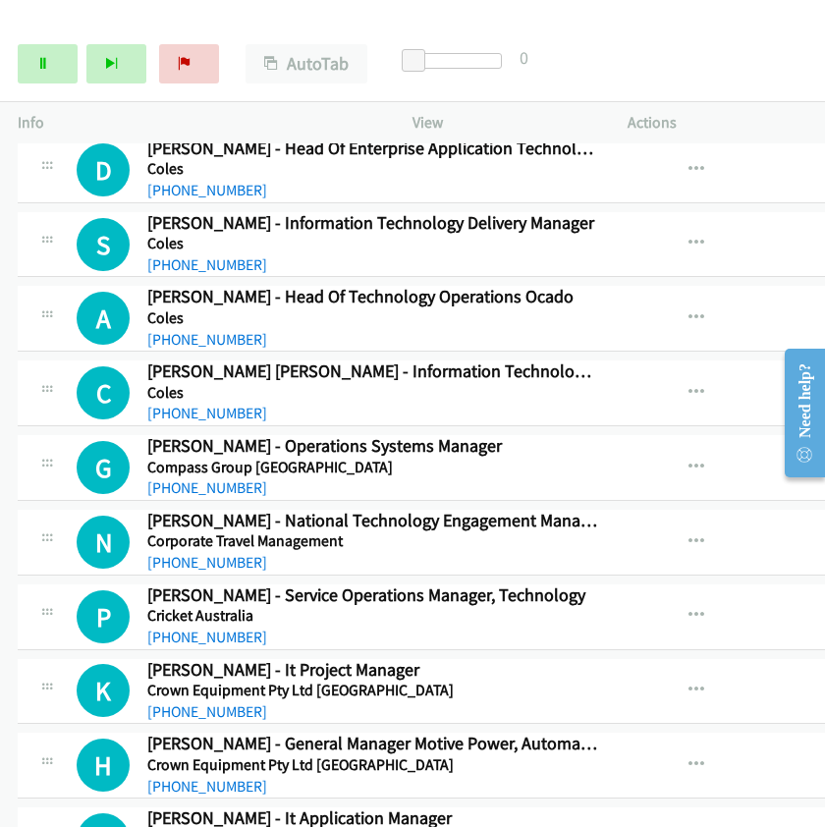
scroll to position [9061, 0]
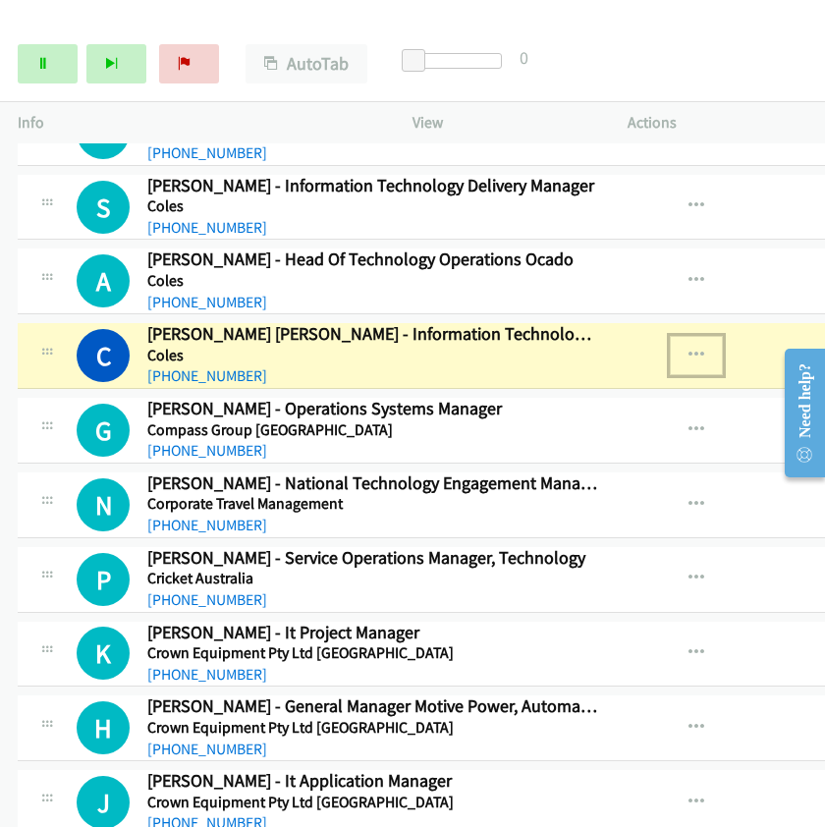
click at [689, 364] on icon "button" at bounding box center [697, 356] width 16 height 16
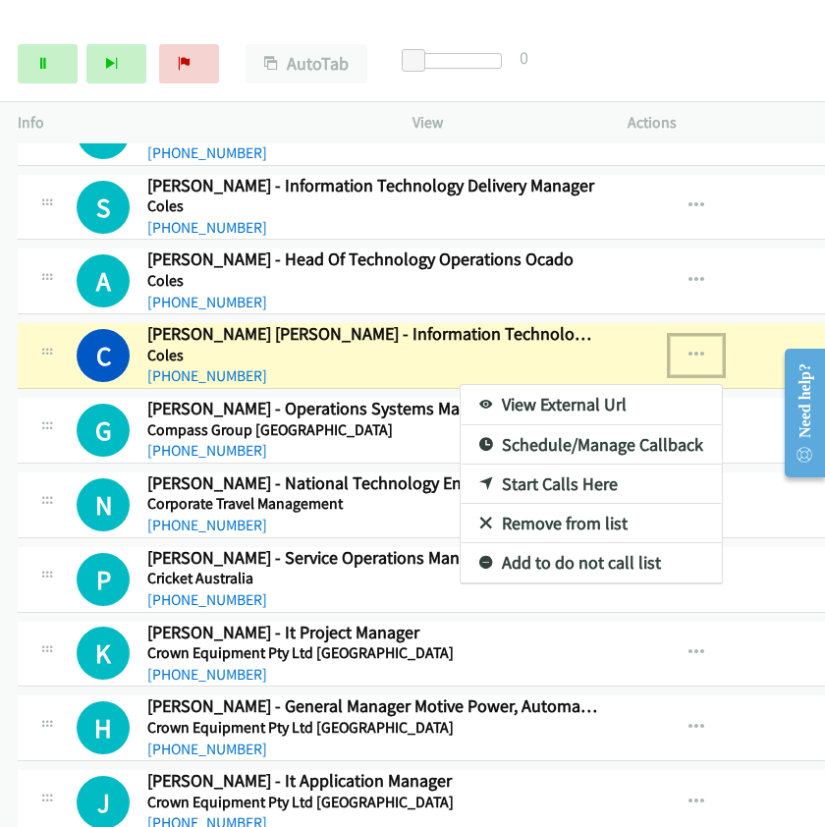
click at [551, 408] on link "View External Url" at bounding box center [591, 404] width 261 height 39
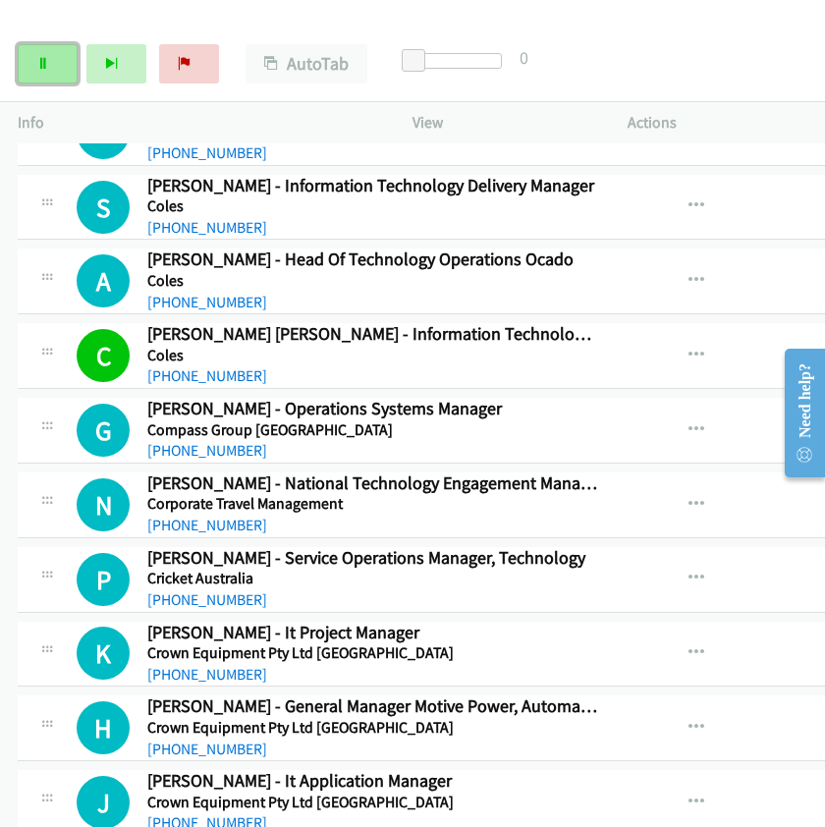
click at [63, 66] on link "Pause" at bounding box center [48, 63] width 60 height 39
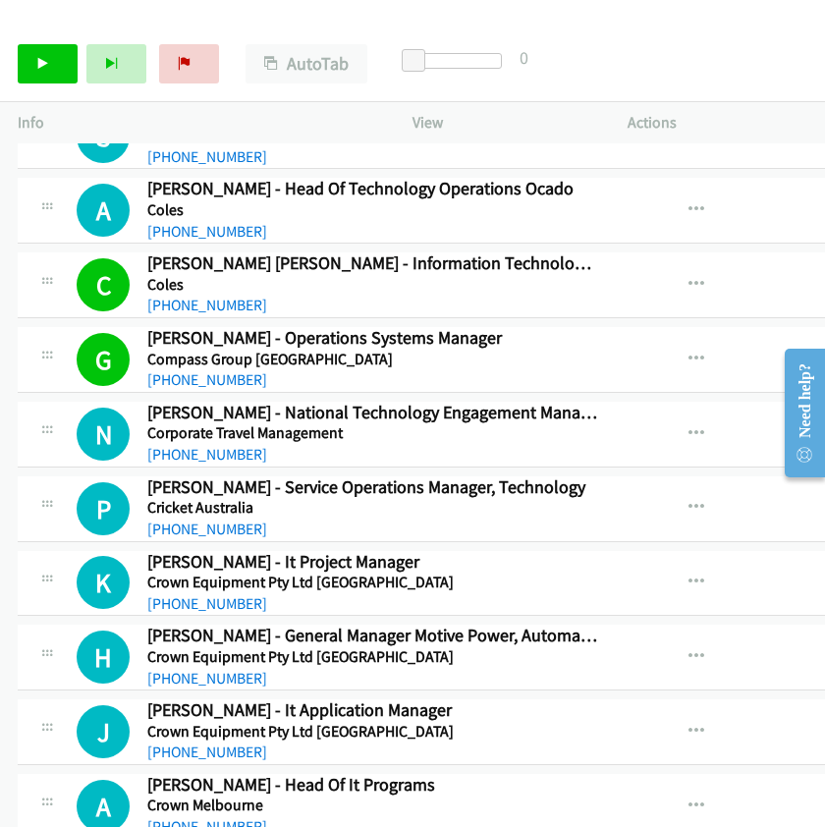
scroll to position [9170, 0]
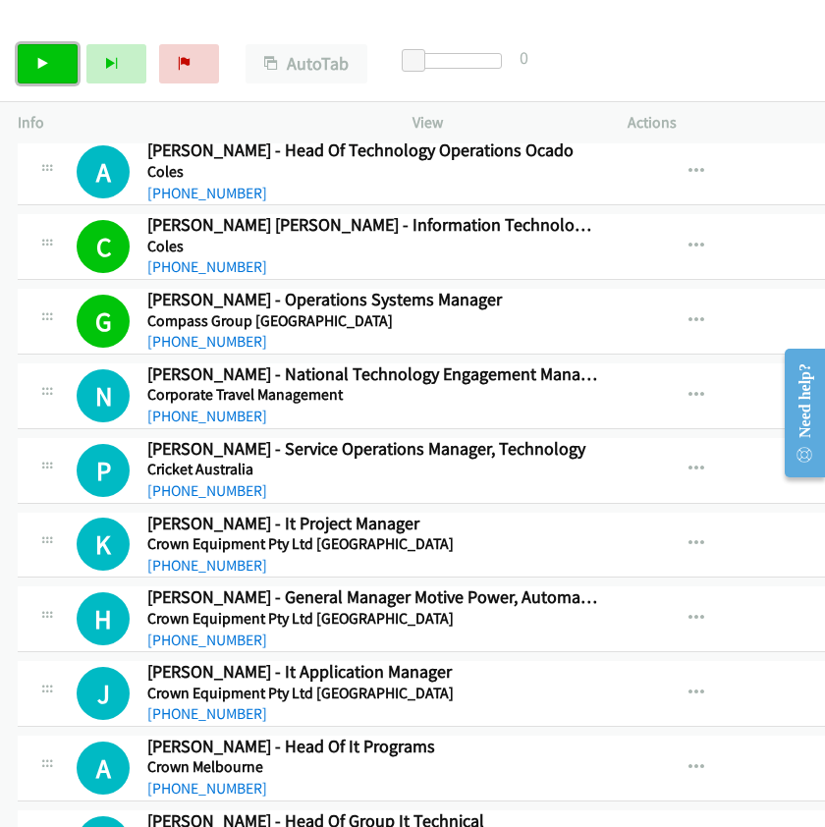
click at [41, 69] on icon at bounding box center [43, 65] width 14 height 14
click at [684, 547] on button "button" at bounding box center [696, 544] width 53 height 39
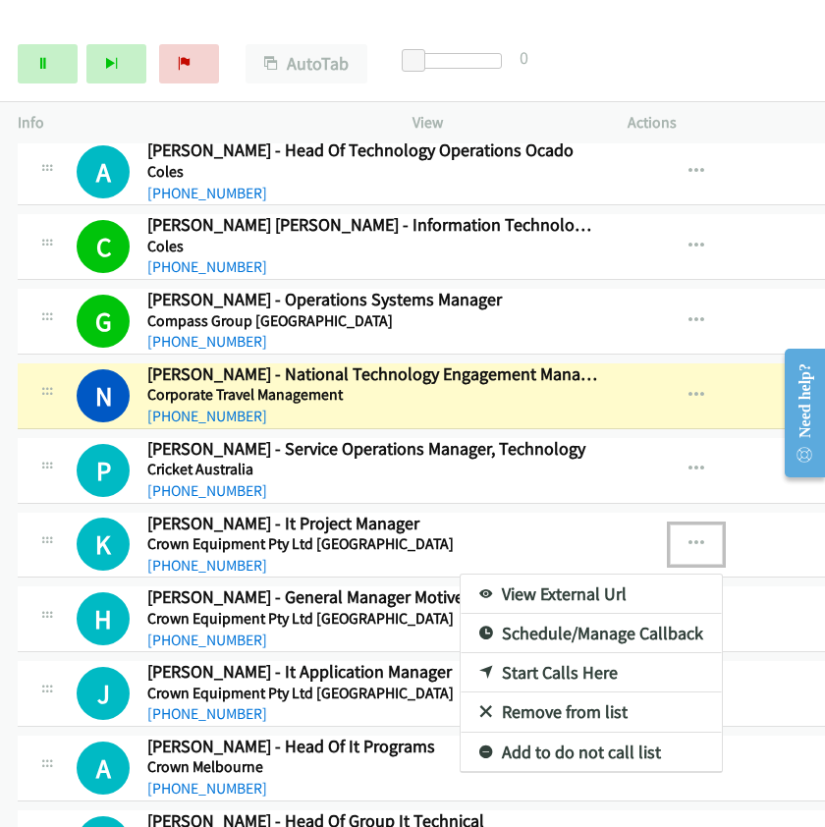
click at [492, 682] on link "Start Calls Here" at bounding box center [591, 672] width 261 height 39
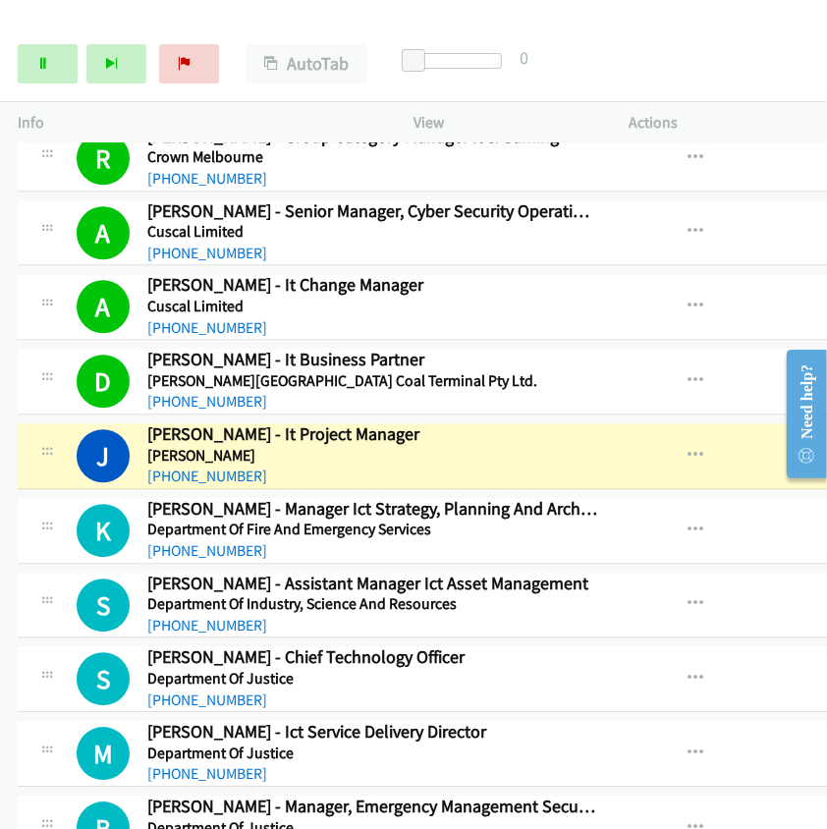
scroll to position [10229, 0]
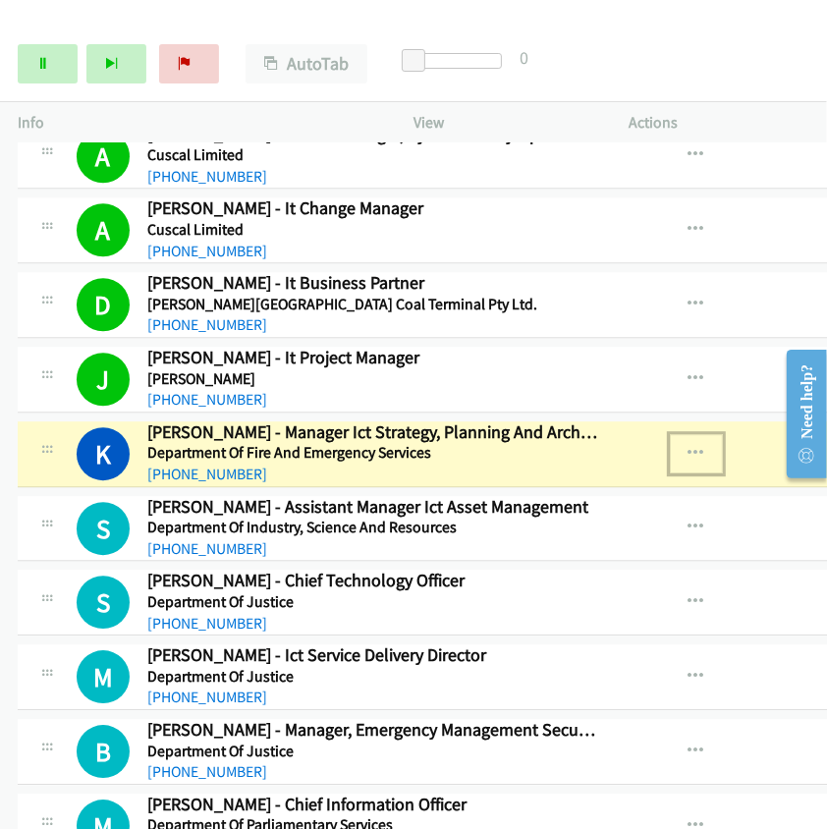
click at [689, 446] on icon "button" at bounding box center [697, 454] width 16 height 16
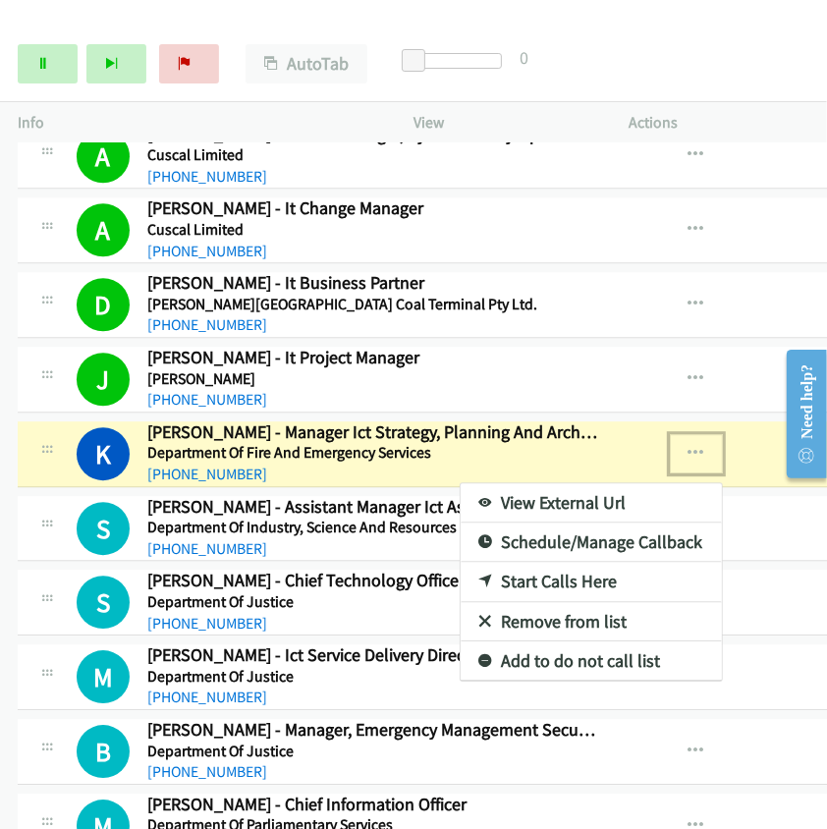
click at [580, 483] on link "View External Url" at bounding box center [591, 502] width 261 height 39
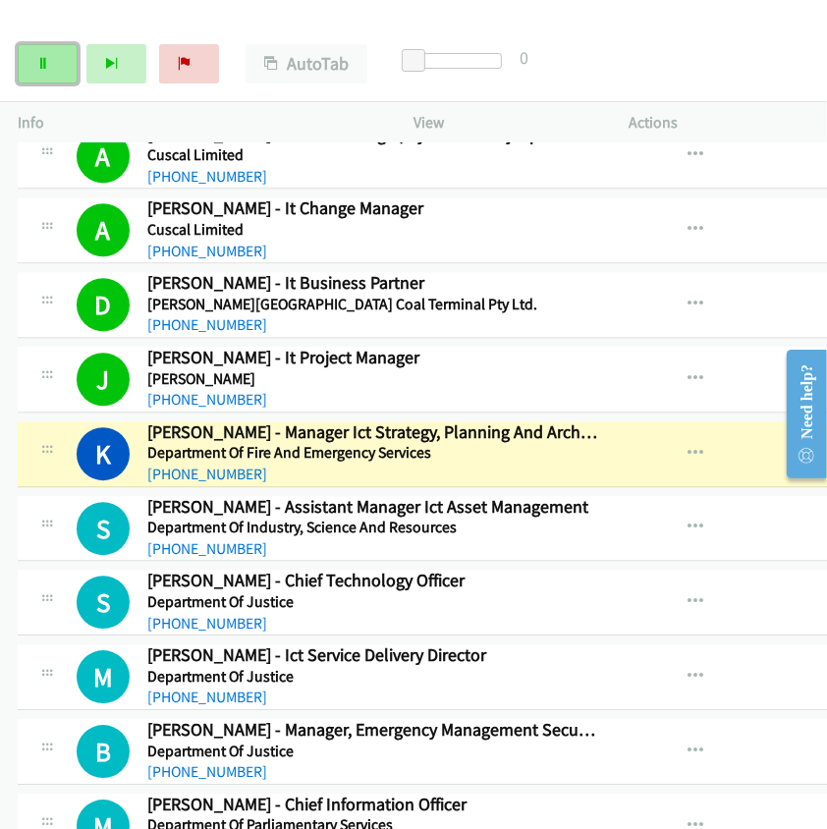
click at [47, 74] on link "Pause" at bounding box center [48, 63] width 60 height 39
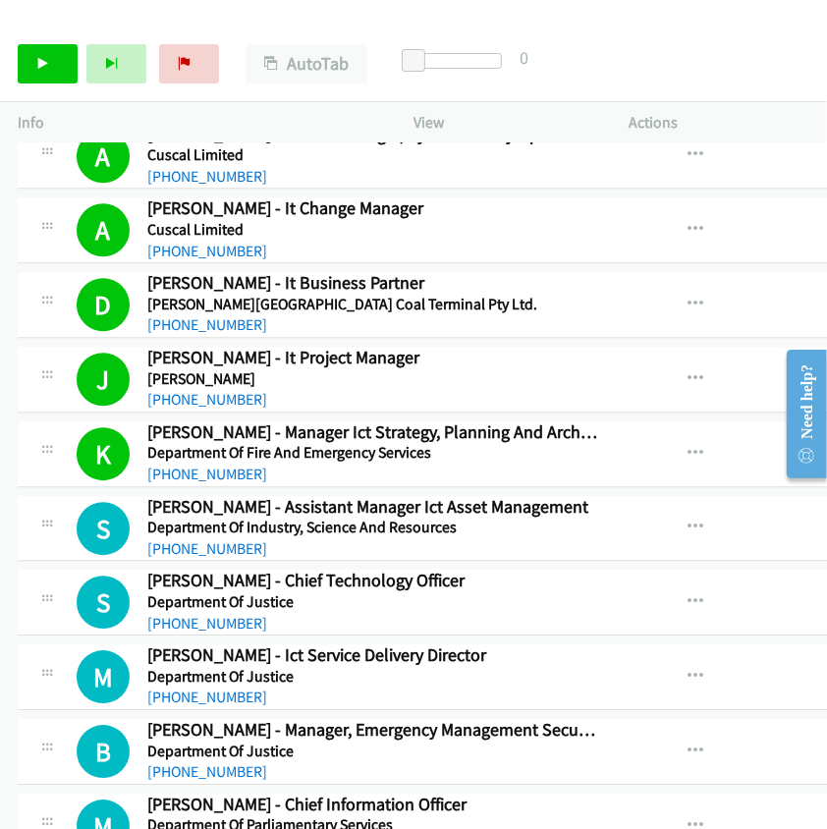
click at [123, 21] on img at bounding box center [82, 34] width 147 height 69
